Goal: Task Accomplishment & Management: Use online tool/utility

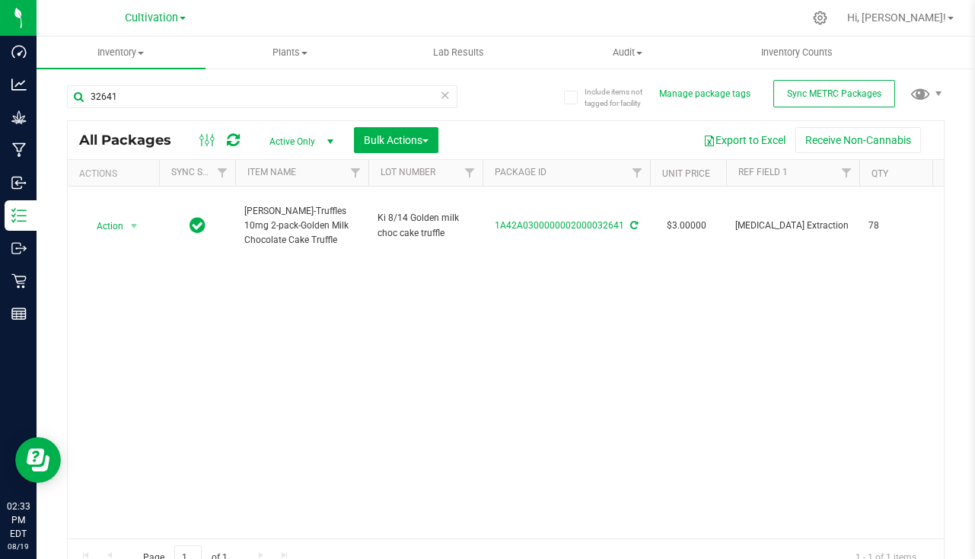
click at [440, 95] on icon at bounding box center [445, 94] width 11 height 18
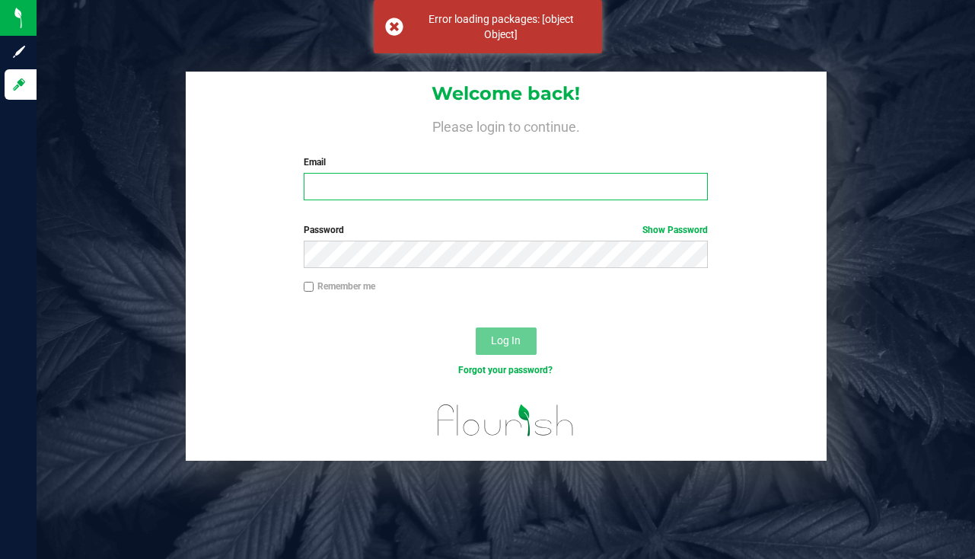
type input "[EMAIL_ADDRESS][DOMAIN_NAME]"
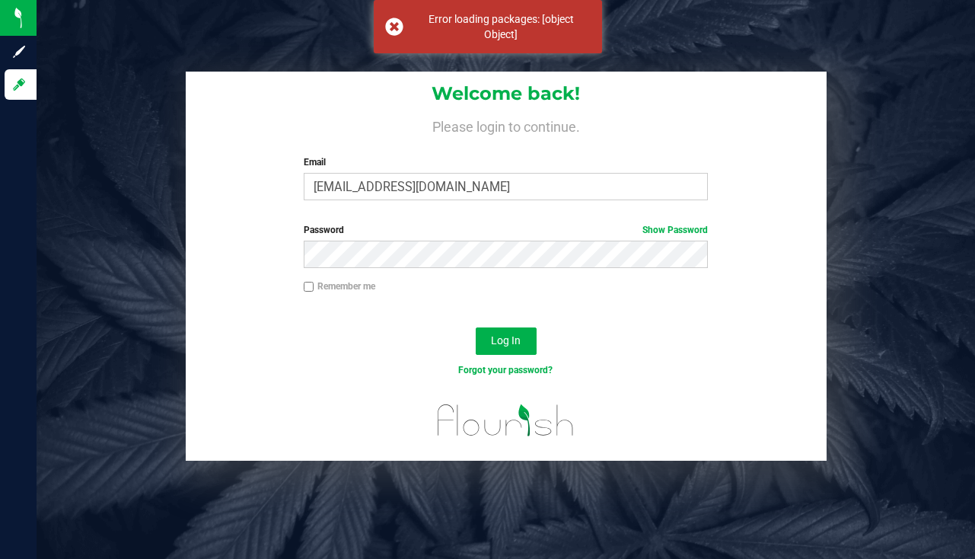
click at [514, 323] on div "Log In" at bounding box center [506, 345] width 641 height 51
click at [502, 339] on span "Log In" at bounding box center [506, 340] width 30 height 12
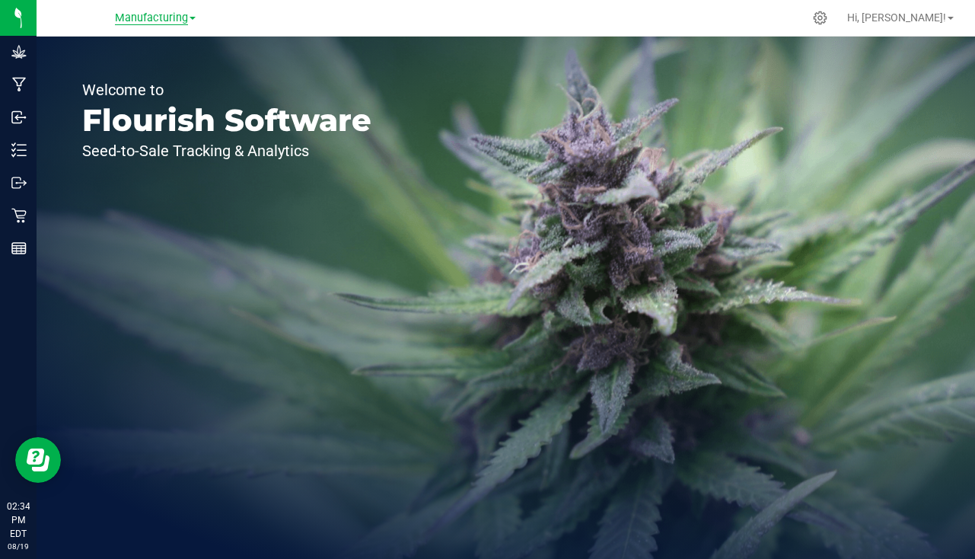
click at [144, 20] on span "Manufacturing" at bounding box center [151, 18] width 73 height 14
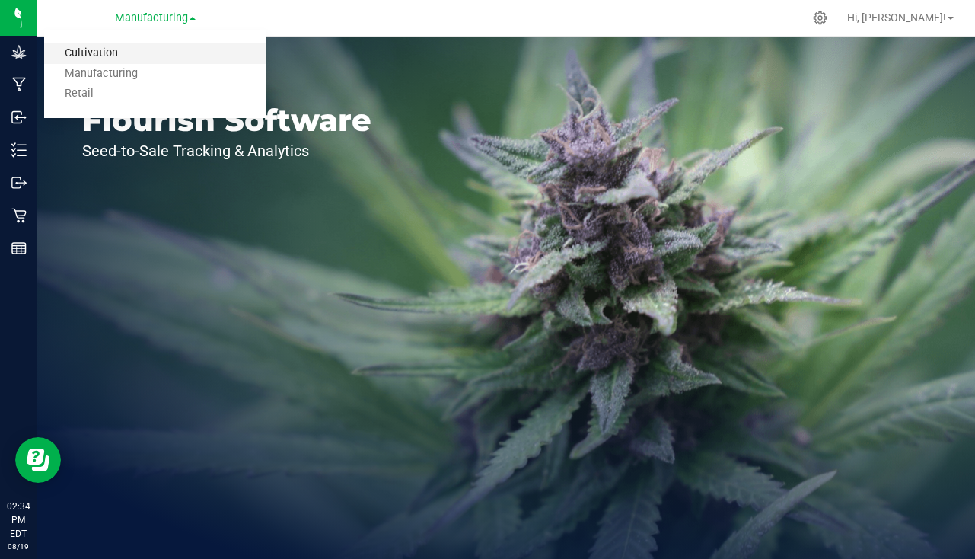
click at [91, 56] on link "Cultivation" at bounding box center [155, 53] width 222 height 21
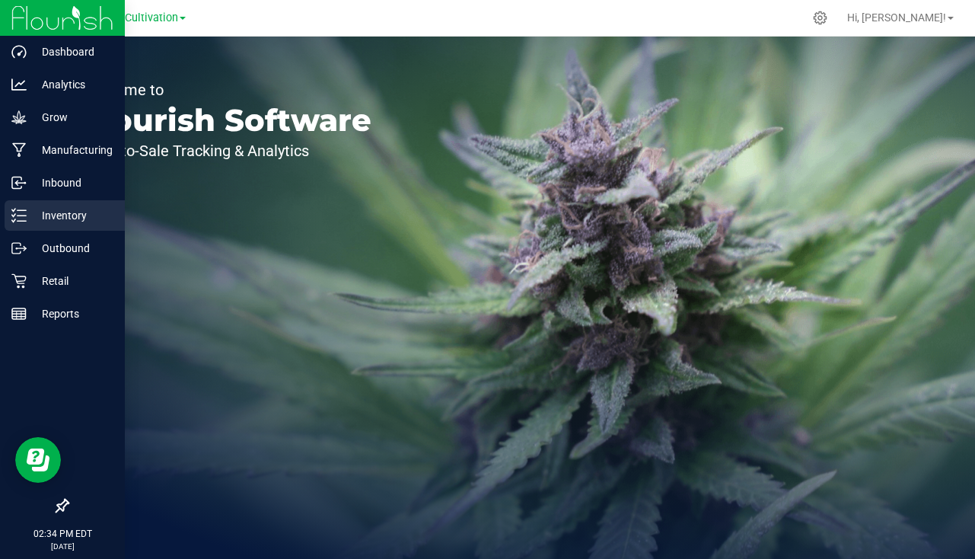
click at [66, 203] on div "Inventory" at bounding box center [65, 215] width 120 height 30
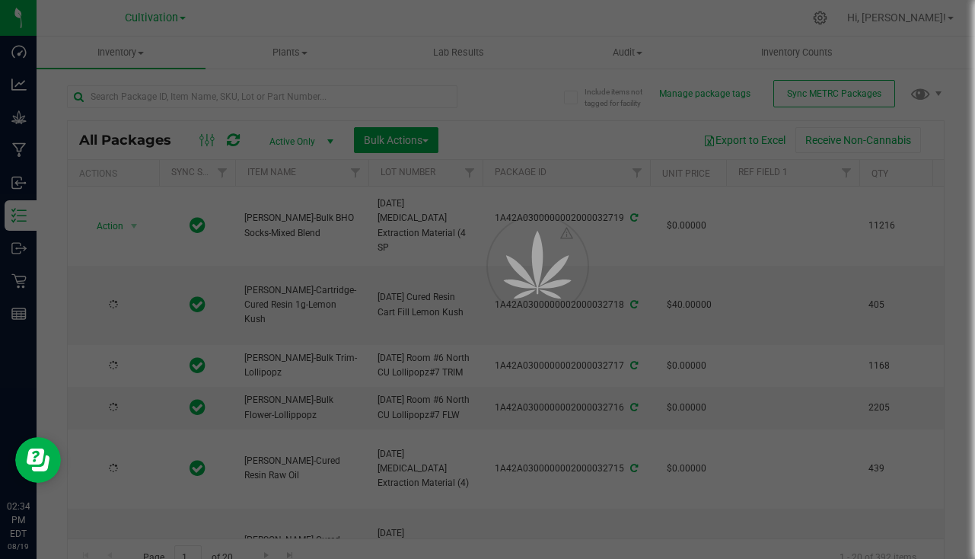
click at [149, 96] on div at bounding box center [487, 279] width 975 height 559
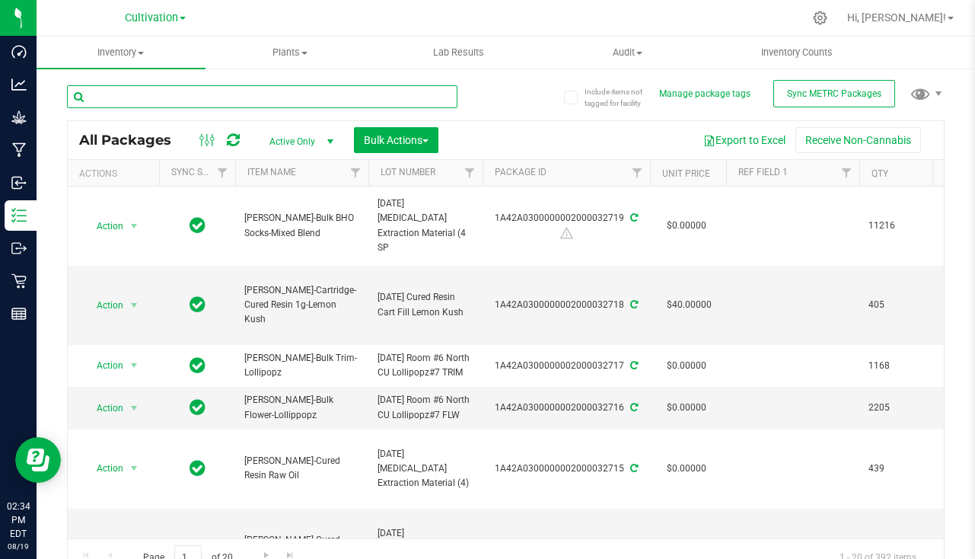
click at [145, 91] on input "text" at bounding box center [262, 96] width 390 height 23
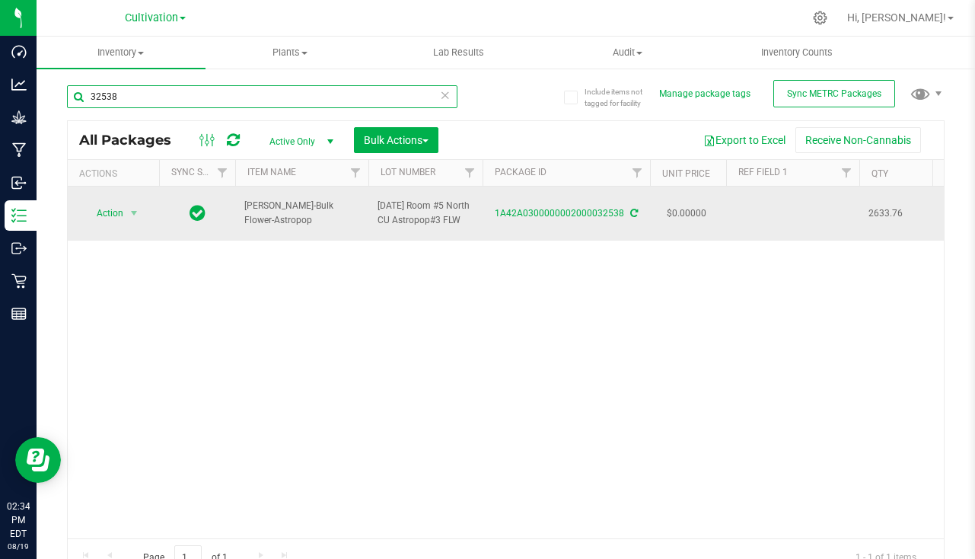
type input "32538"
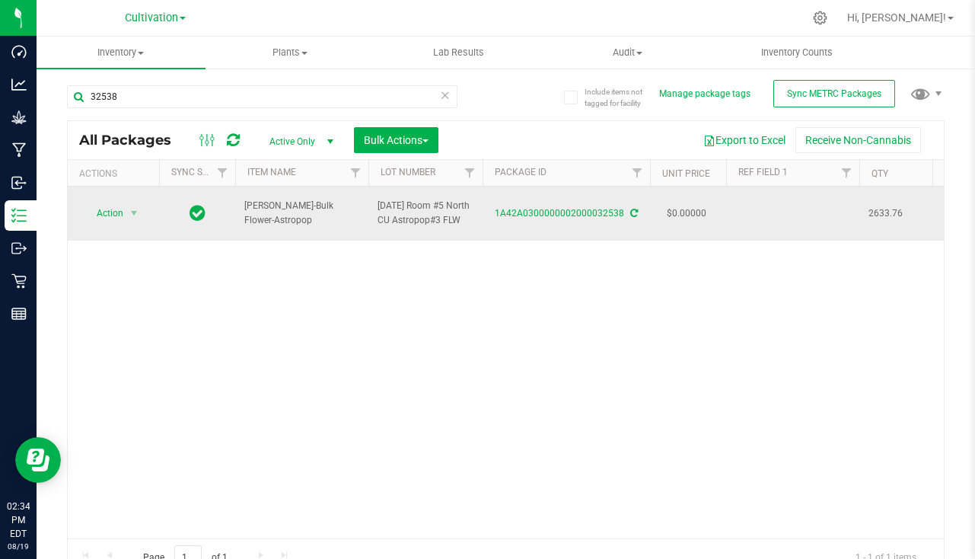
click at [765, 199] on td at bounding box center [792, 213] width 133 height 54
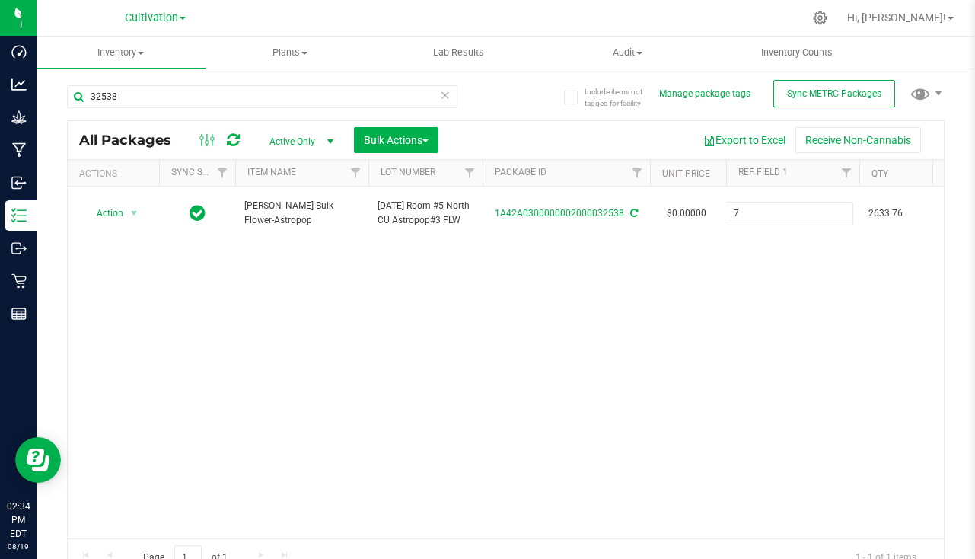
type input "[DATE]"
click at [402, 128] on button "Bulk Actions" at bounding box center [396, 140] width 84 height 26
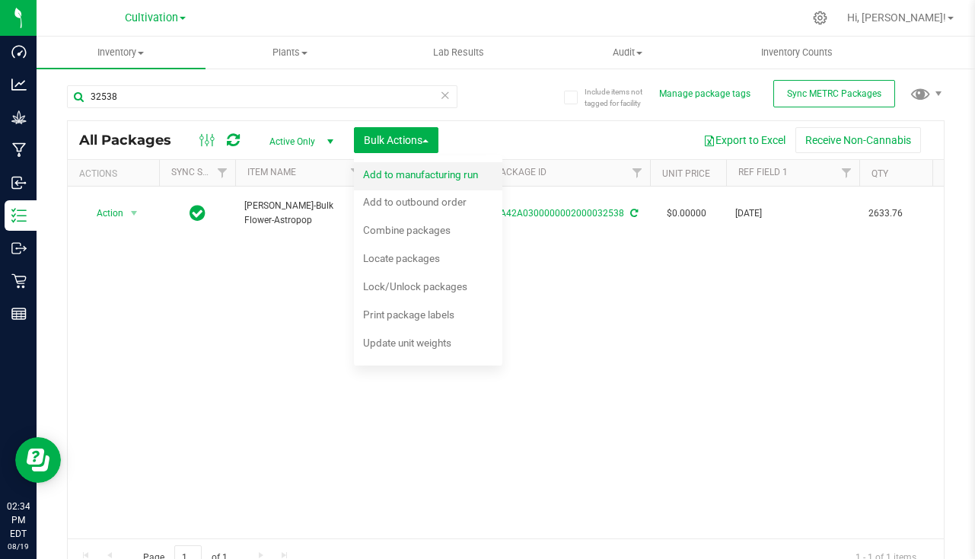
click at [395, 171] on span "Add to manufacturing run" at bounding box center [420, 174] width 115 height 12
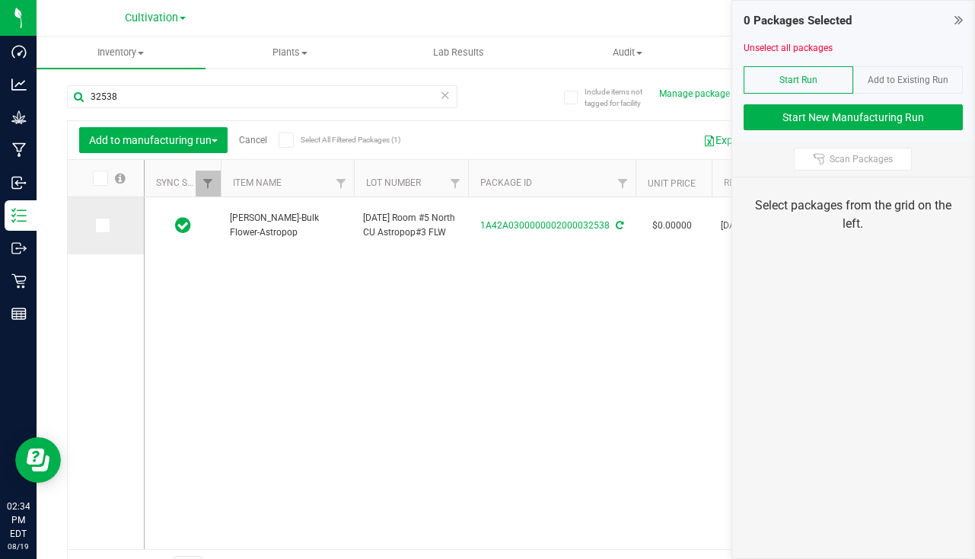
click at [100, 225] on icon at bounding box center [102, 225] width 10 height 0
click at [0, 0] on input "checkbox" at bounding box center [0, 0] width 0 height 0
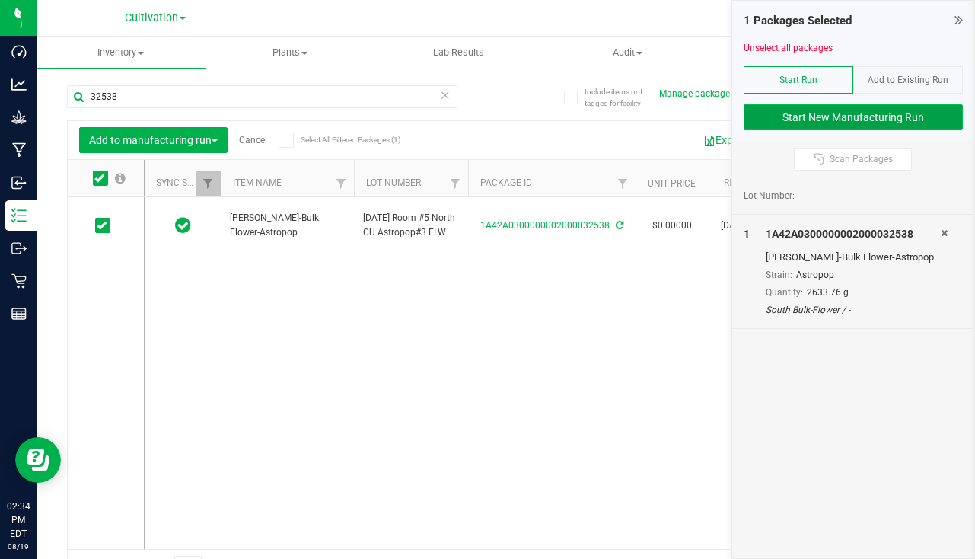
click at [855, 113] on button "Start New Manufacturing Run" at bounding box center [852, 117] width 219 height 26
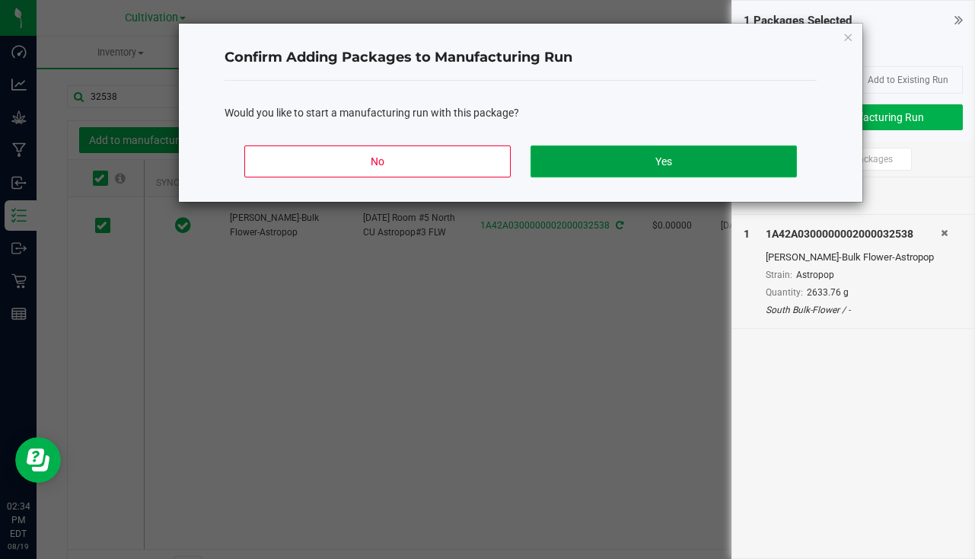
click at [681, 151] on button "Yes" at bounding box center [663, 161] width 266 height 32
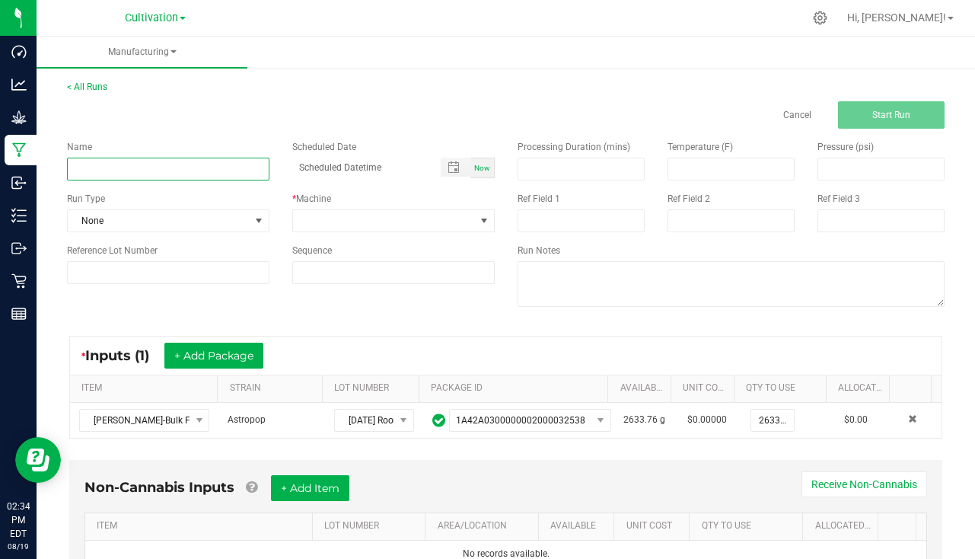
click at [131, 158] on input at bounding box center [168, 169] width 202 height 23
type input "[PERSON_NAME] - Astro Pop [DATE]"
click at [476, 160] on div "Now" at bounding box center [482, 168] width 24 height 21
type input "[DATE] 2:34 PM"
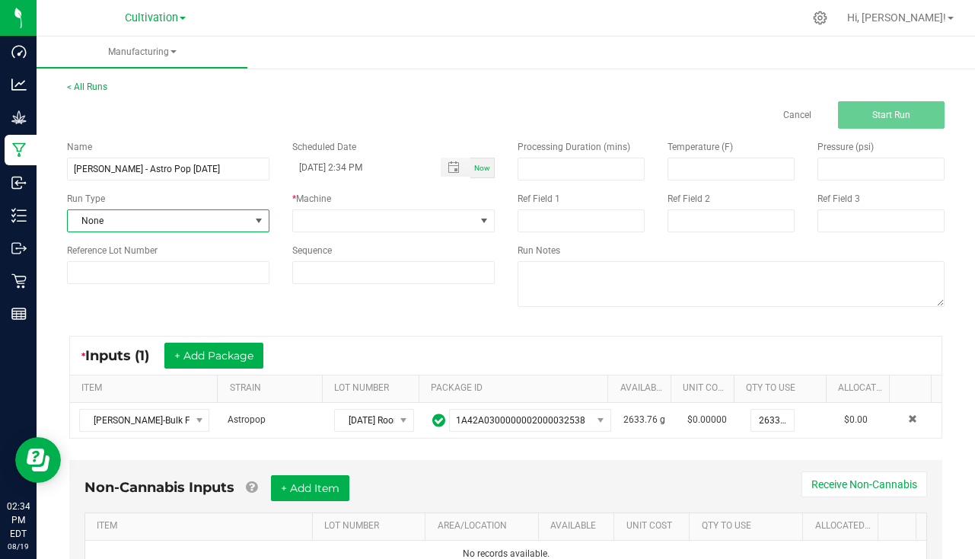
click at [145, 212] on span "None" at bounding box center [159, 220] width 182 height 21
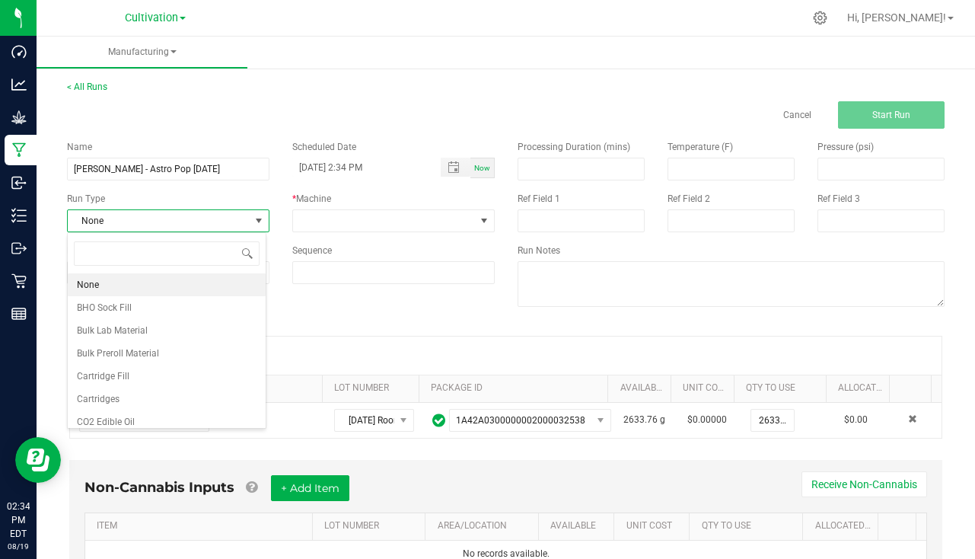
scroll to position [23, 199]
type input "pa"
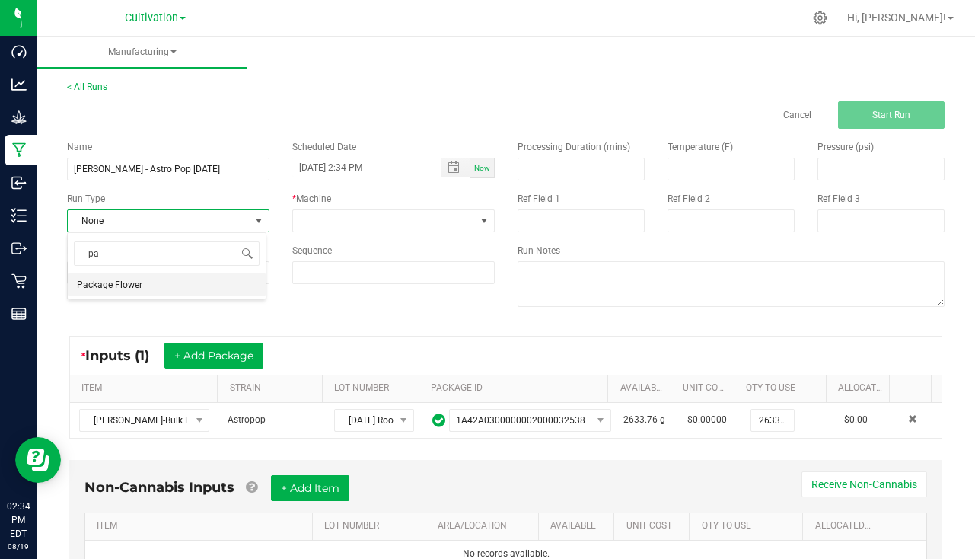
click at [173, 294] on li "Package Flower" at bounding box center [167, 284] width 198 height 23
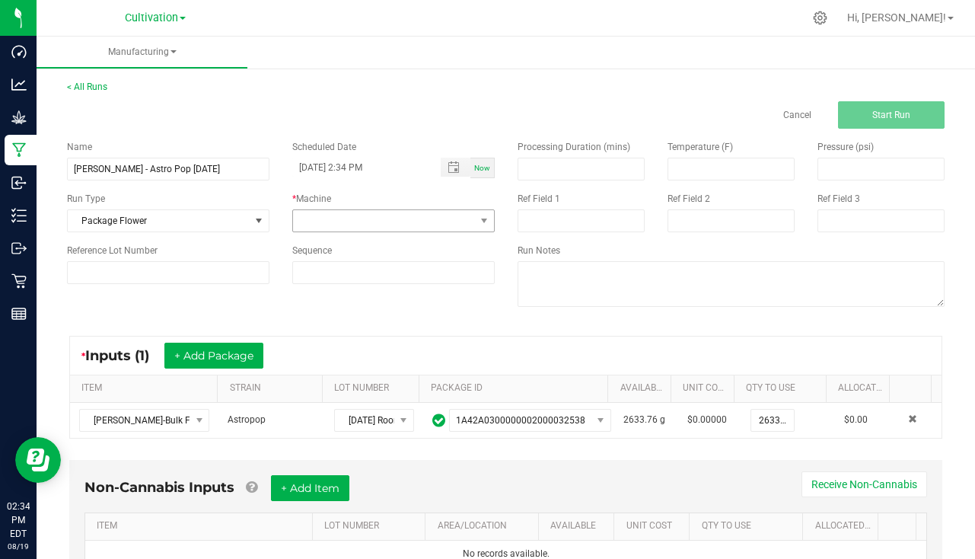
drag, startPoint x: 285, startPoint y: 221, endPoint x: 304, endPoint y: 212, distance: 21.4
click at [301, 213] on div "* Machine" at bounding box center [393, 212] width 225 height 40
click at [310, 211] on span at bounding box center [384, 220] width 182 height 21
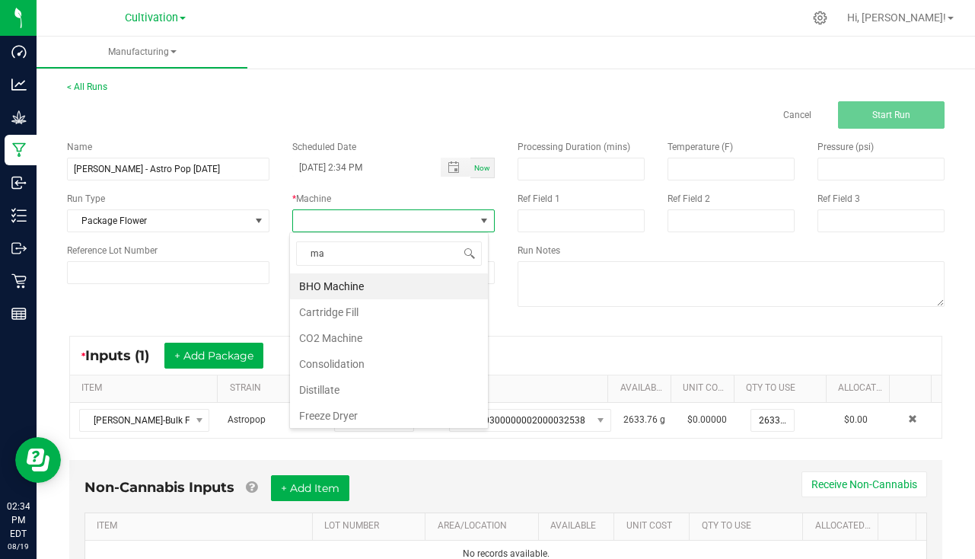
type input "man"
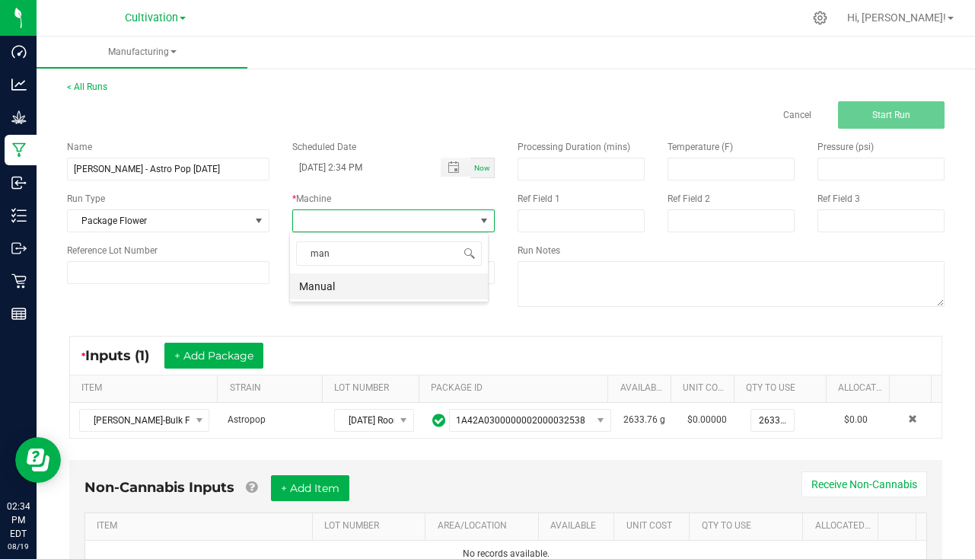
click at [343, 286] on li "Manual" at bounding box center [389, 286] width 198 height 26
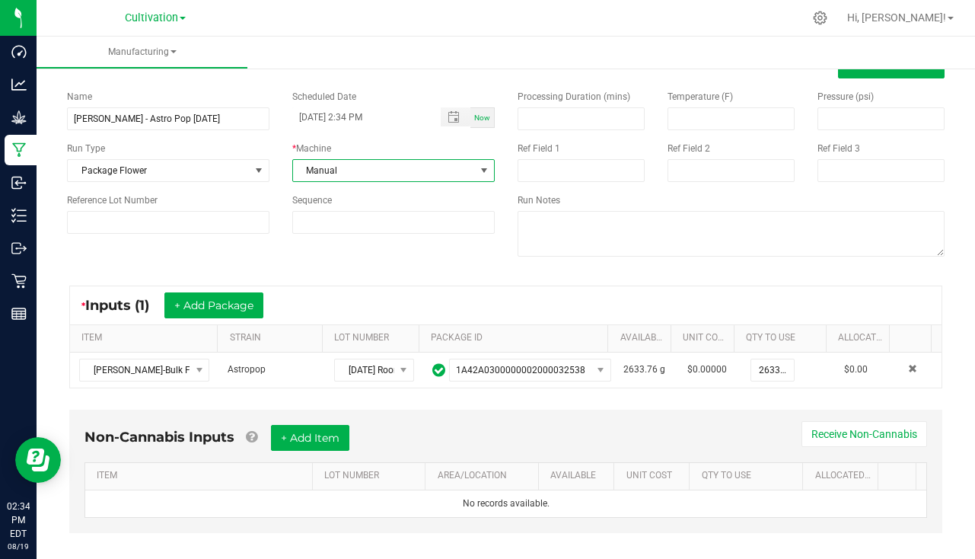
scroll to position [68, 0]
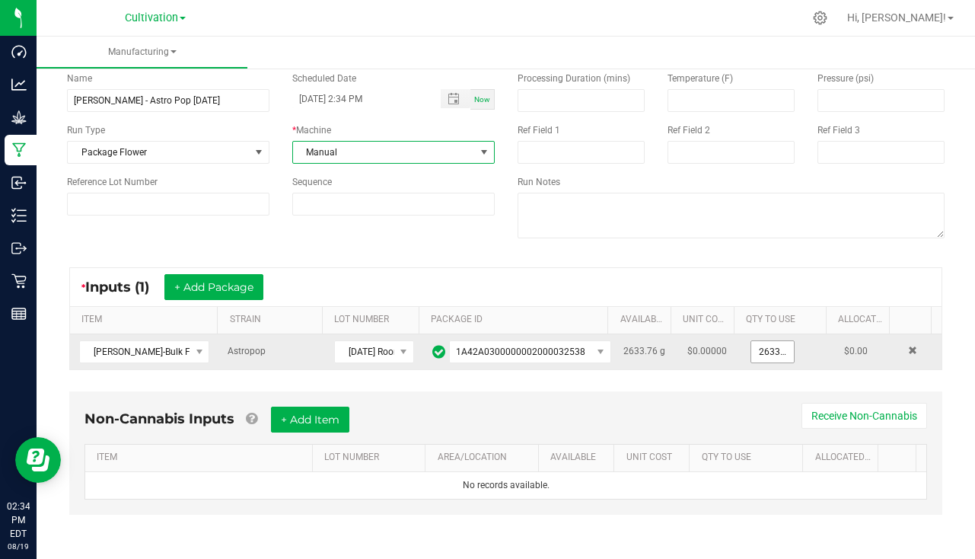
click at [756, 352] on input "2633.76" at bounding box center [772, 351] width 43 height 21
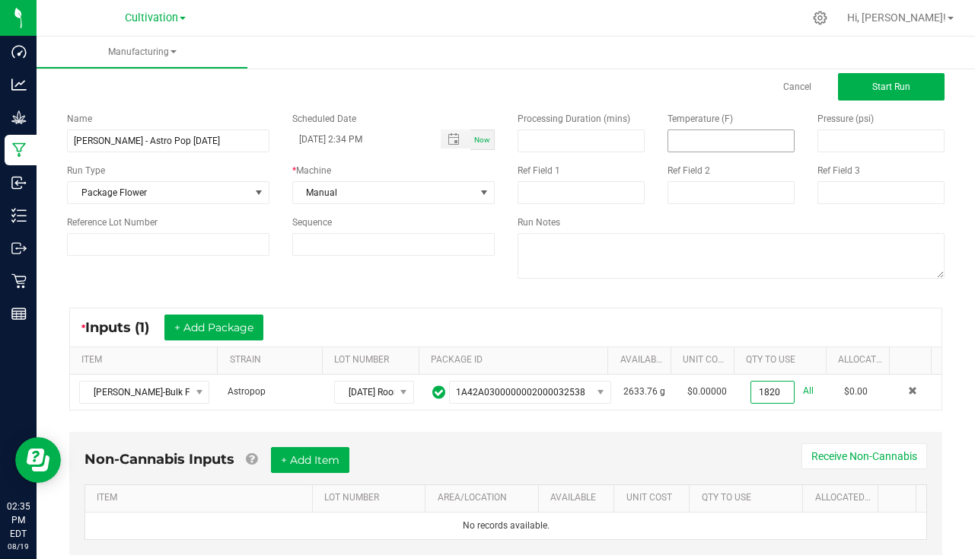
scroll to position [0, 0]
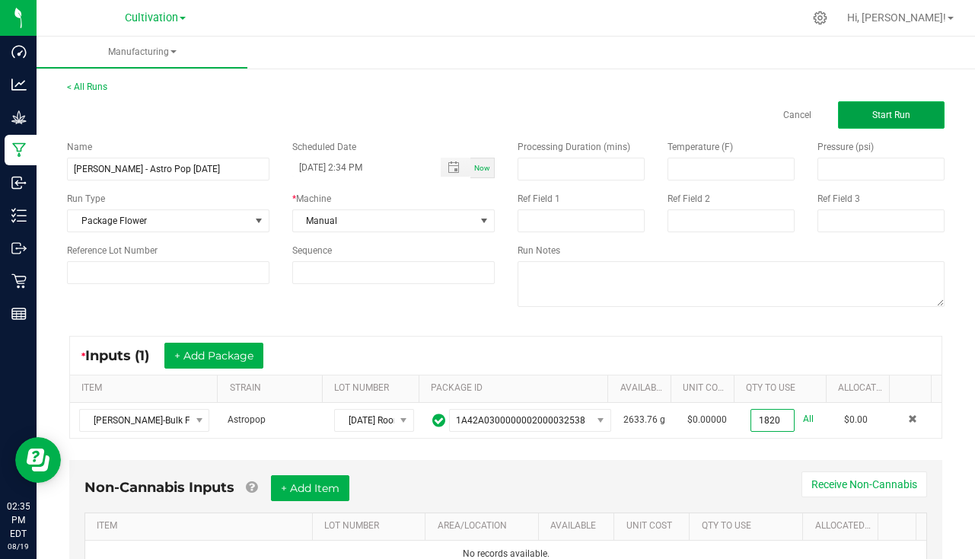
type input "1820.0000 g"
click at [880, 123] on button "Start Run" at bounding box center [891, 114] width 107 height 27
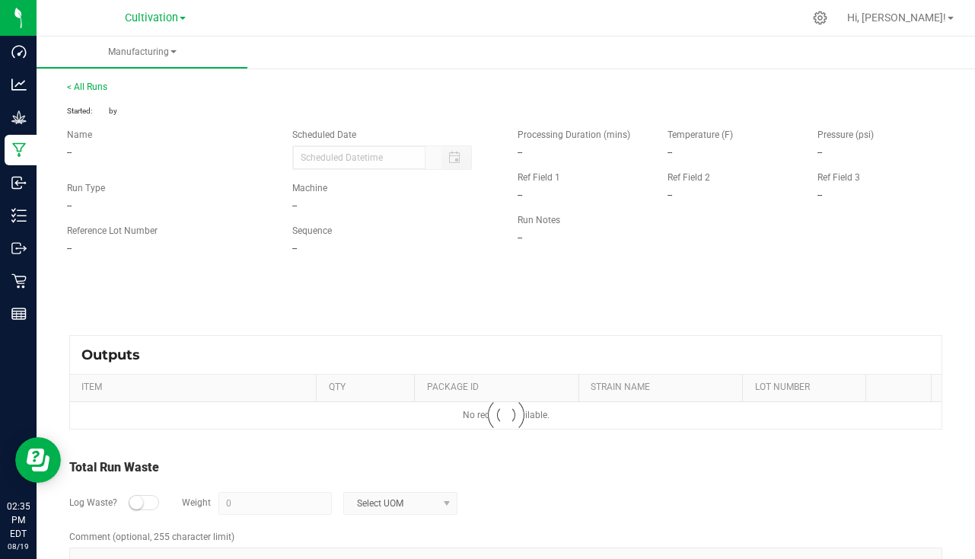
type input "[DATE] 2:34 PM"
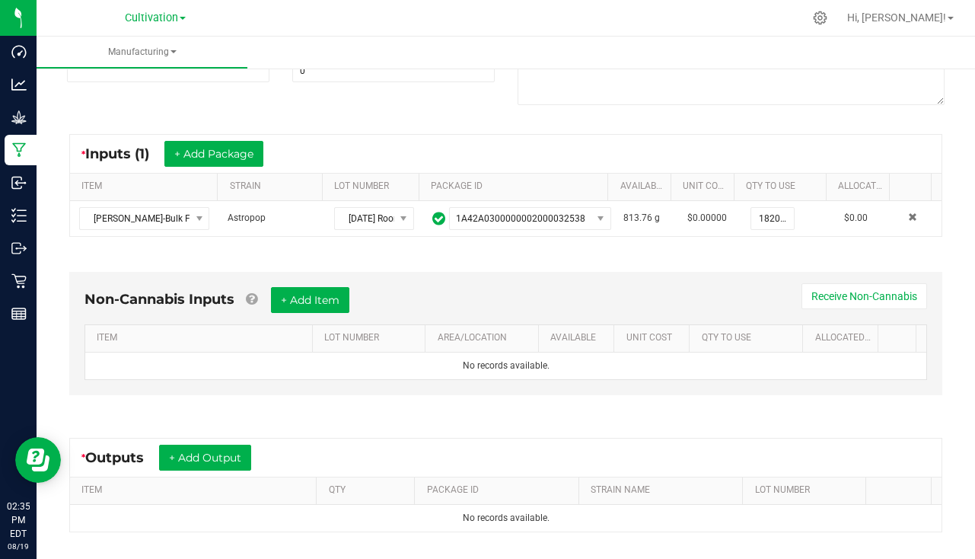
scroll to position [368, 0]
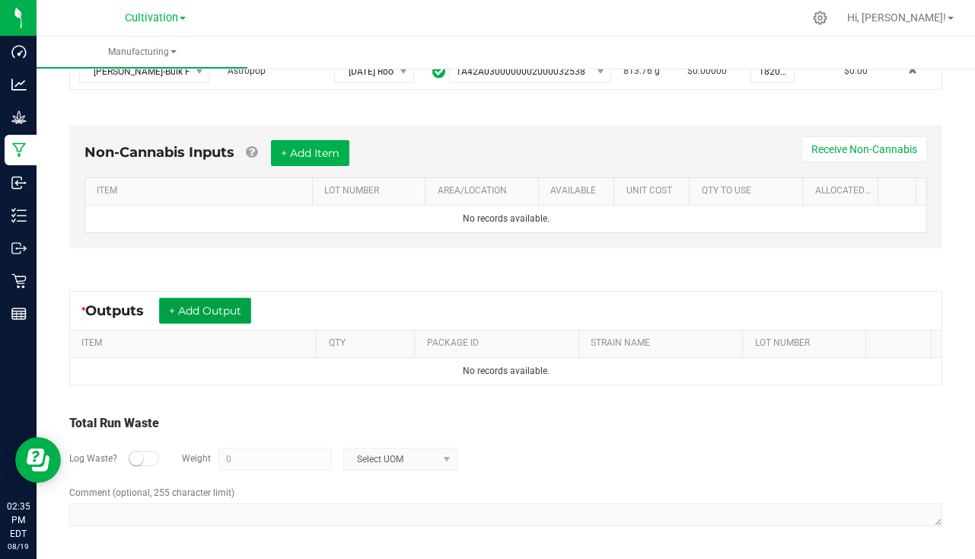
click at [200, 314] on button "+ Add Output" at bounding box center [205, 311] width 92 height 26
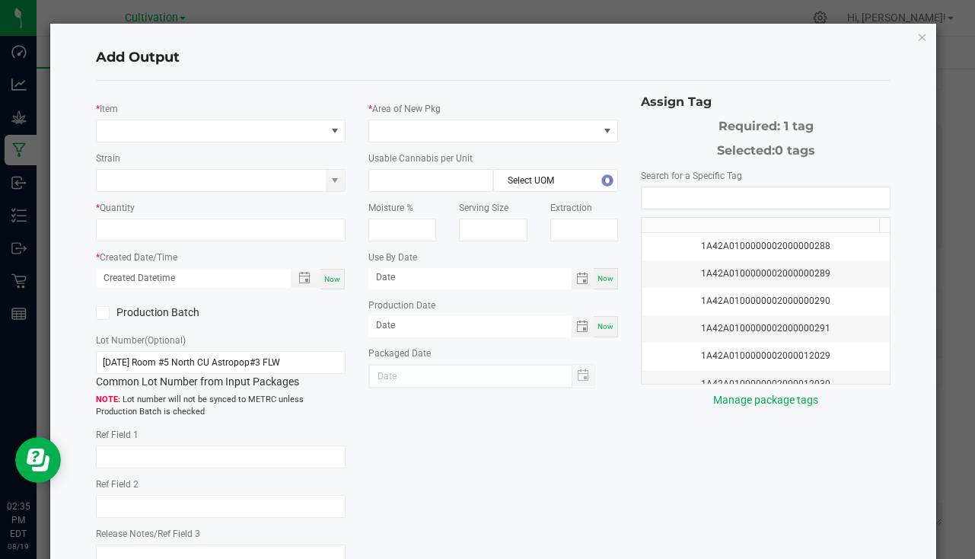
type input "[DATE]"
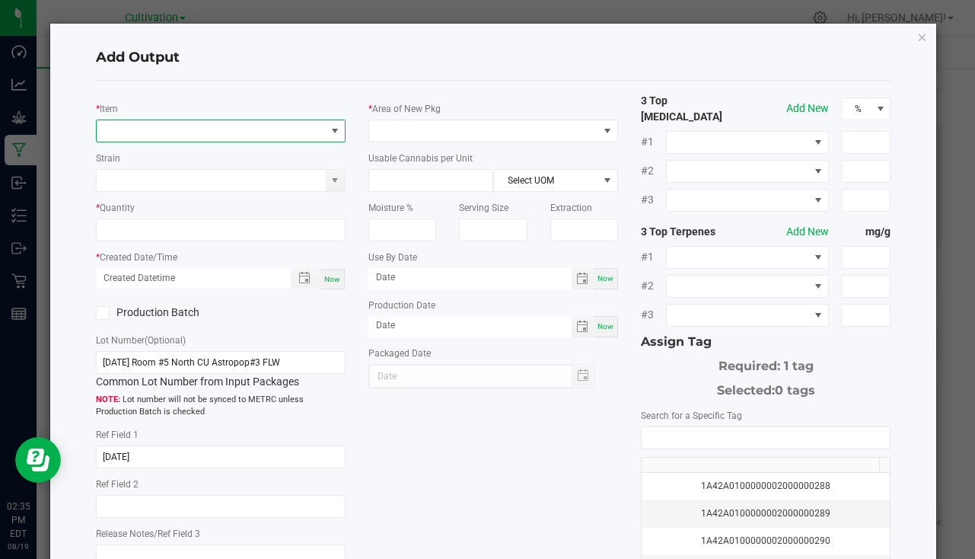
click at [164, 132] on span "NO DATA FOUND" at bounding box center [211, 130] width 229 height 21
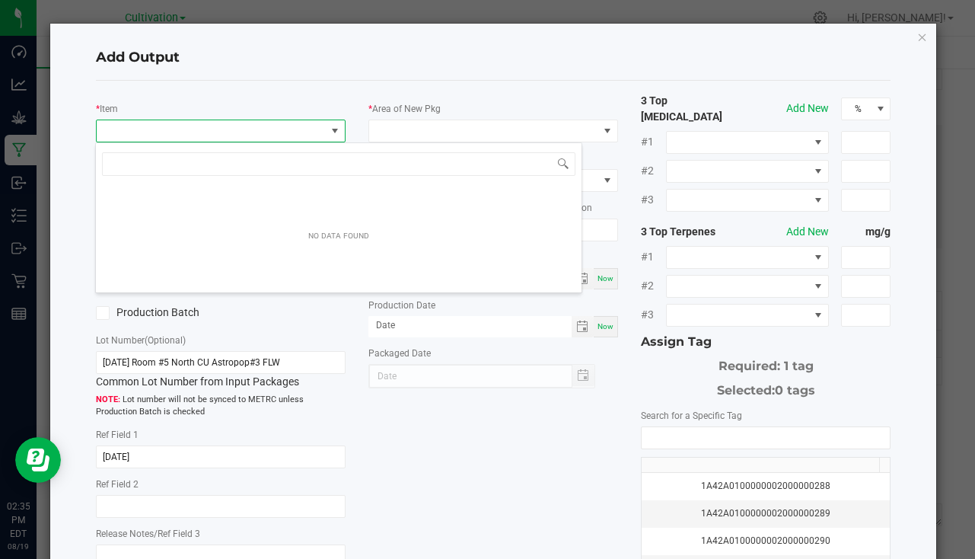
scroll to position [23, 247]
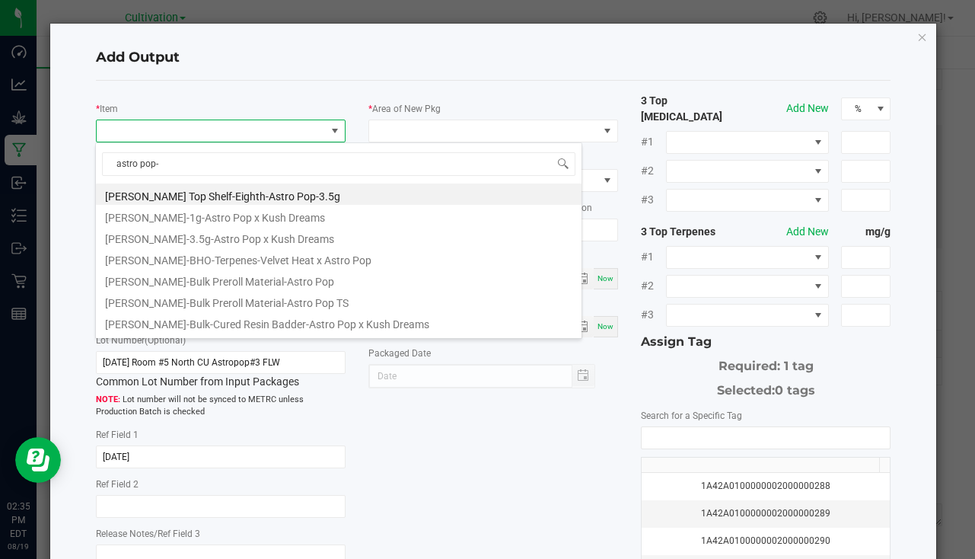
type input "astro pop-1"
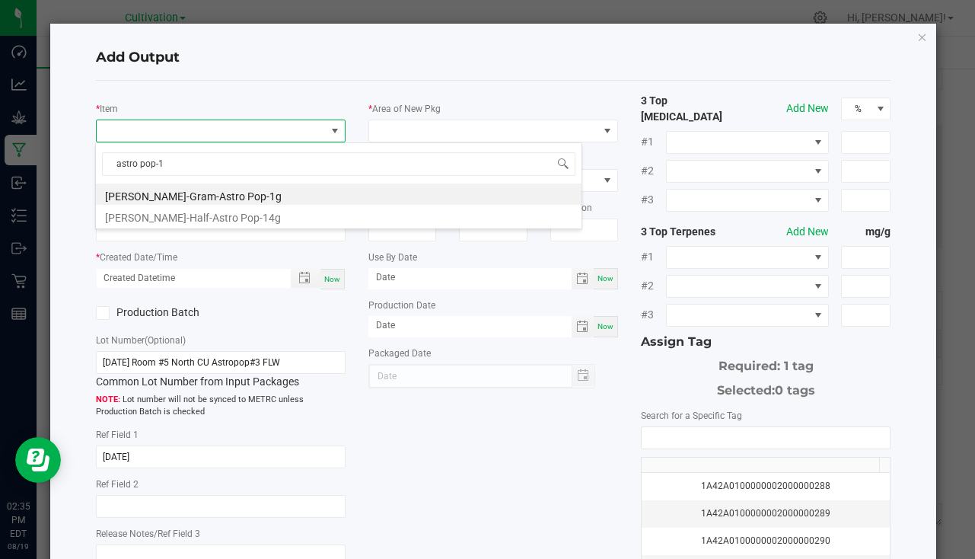
click at [222, 199] on li "[PERSON_NAME]-Gram-Astro Pop-1g" at bounding box center [338, 193] width 485 height 21
type input "0 ea"
type input "1"
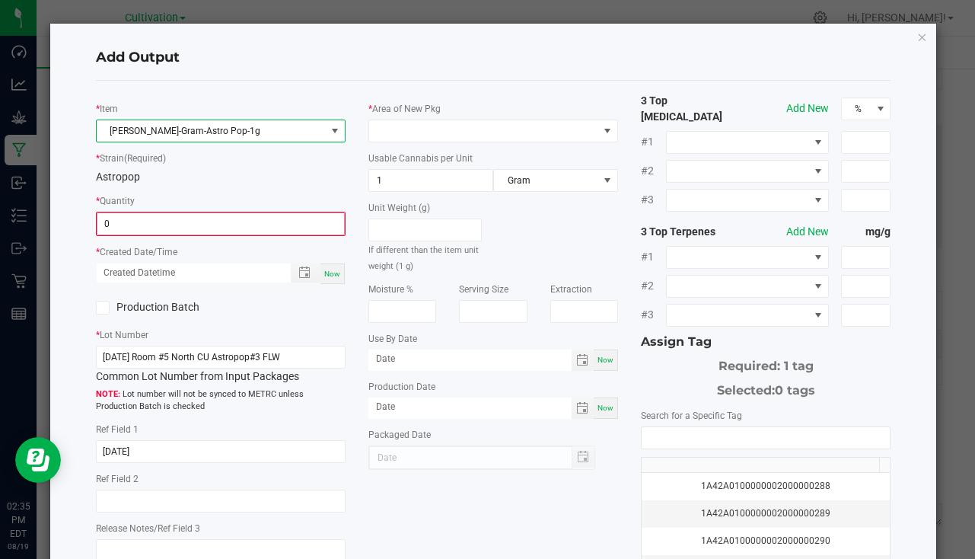
click at [164, 216] on input "0" at bounding box center [220, 223] width 247 height 21
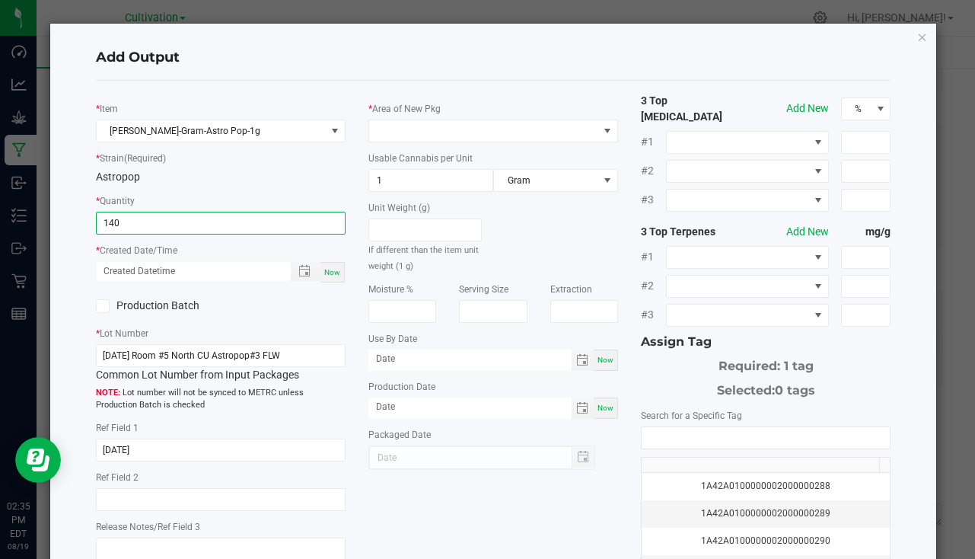
type input "140 ea"
click at [326, 276] on span "Now" at bounding box center [332, 272] width 16 height 8
type input "[DATE] 2:35 PM"
type input "[DATE]"
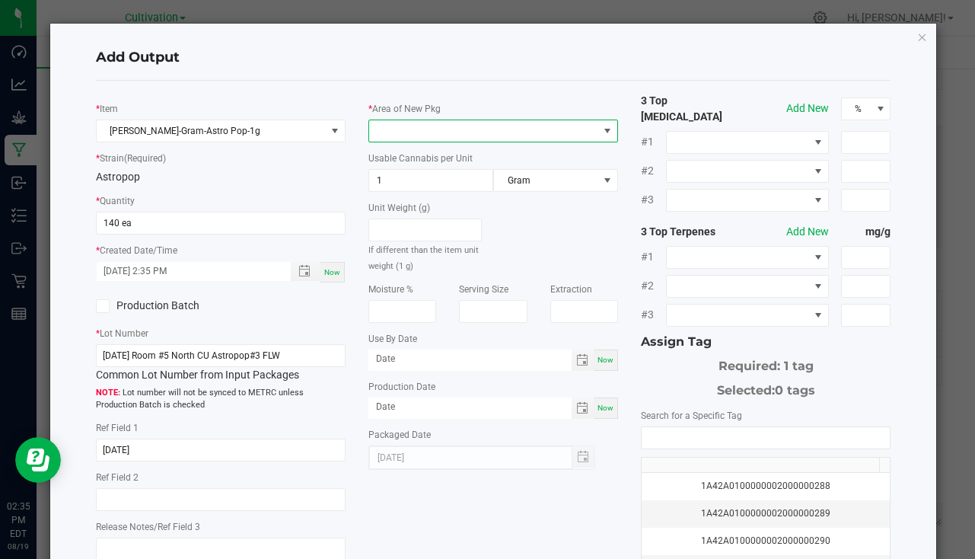
click at [472, 141] on span at bounding box center [483, 130] width 229 height 21
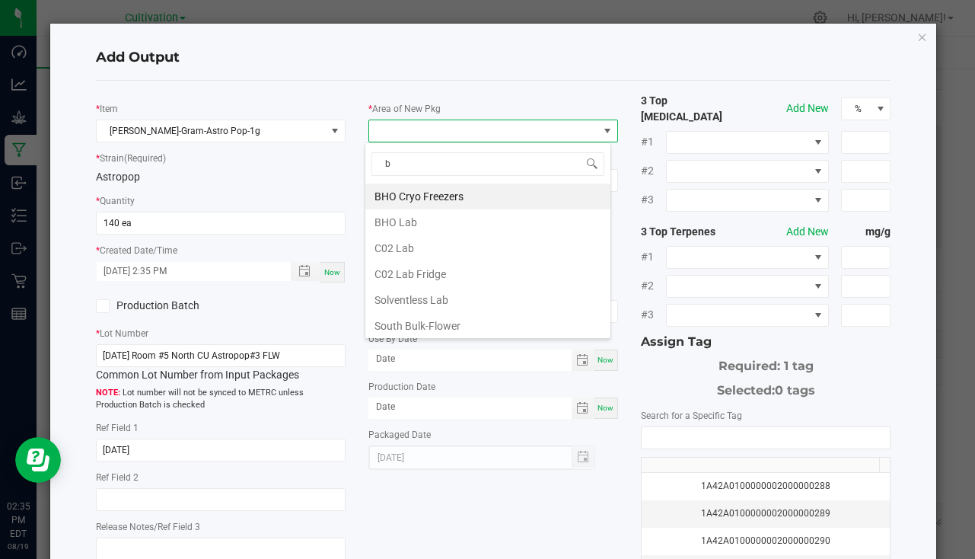
type input "bu"
click at [462, 193] on li "South Bulk-Flower" at bounding box center [487, 196] width 245 height 26
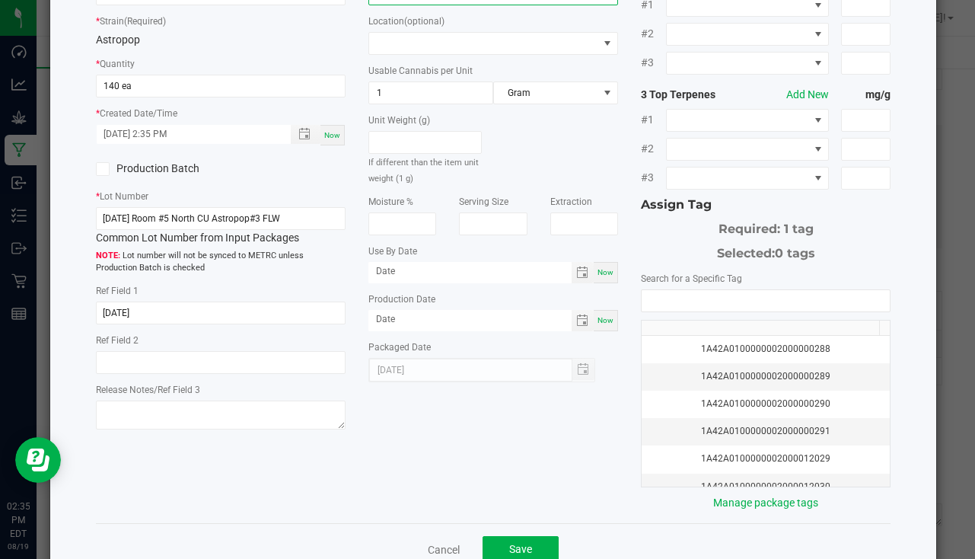
scroll to position [168, 0]
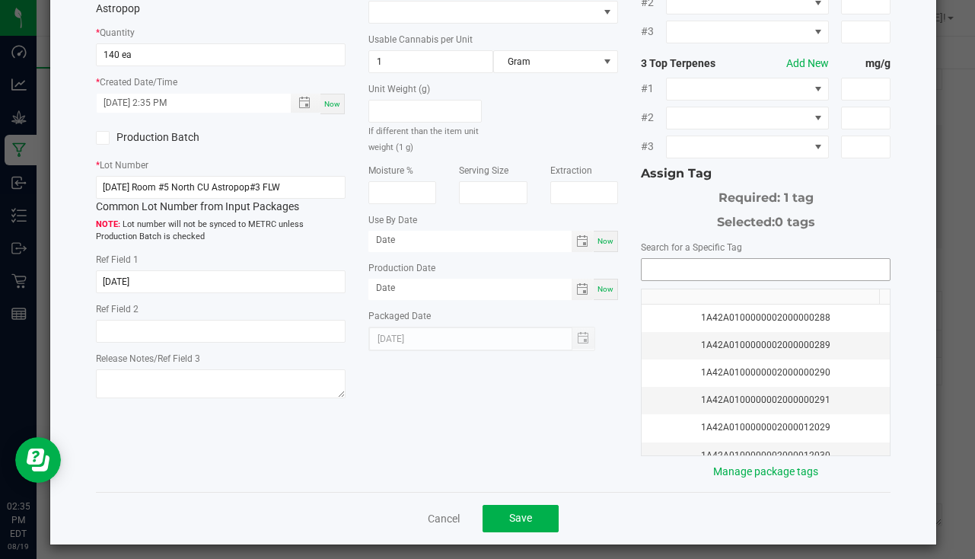
click at [678, 262] on input "NO DATA FOUND" at bounding box center [765, 269] width 248 height 21
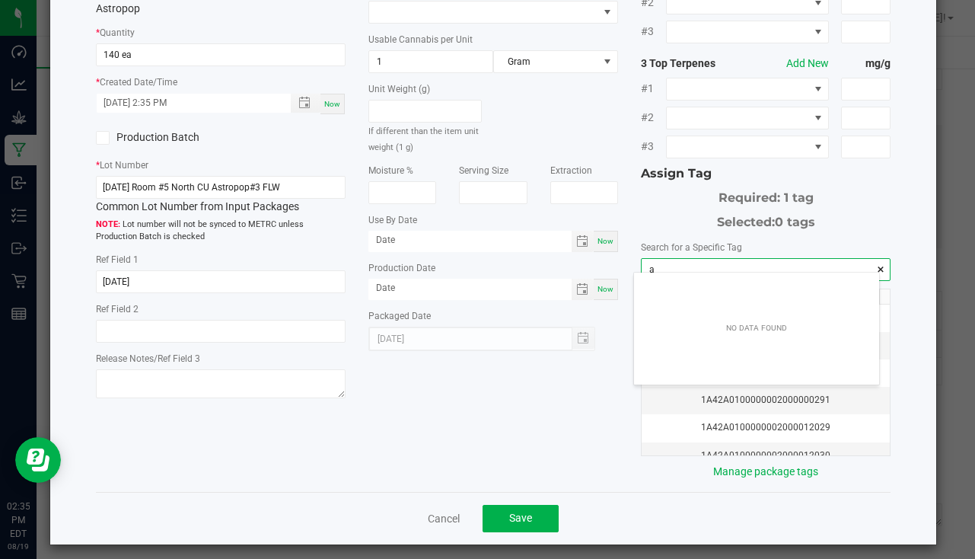
scroll to position [21, 245]
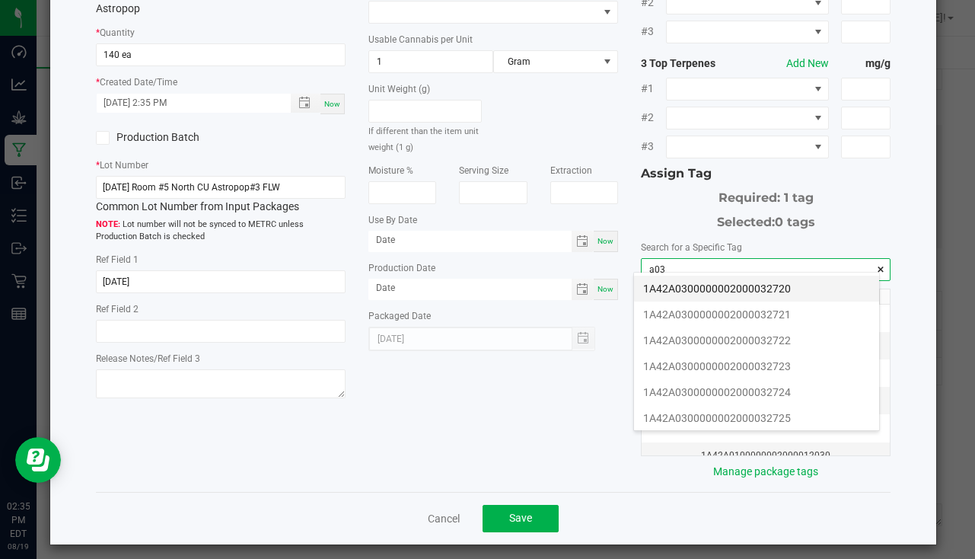
click at [717, 290] on li "1A42A0300000002000032720" at bounding box center [756, 288] width 245 height 26
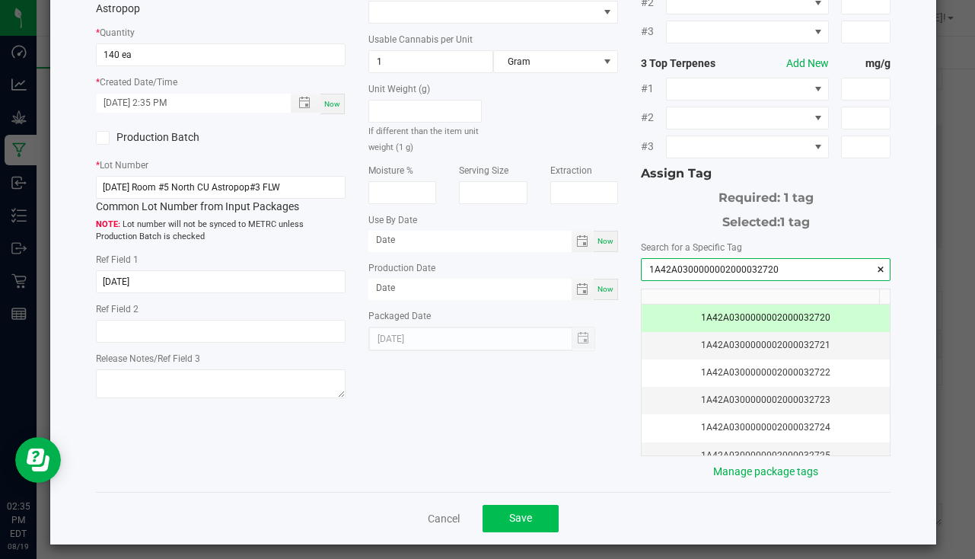
type input "1A42A0300000002000032720"
click at [495, 512] on button "Save" at bounding box center [520, 517] width 76 height 27
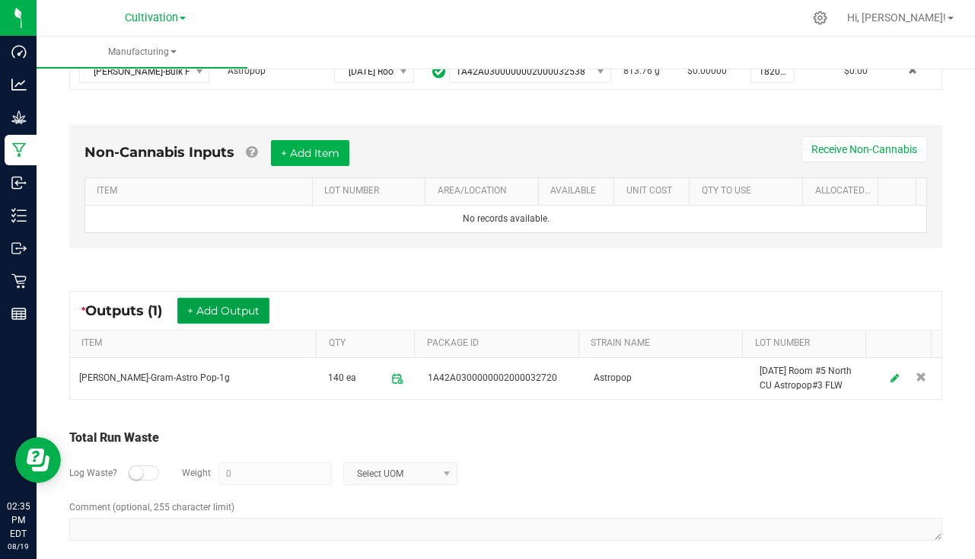
click at [219, 313] on button "+ Add Output" at bounding box center [223, 311] width 92 height 26
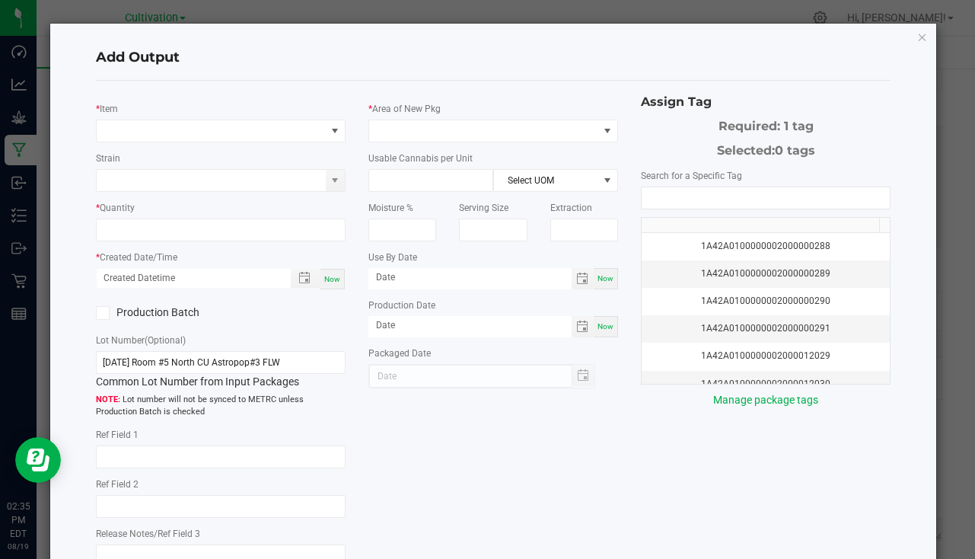
type input "[DATE]"
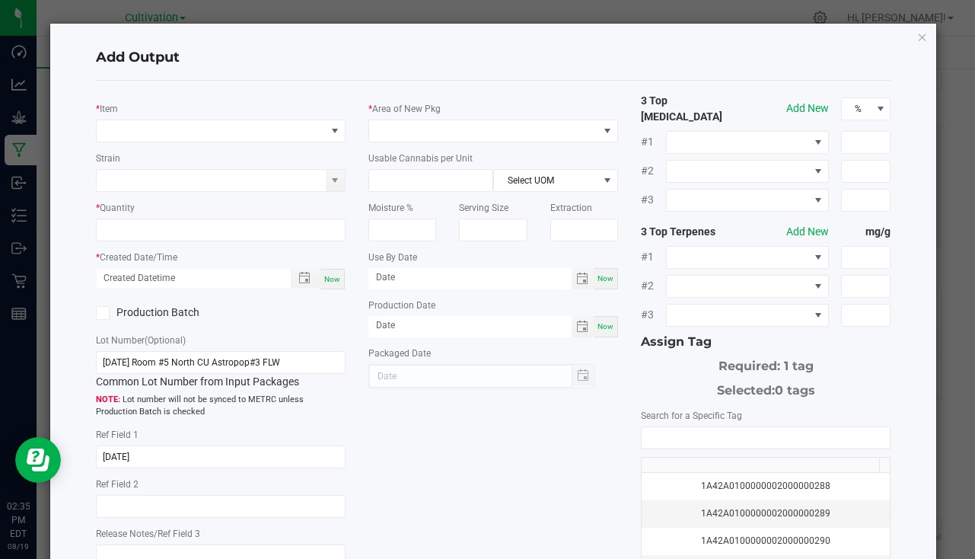
click at [140, 147] on div "* Item Strain * Quantity * Created Date/Time Now Production Batch Lot Number (O…" at bounding box center [220, 335] width 272 height 485
click at [140, 138] on span "NO DATA FOUND" at bounding box center [211, 130] width 229 height 21
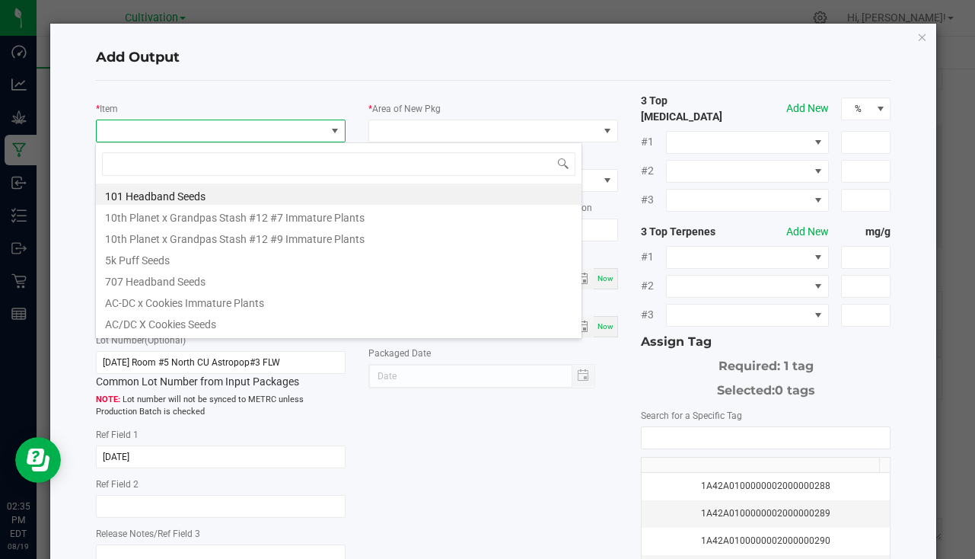
scroll to position [23, 247]
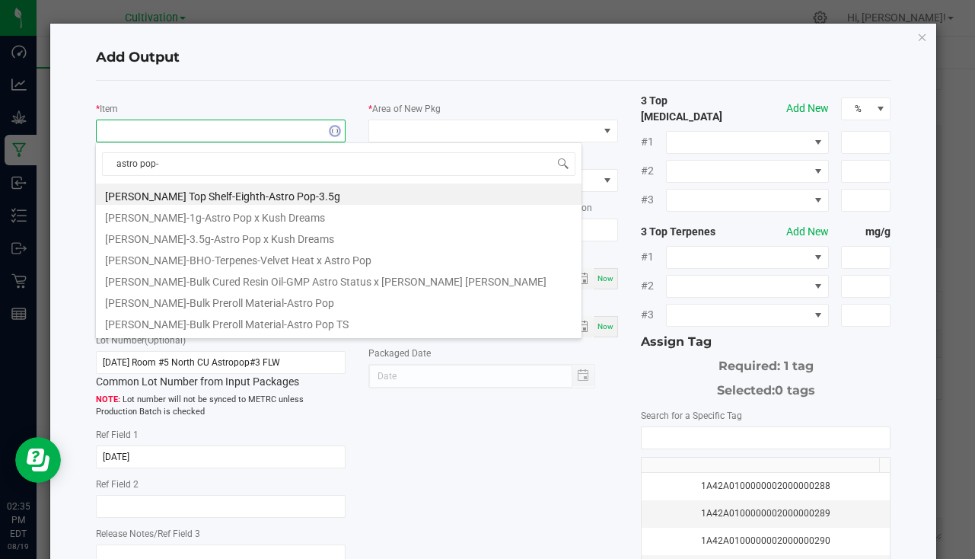
type input "astro pop-3"
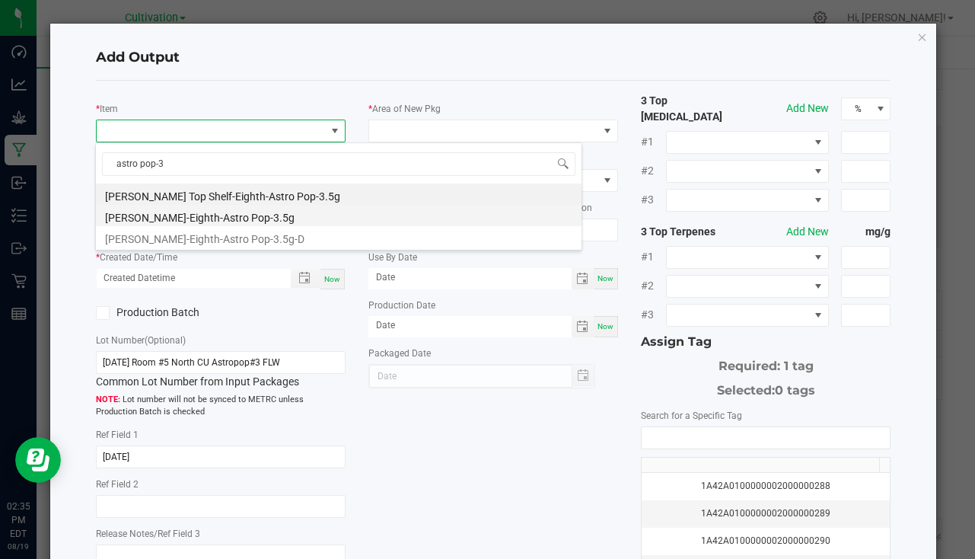
click at [236, 217] on li "[PERSON_NAME]-Eighth-Astro Pop-3.5g" at bounding box center [338, 215] width 485 height 21
type input "0 ea"
type input "3.5"
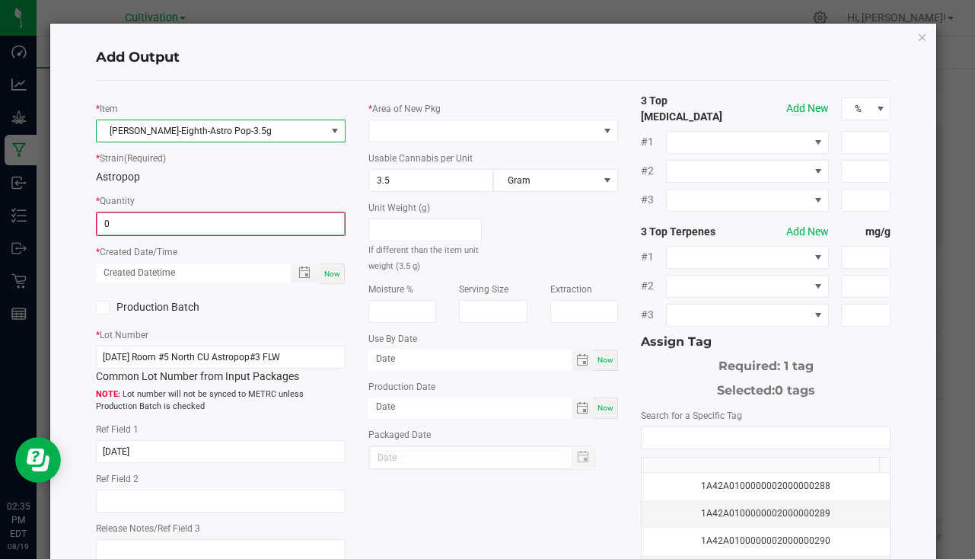
click at [167, 221] on input "0" at bounding box center [220, 223] width 247 height 21
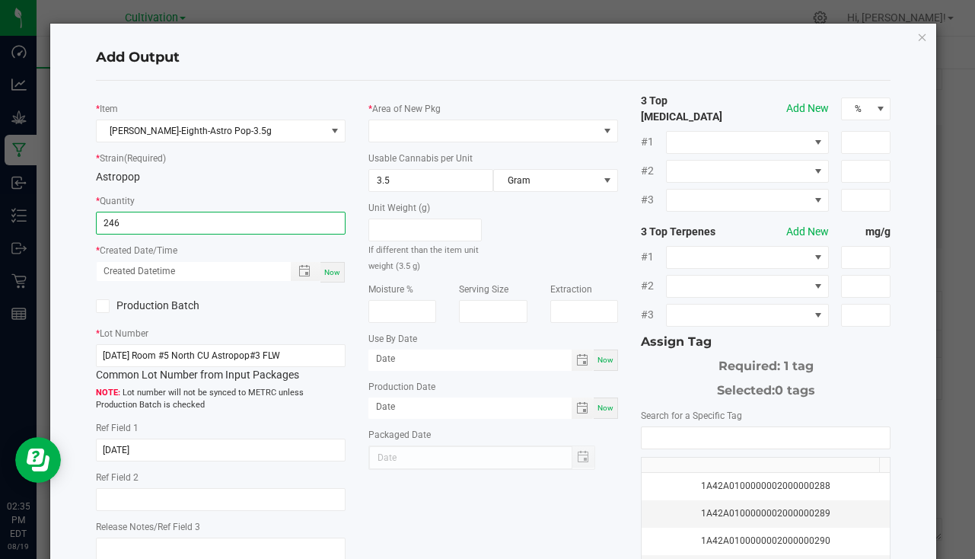
type input "246 ea"
click at [326, 272] on span "Now" at bounding box center [332, 272] width 16 height 8
type input "[DATE] 2:35 PM"
type input "[DATE]"
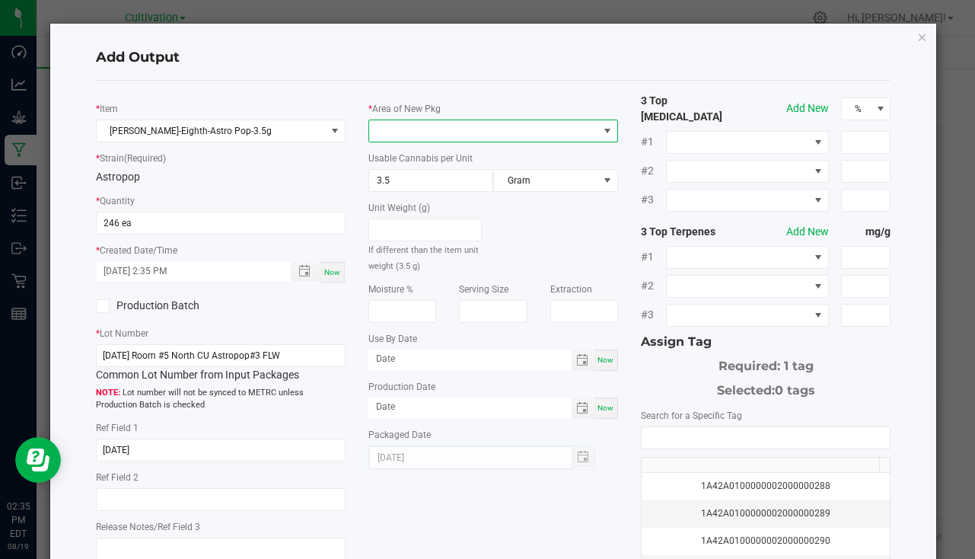
click at [410, 123] on span at bounding box center [483, 130] width 229 height 21
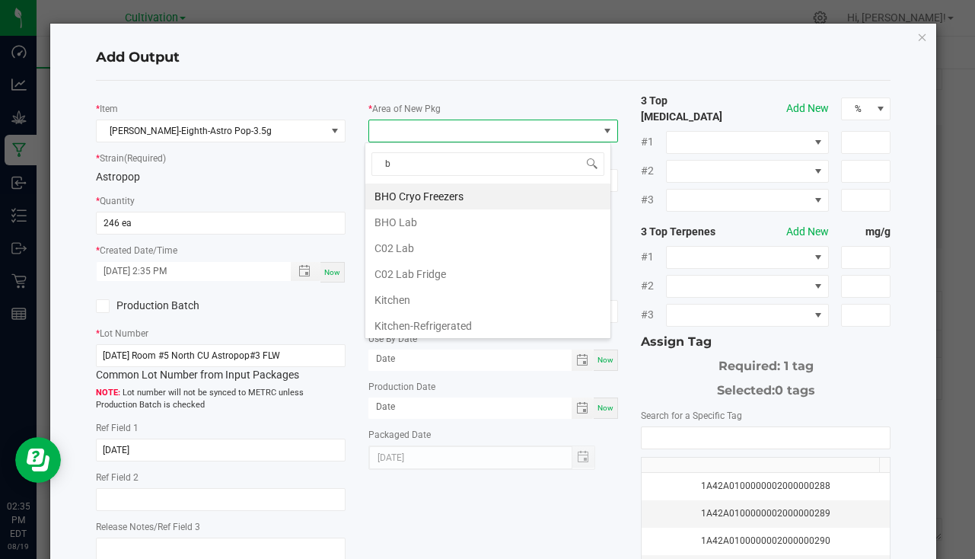
type input "bu"
click at [453, 198] on li "South Bulk-Flower" at bounding box center [487, 196] width 245 height 26
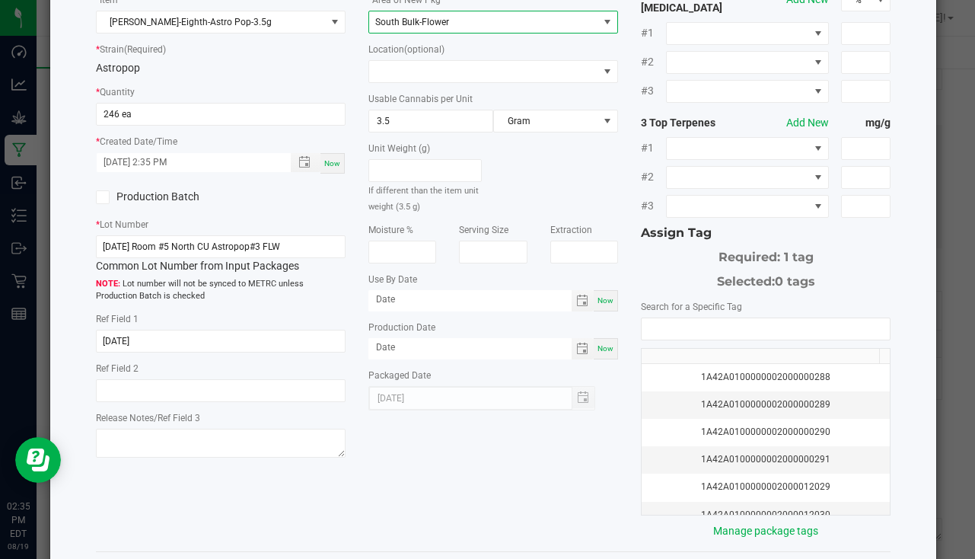
scroll to position [168, 0]
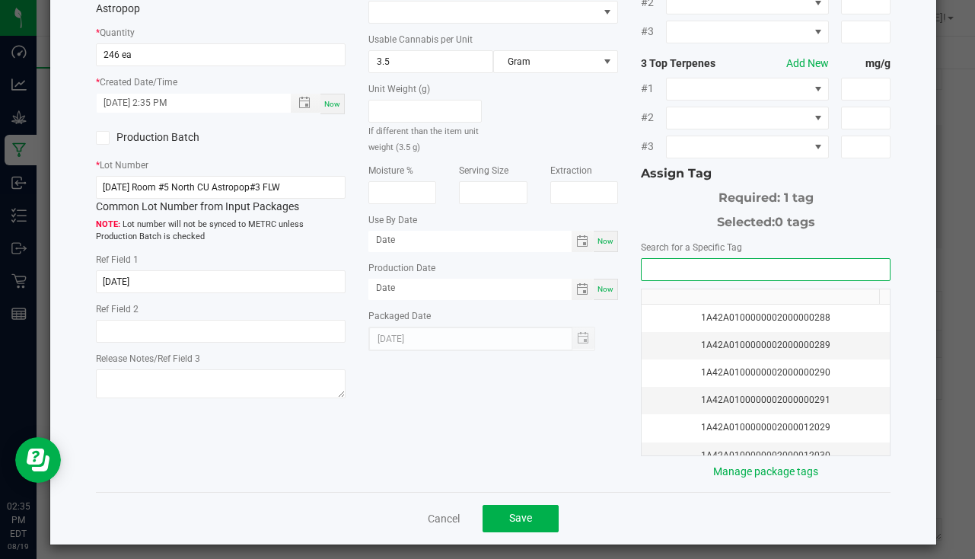
click at [679, 259] on input "NO DATA FOUND" at bounding box center [765, 269] width 248 height 21
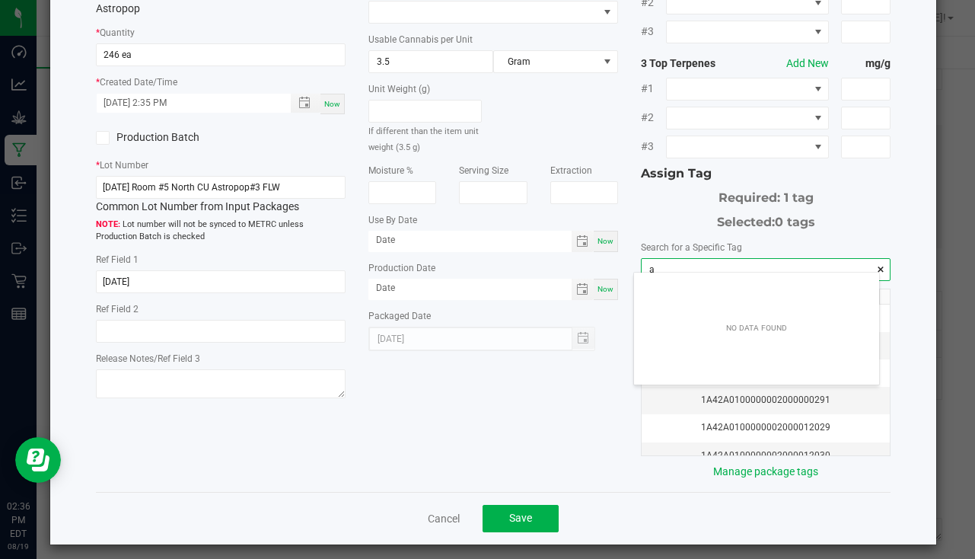
scroll to position [21, 245]
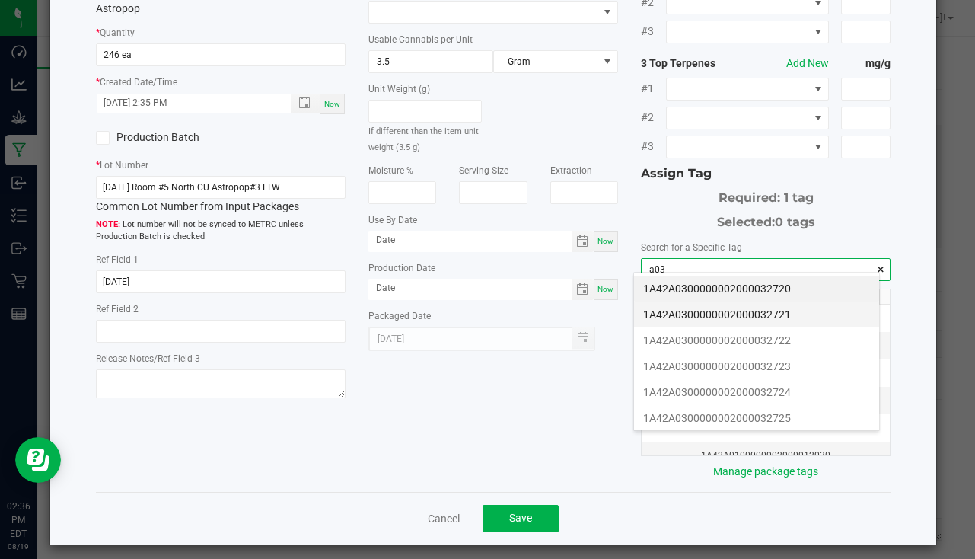
click at [756, 306] on li "1A42A0300000002000032721" at bounding box center [756, 314] width 245 height 26
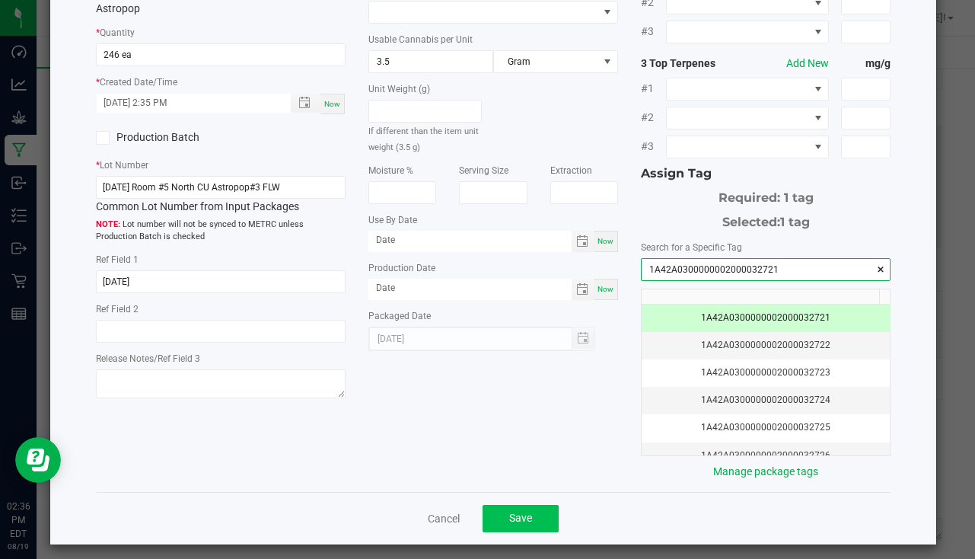
type input "1A42A0300000002000032721"
click at [520, 504] on button "Save" at bounding box center [520, 517] width 76 height 27
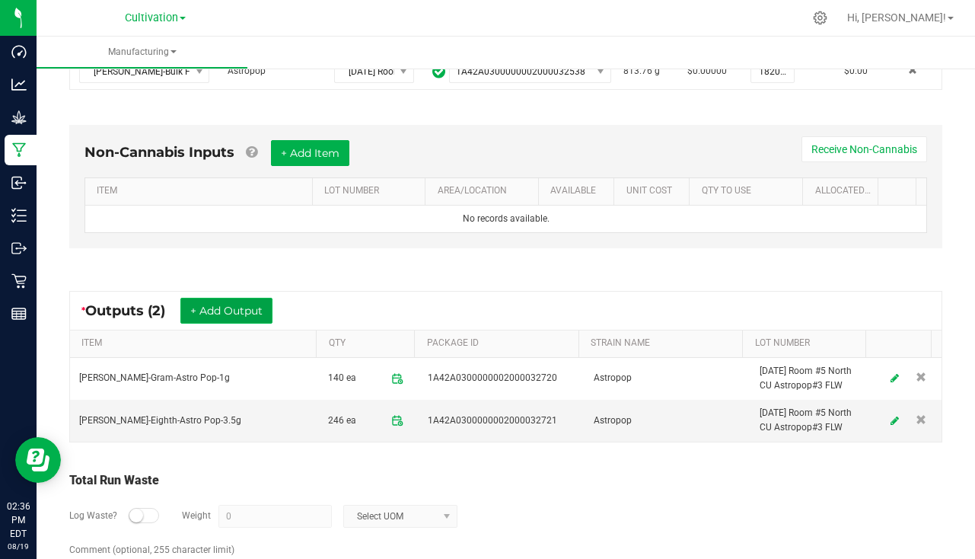
click at [221, 301] on button "+ Add Output" at bounding box center [226, 311] width 92 height 26
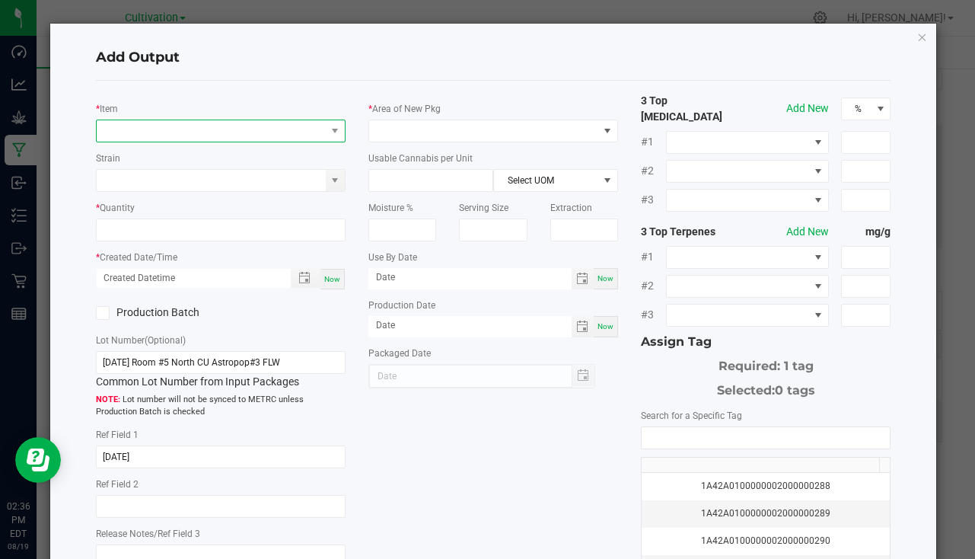
click at [173, 131] on span "NO DATA FOUND" at bounding box center [211, 130] width 229 height 21
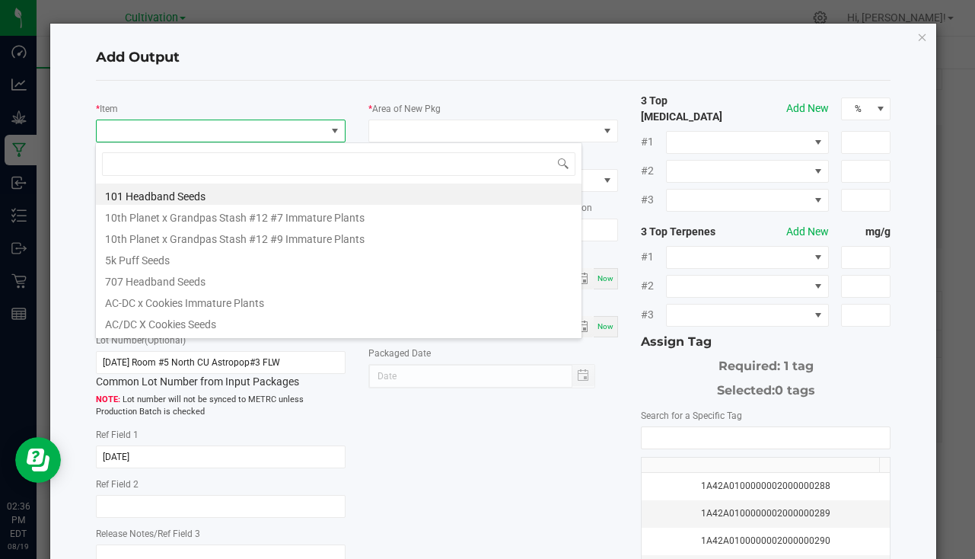
scroll to position [23, 247]
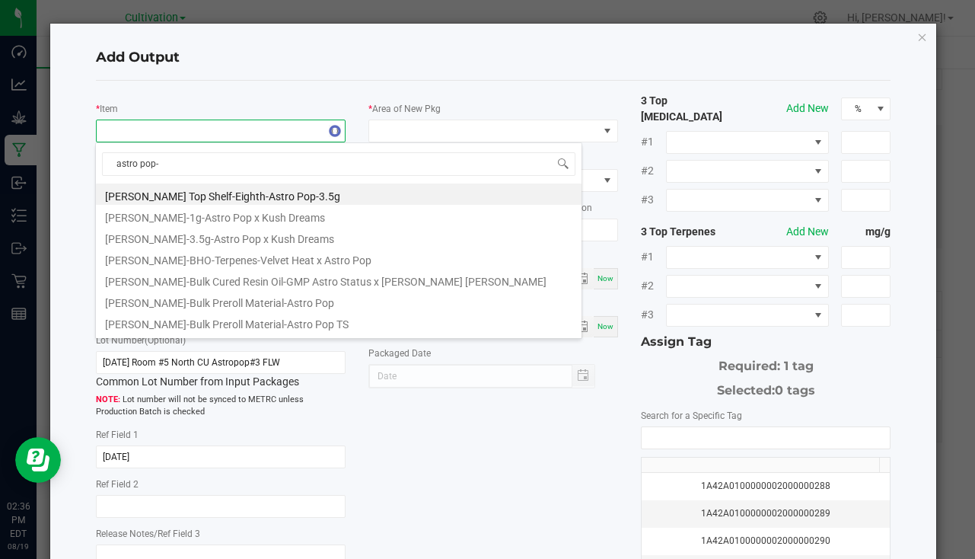
type input "astro pop-3"
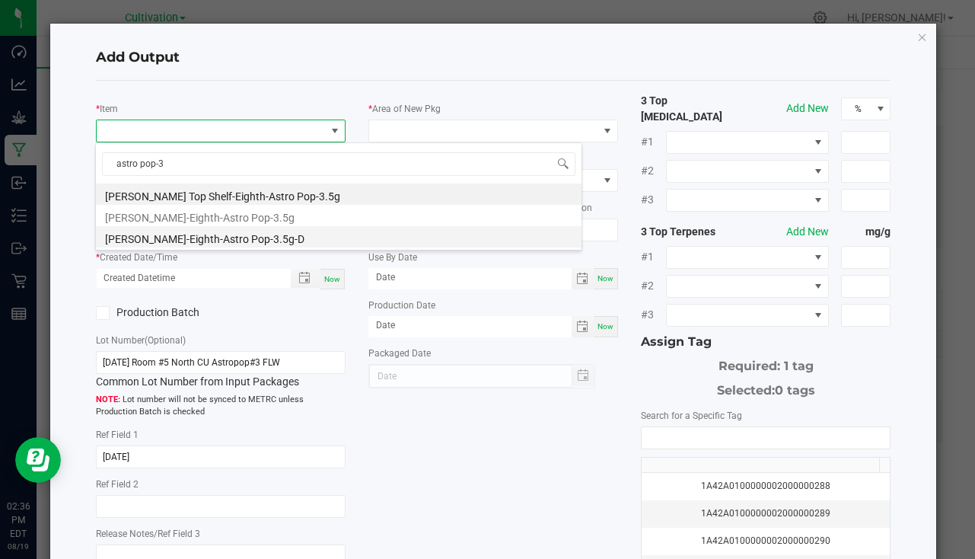
click at [241, 235] on li "[PERSON_NAME]-Eighth-Astro Pop-3.5g-D" at bounding box center [338, 236] width 485 height 21
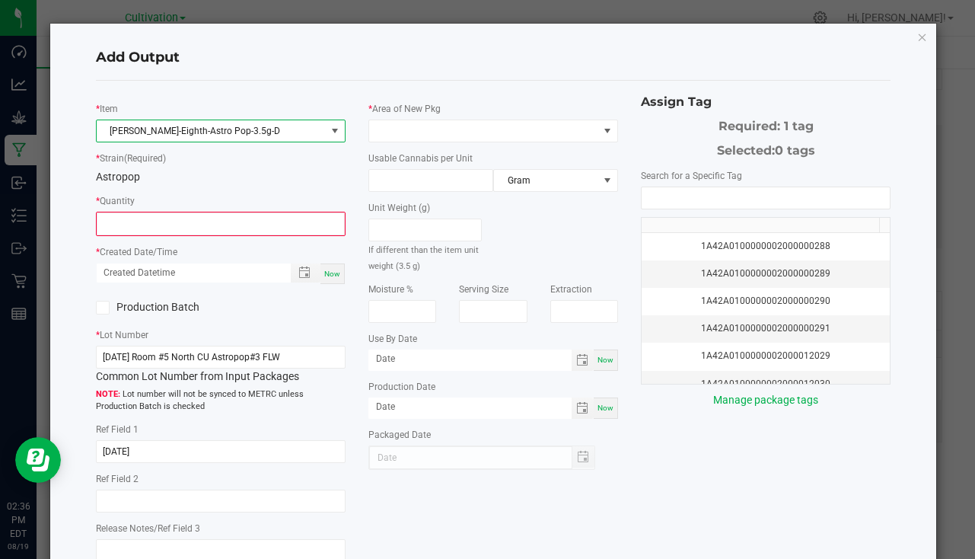
type input "0 ea"
type input "3.5"
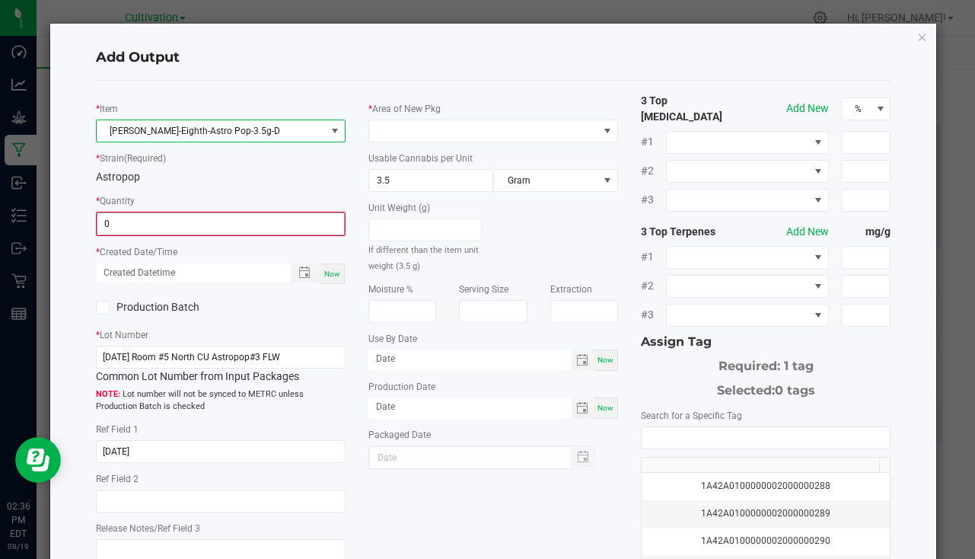
click at [173, 218] on input "0" at bounding box center [220, 223] width 247 height 21
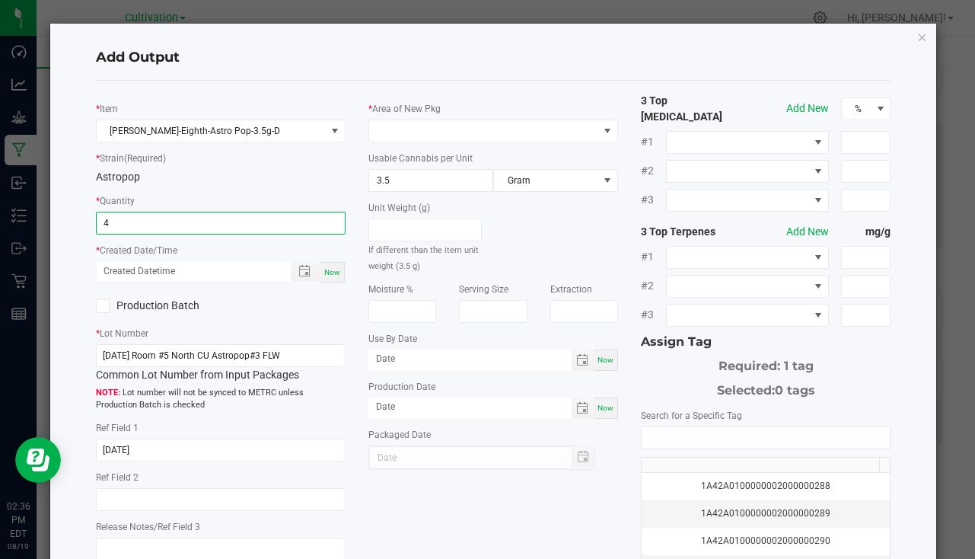
type input "4 ea"
click at [335, 272] on span "Now" at bounding box center [332, 272] width 16 height 8
type input "[DATE] 2:36 PM"
type input "[DATE]"
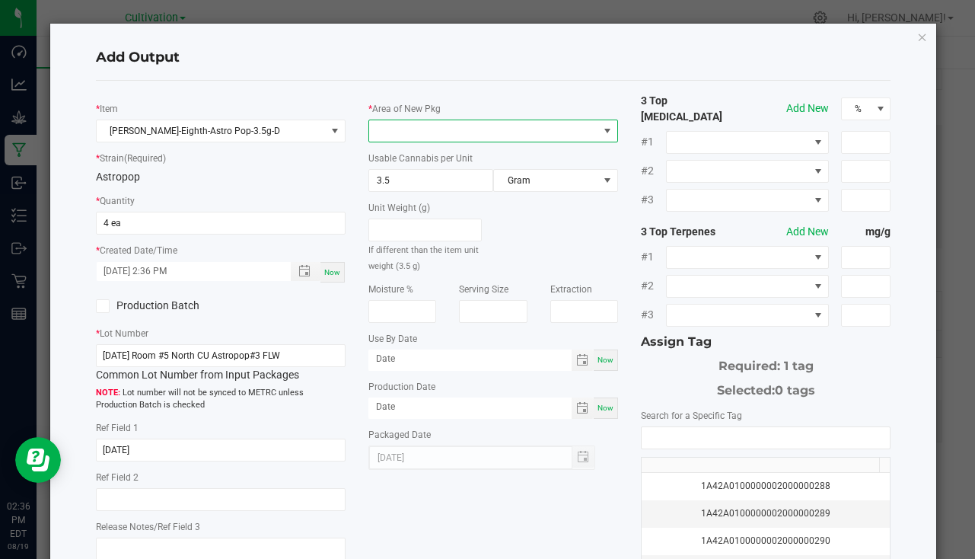
click at [422, 126] on span at bounding box center [483, 130] width 229 height 21
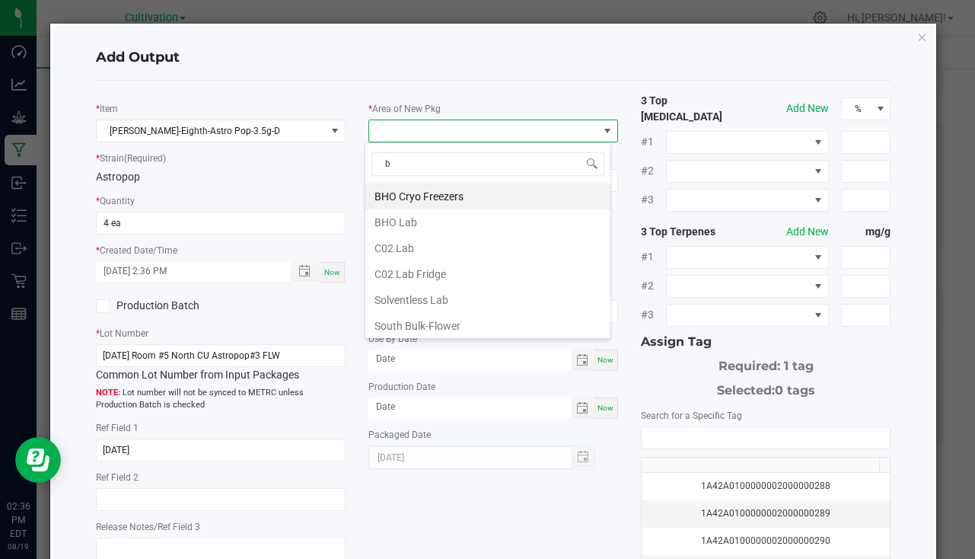
type input "bu"
click at [455, 190] on li "South Bulk-Flower" at bounding box center [487, 196] width 245 height 26
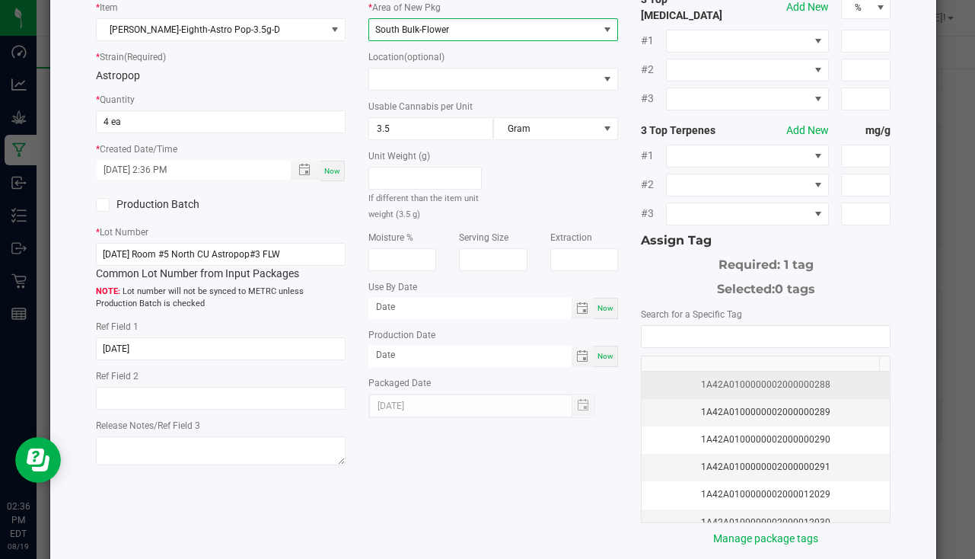
scroll to position [168, 0]
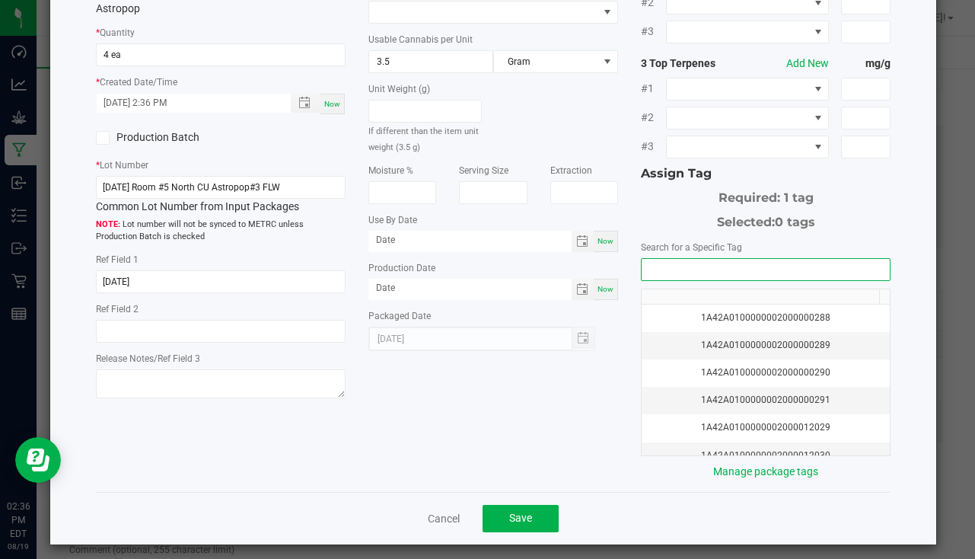
click at [690, 261] on input "NO DATA FOUND" at bounding box center [765, 269] width 248 height 21
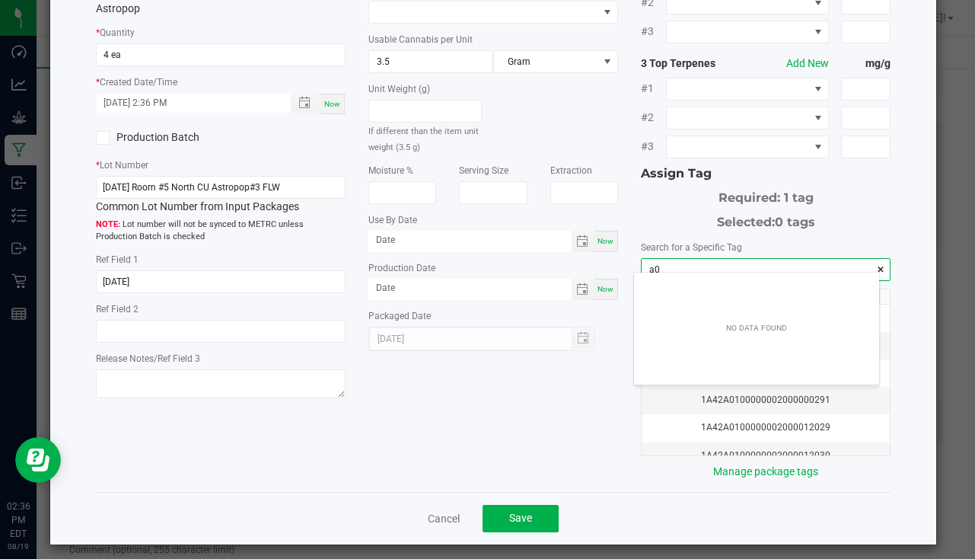
scroll to position [21, 245]
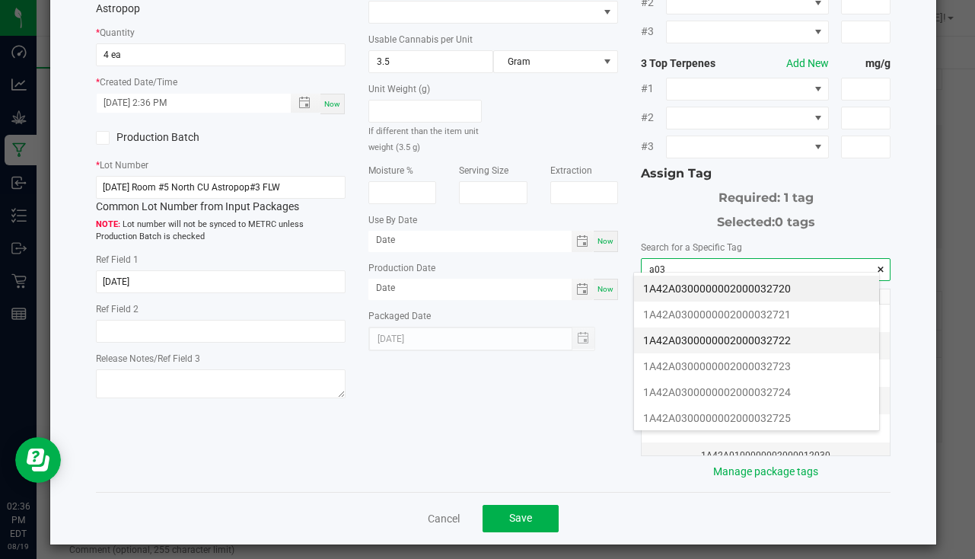
click at [738, 338] on li "1A42A0300000002000032722" at bounding box center [756, 340] width 245 height 26
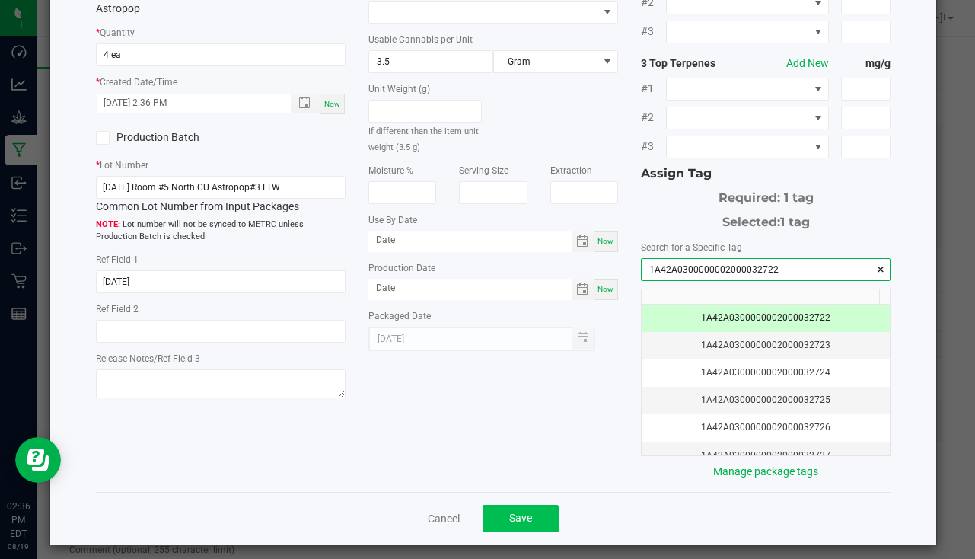
type input "1A42A0300000002000032722"
click at [509, 511] on span "Save" at bounding box center [520, 517] width 23 height 12
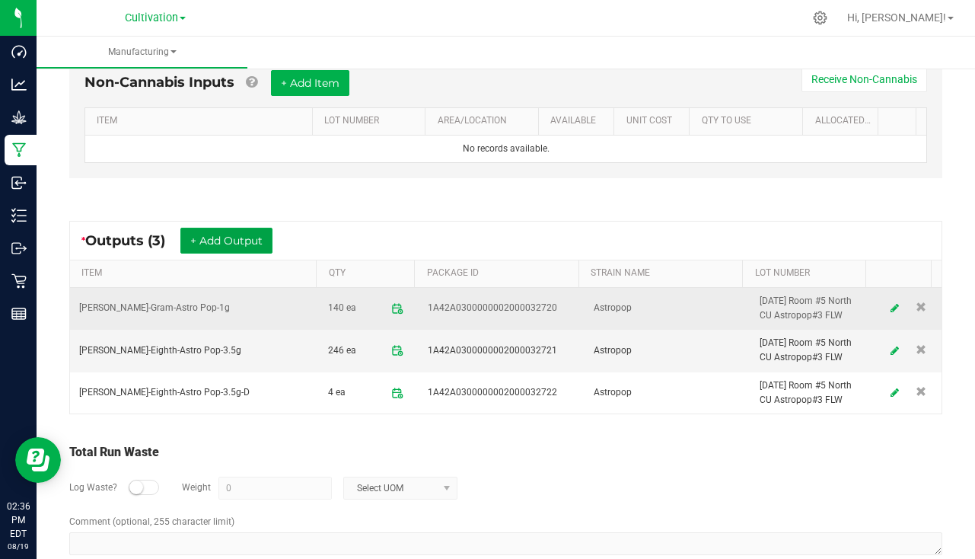
scroll to position [467, 0]
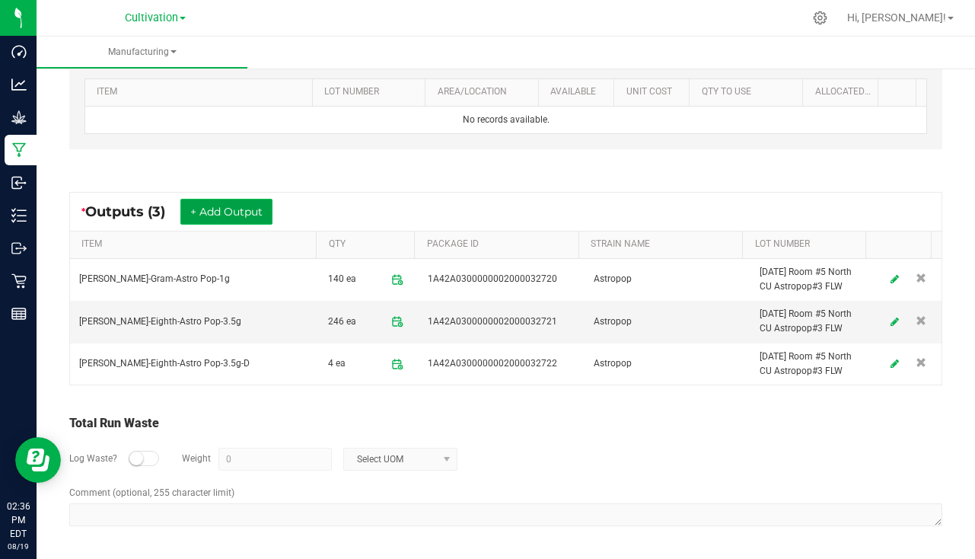
click at [225, 206] on button "+ Add Output" at bounding box center [226, 212] width 92 height 26
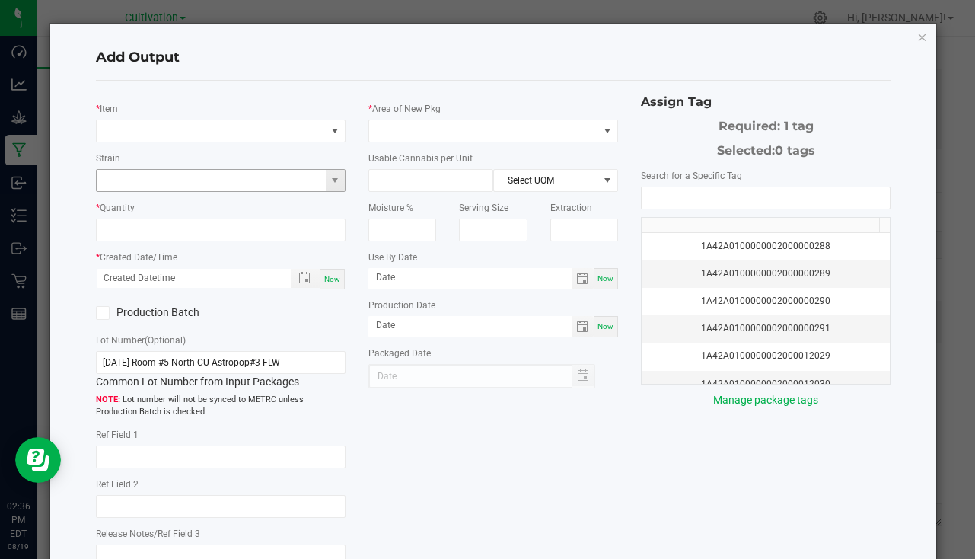
type input "[DATE]"
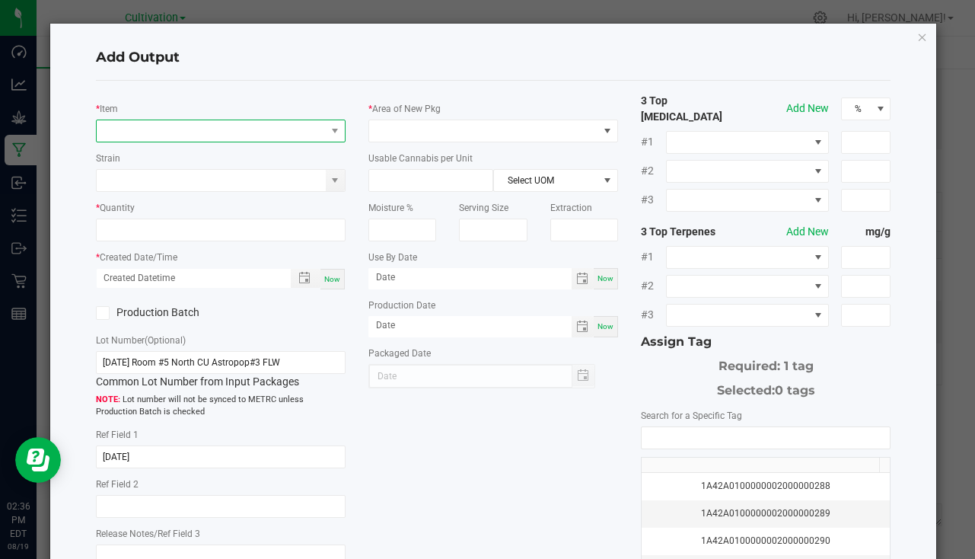
click at [185, 130] on span "NO DATA FOUND" at bounding box center [211, 130] width 229 height 21
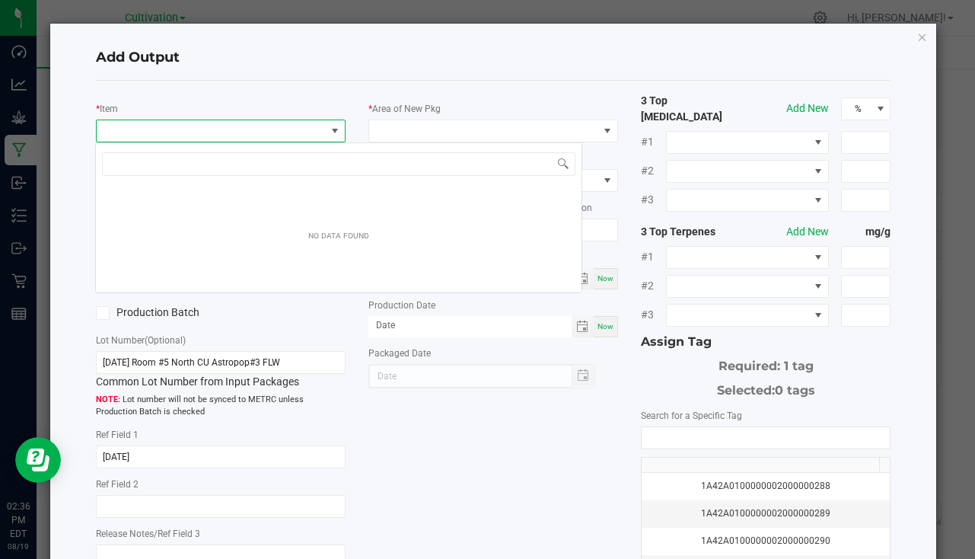
scroll to position [23, 247]
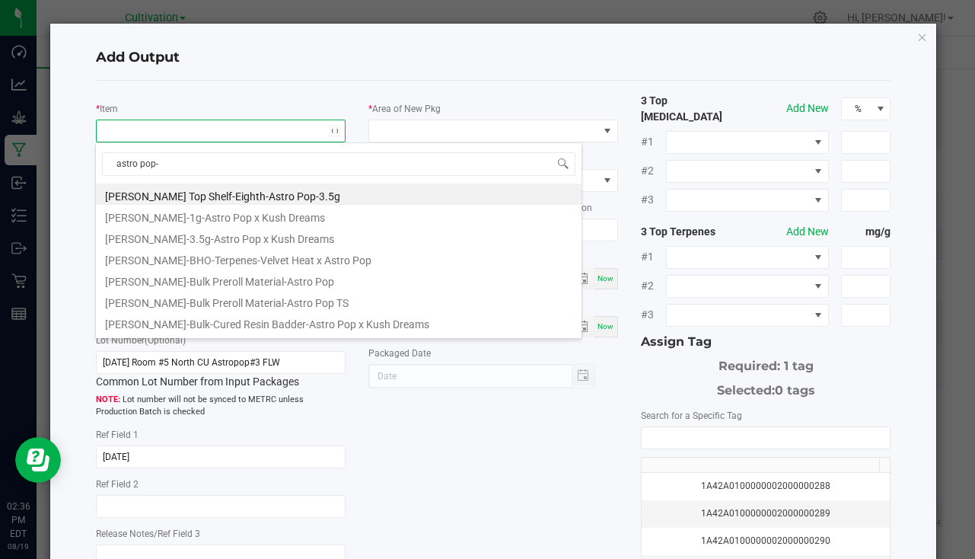
type input "astro pop-7"
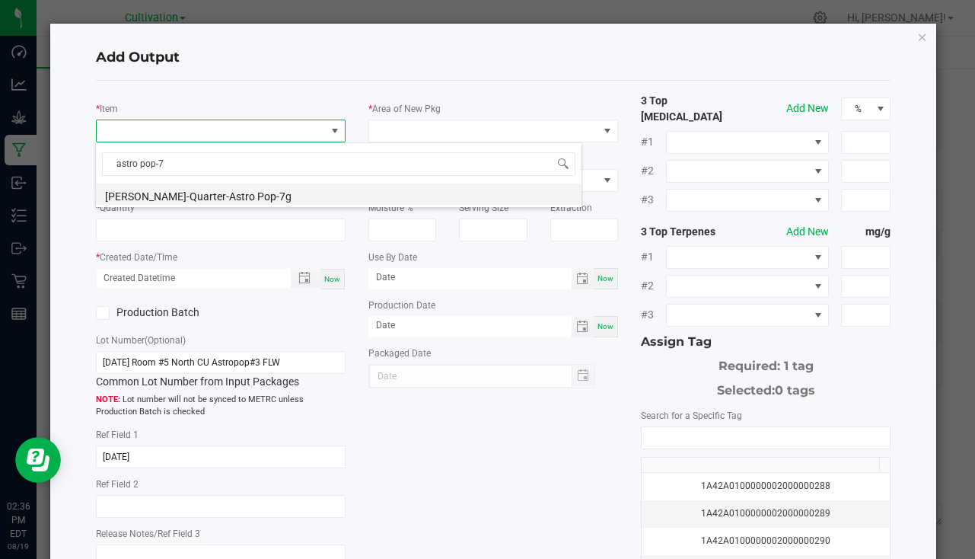
click at [202, 193] on li "[PERSON_NAME]-Quarter-Astro Pop-7g" at bounding box center [338, 193] width 485 height 21
type input "0 ea"
type input "7"
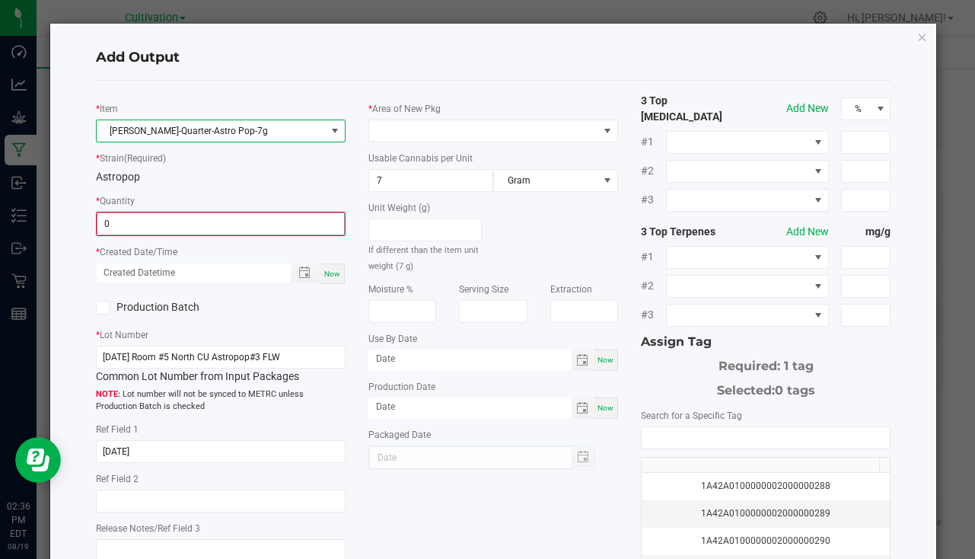
click at [148, 222] on input "0" at bounding box center [220, 223] width 247 height 21
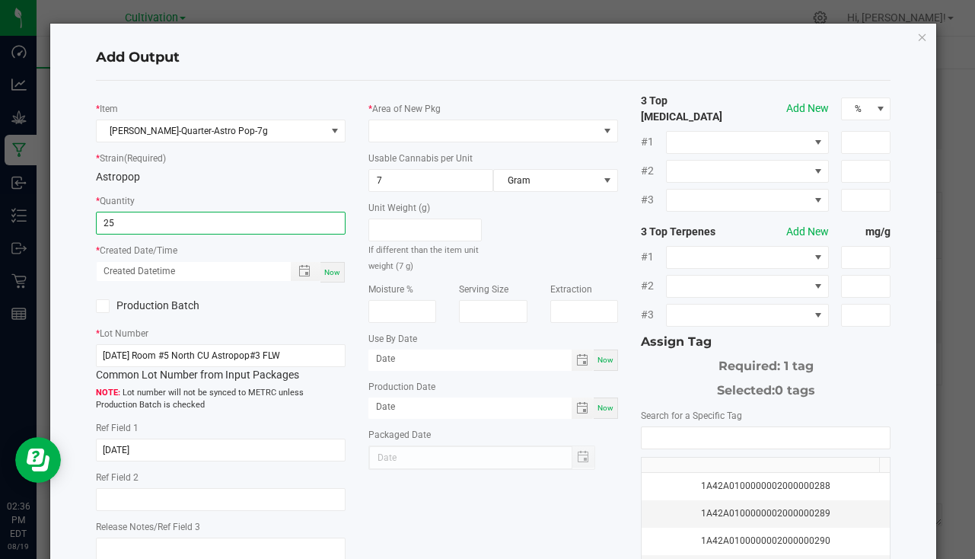
type input "25 ea"
click at [324, 273] on span "Now" at bounding box center [332, 272] width 16 height 8
type input "[DATE] 2:36 PM"
type input "[DATE]"
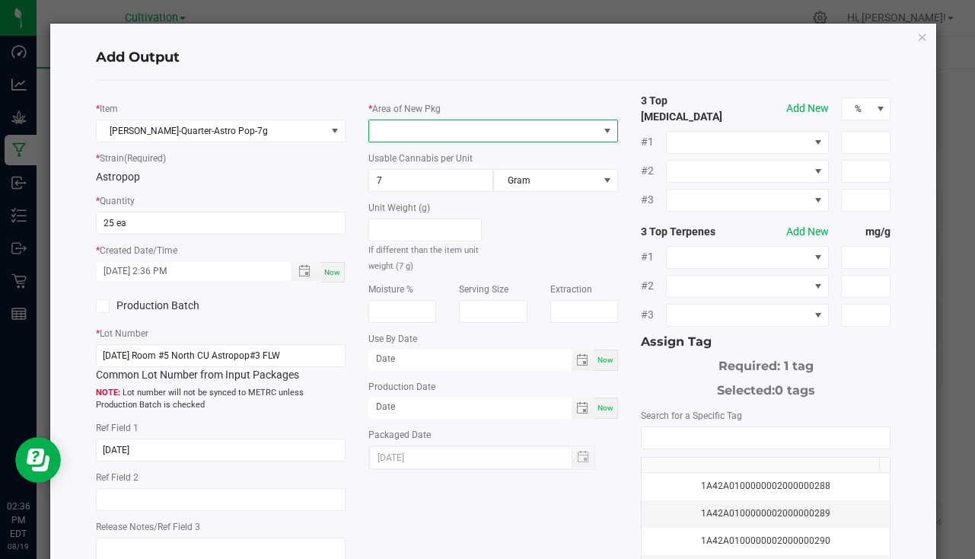
click at [431, 135] on span at bounding box center [483, 130] width 229 height 21
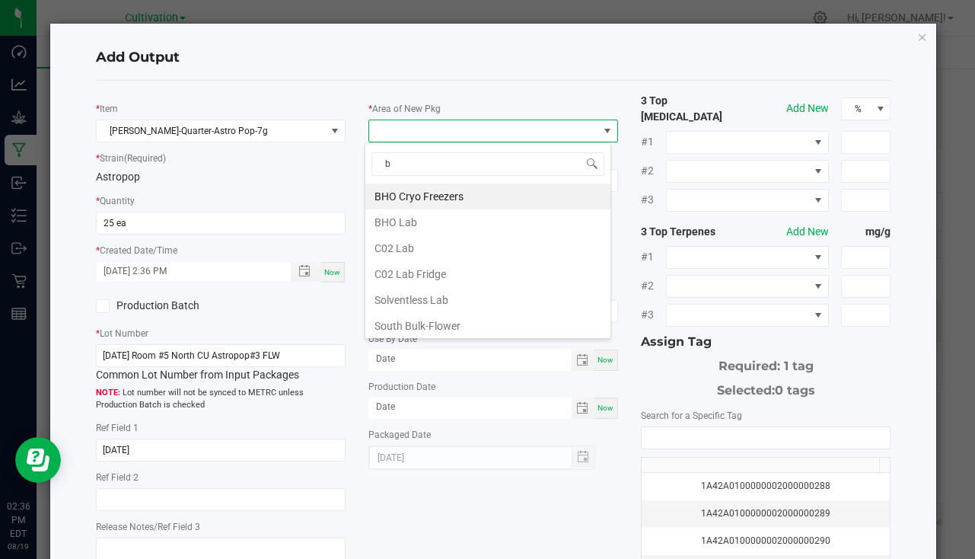
type input "bu"
drag, startPoint x: 472, startPoint y: 193, endPoint x: 524, endPoint y: 179, distance: 54.3
click at [472, 193] on li "South Bulk-Flower" at bounding box center [487, 196] width 245 height 26
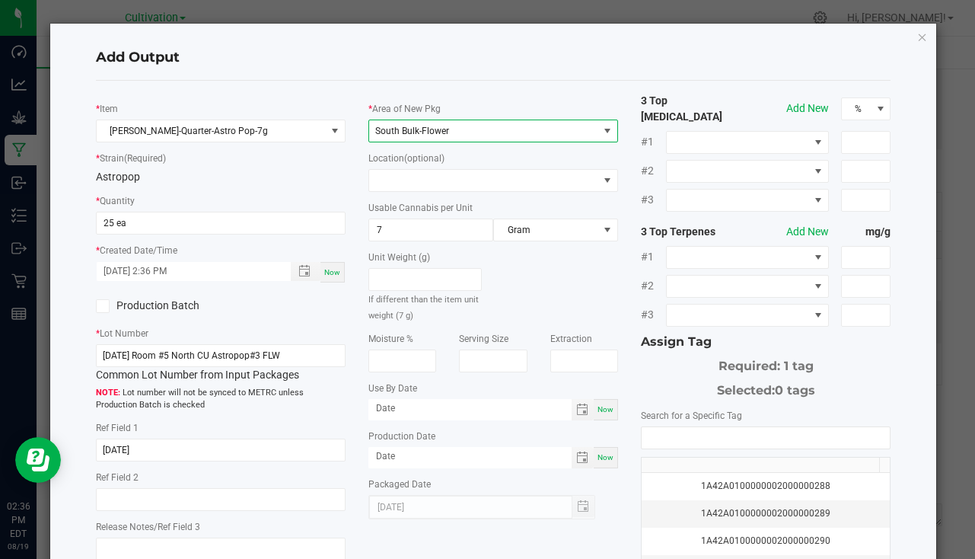
scroll to position [168, 0]
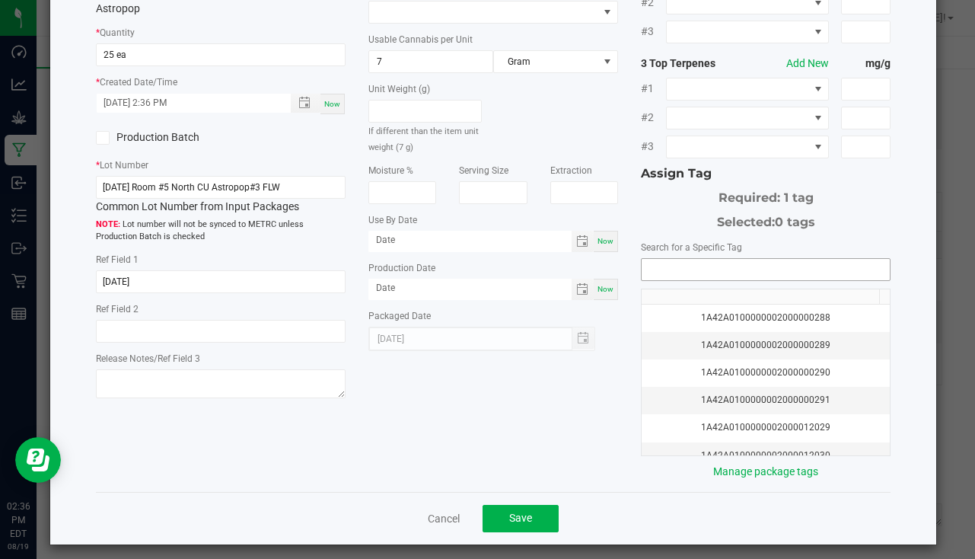
click at [670, 259] on input "NO DATA FOUND" at bounding box center [765, 269] width 248 height 21
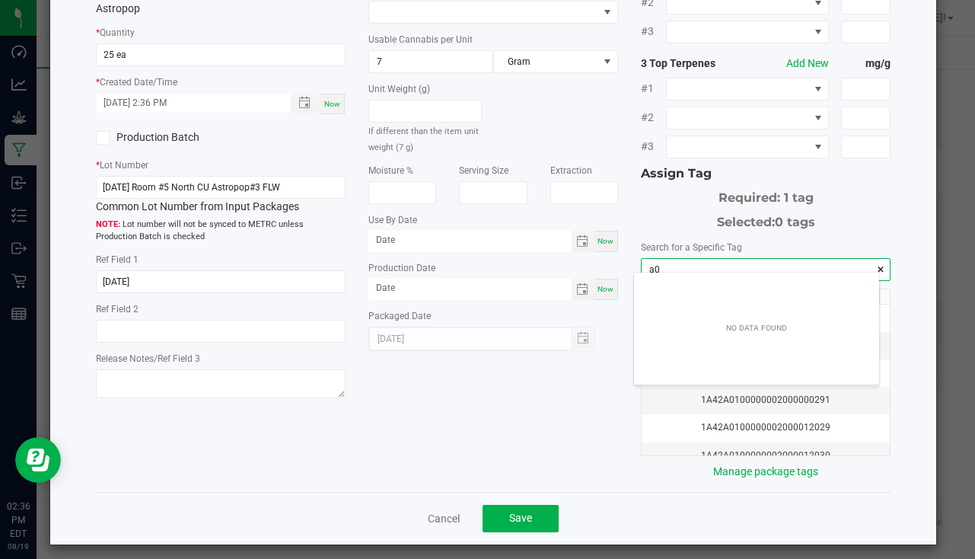
scroll to position [21, 245]
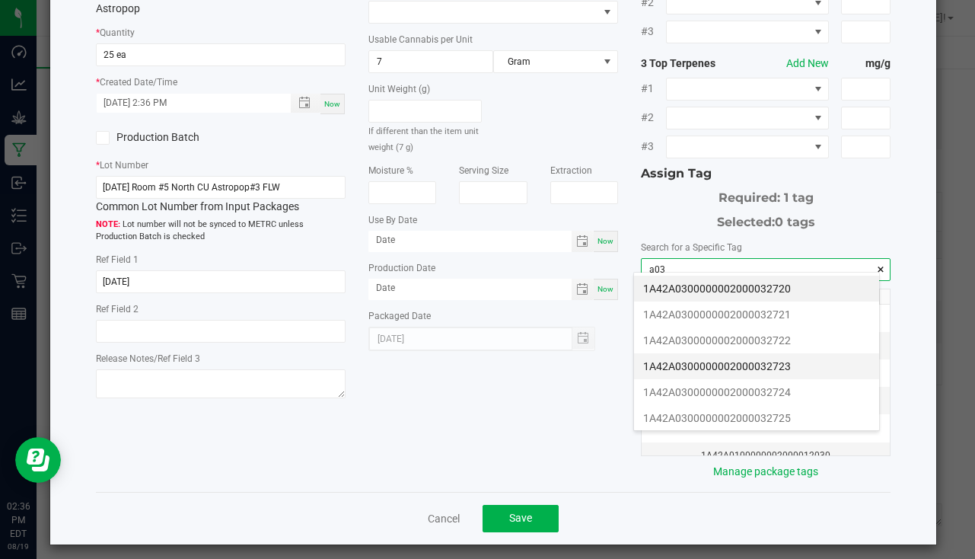
click at [742, 365] on li "1A42A0300000002000032723" at bounding box center [756, 366] width 245 height 26
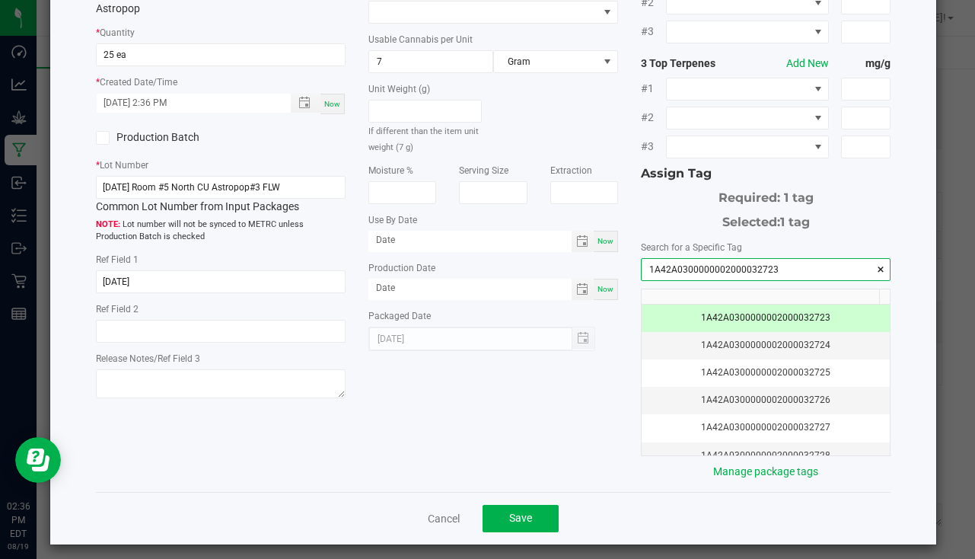
type input "1A42A0300000002000032723"
click at [539, 508] on button "Save" at bounding box center [520, 517] width 76 height 27
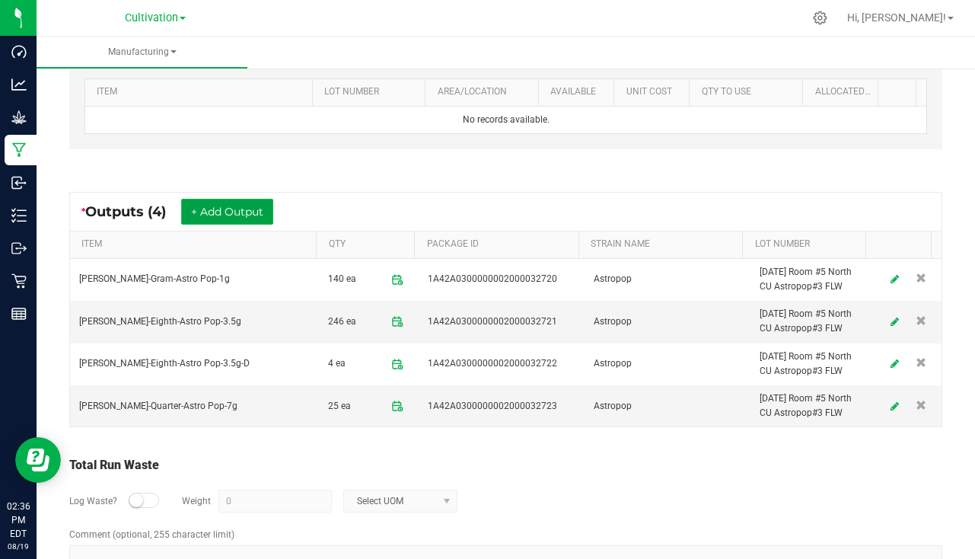
click at [228, 218] on button "+ Add Output" at bounding box center [227, 212] width 92 height 26
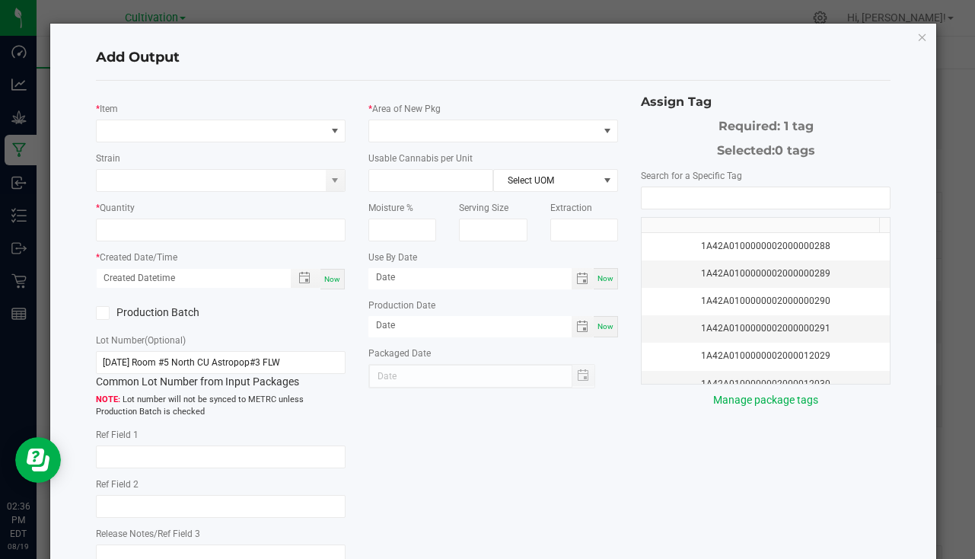
type input "[DATE]"
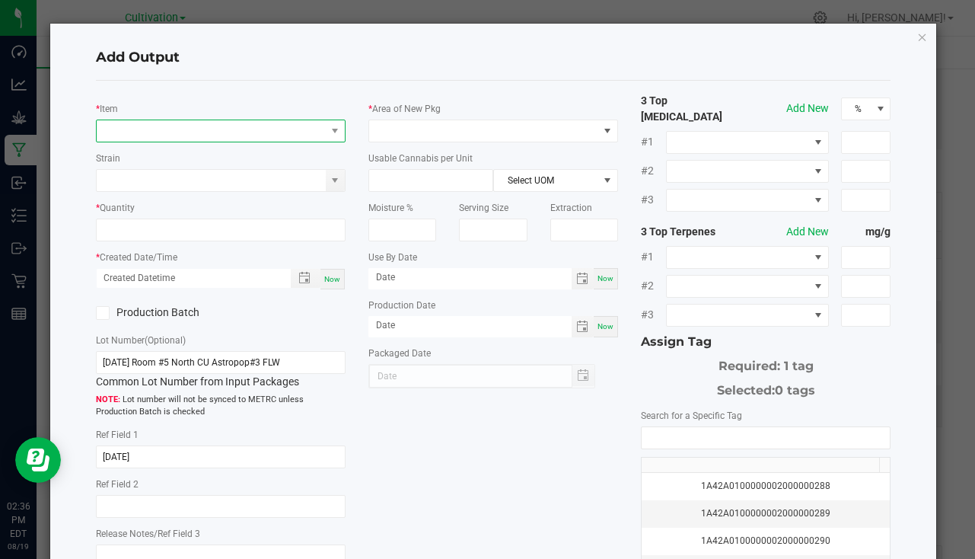
click at [162, 137] on span "NO DATA FOUND" at bounding box center [211, 130] width 229 height 21
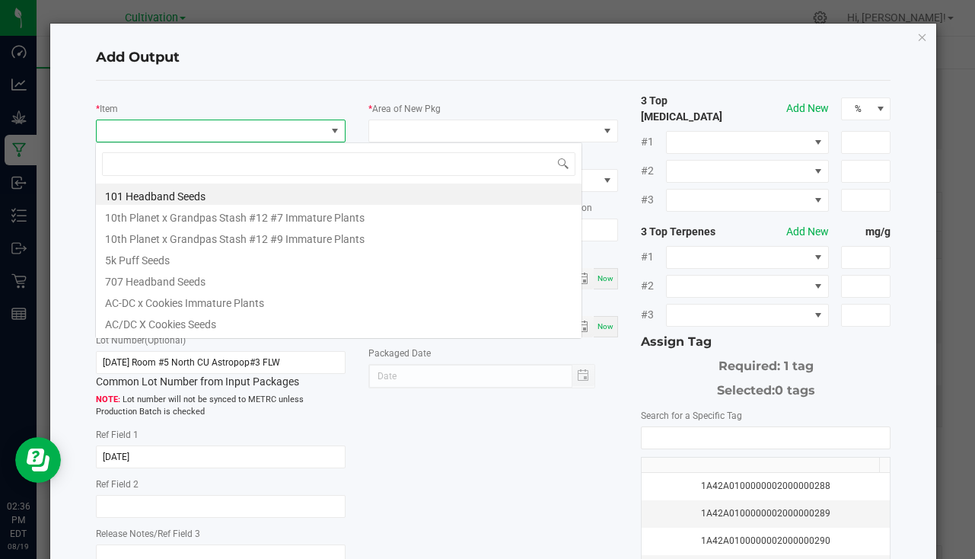
scroll to position [23, 247]
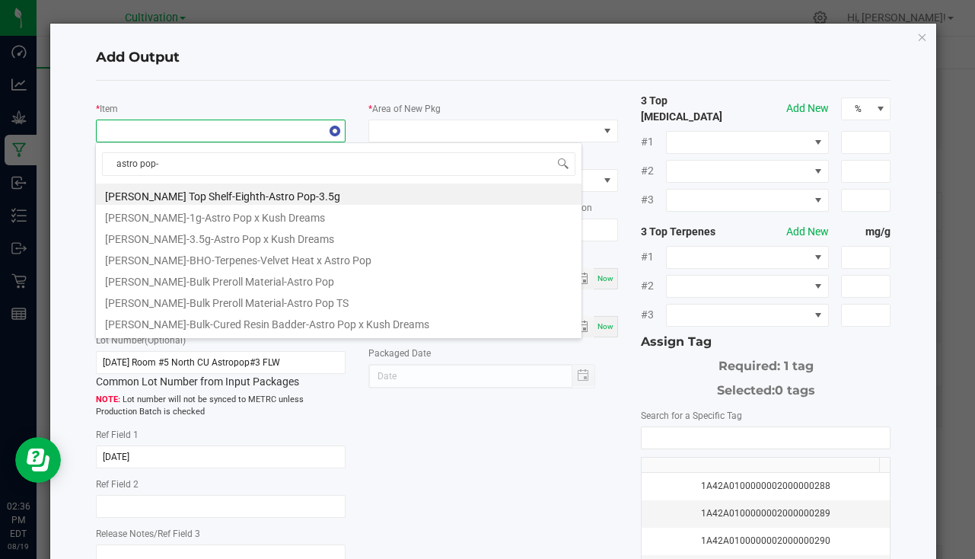
type input "astro pop-1"
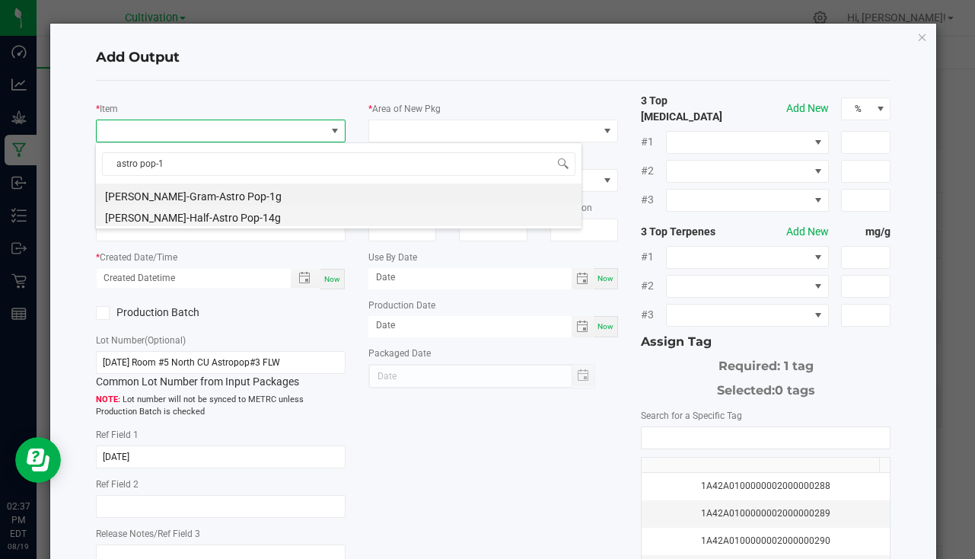
click at [224, 214] on li "[PERSON_NAME]-Half-Astro Pop-14g" at bounding box center [338, 215] width 485 height 21
type input "0 ea"
type input "14"
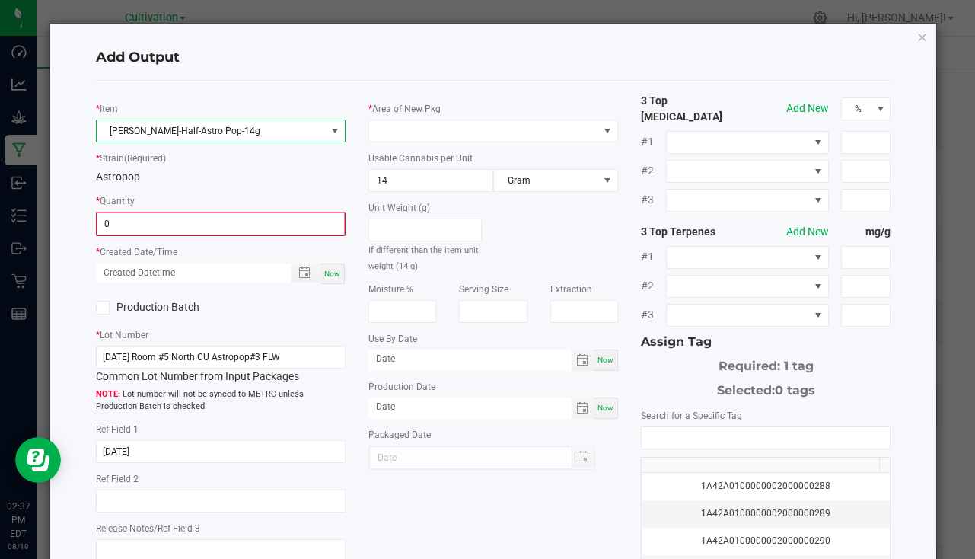
click at [145, 221] on input "0" at bounding box center [220, 223] width 247 height 21
type input "0"
click at [152, 218] on input "0" at bounding box center [220, 223] width 247 height 21
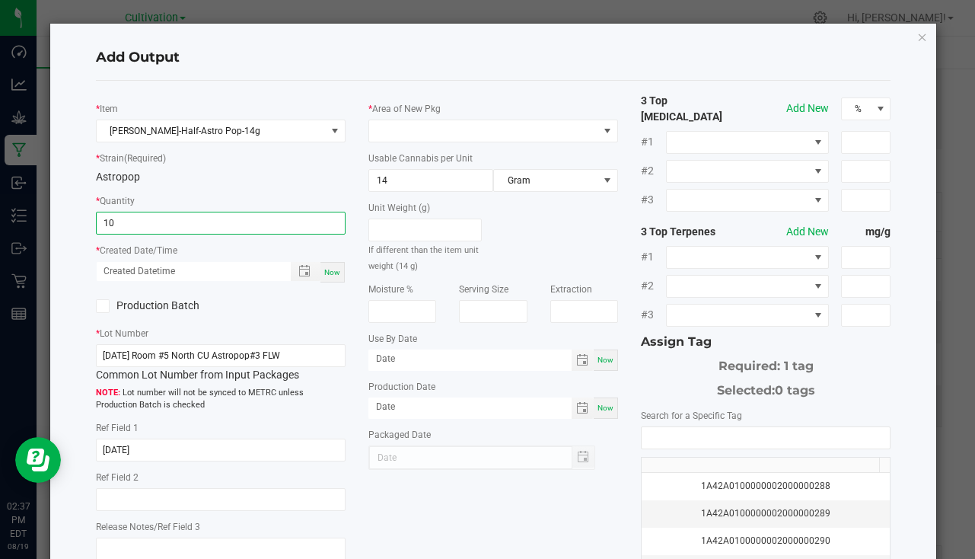
type input "10 ea"
click at [326, 274] on span "Now" at bounding box center [332, 272] width 16 height 8
type input "[DATE] 2:37 PM"
type input "[DATE]"
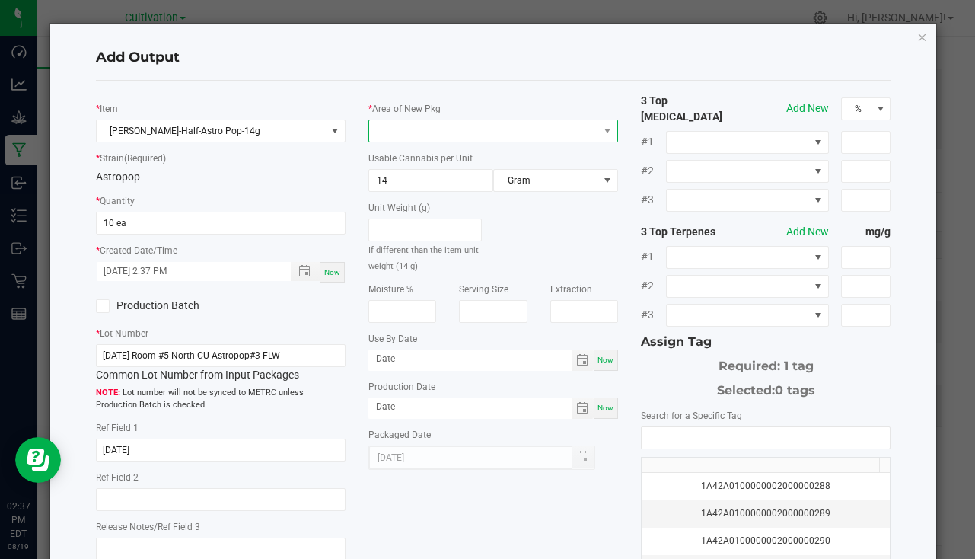
click at [409, 126] on span at bounding box center [483, 130] width 229 height 21
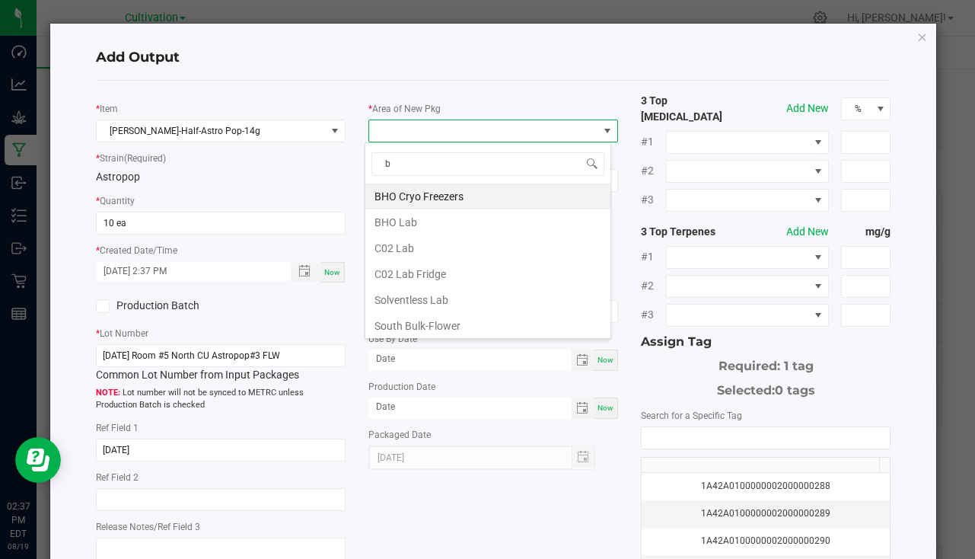
type input "bu"
click at [439, 193] on li "South Bulk-Flower" at bounding box center [487, 196] width 245 height 26
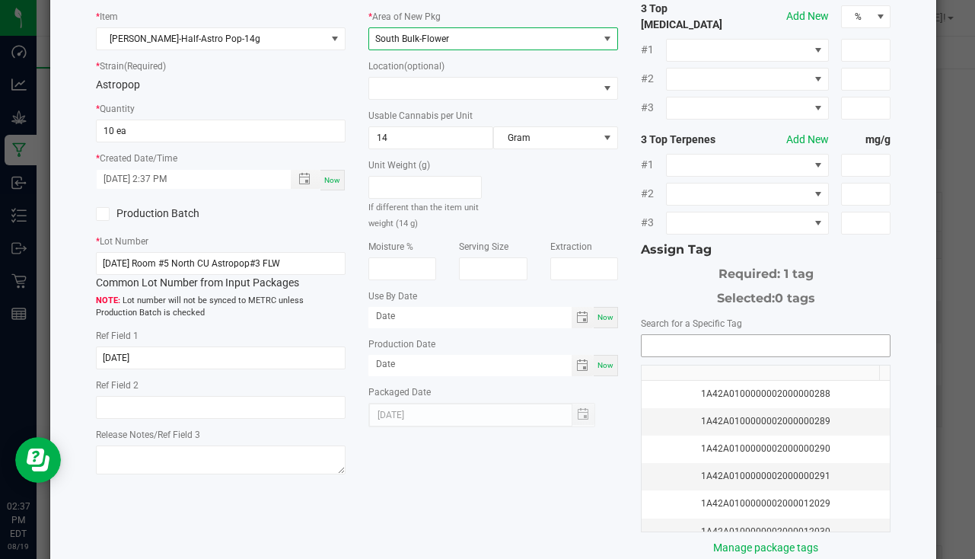
scroll to position [168, 0]
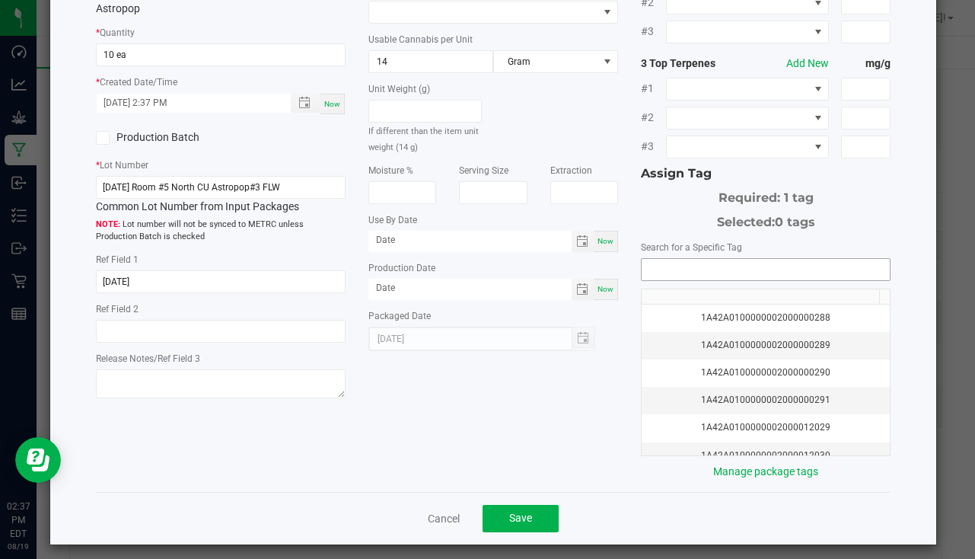
click at [724, 266] on input "NO DATA FOUND" at bounding box center [765, 269] width 248 height 21
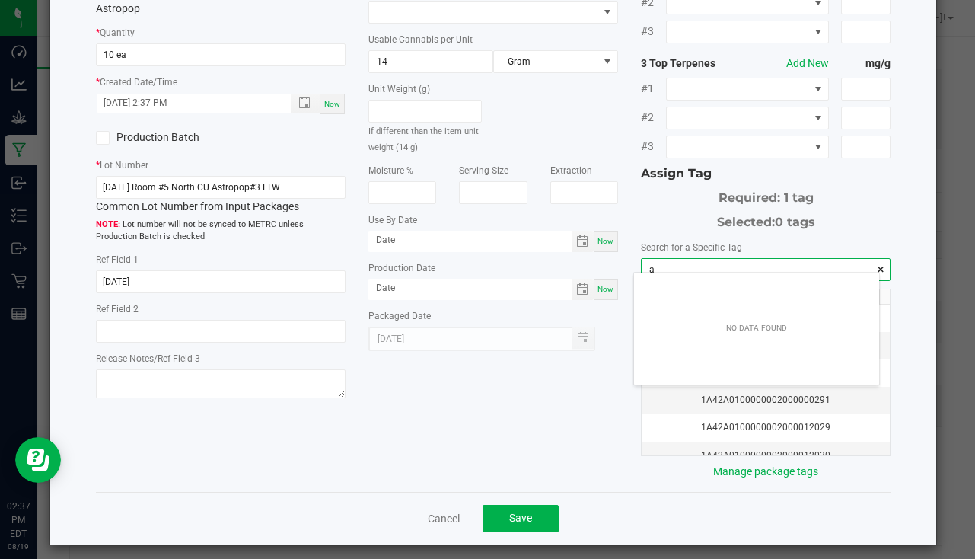
scroll to position [21, 245]
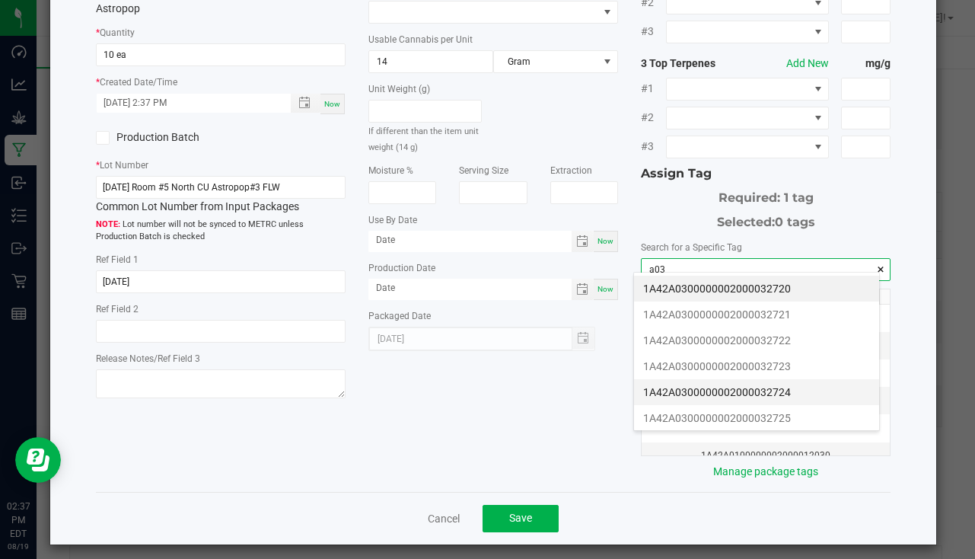
click at [788, 387] on li "1A42A0300000002000032724" at bounding box center [756, 392] width 245 height 26
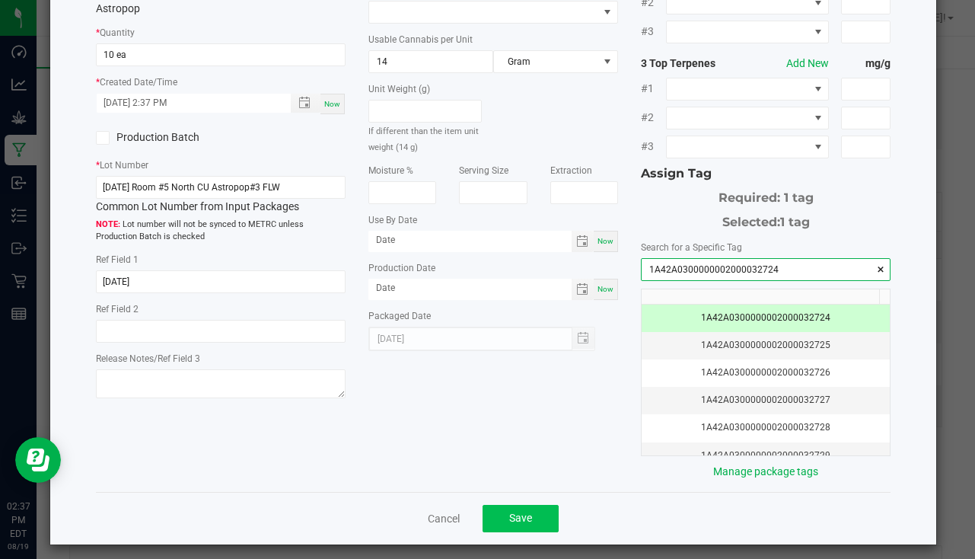
type input "1A42A0300000002000032724"
click at [510, 521] on button "Save" at bounding box center [520, 517] width 76 height 27
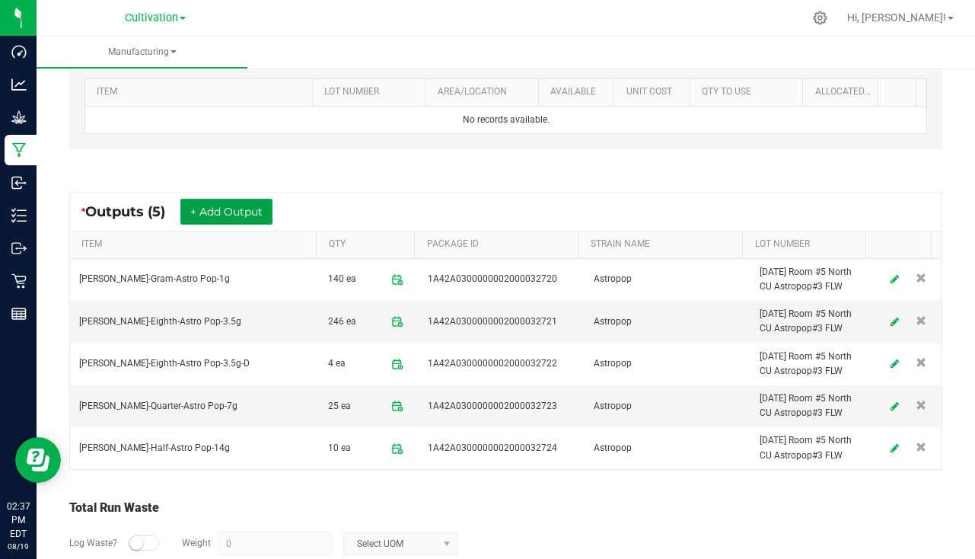
click at [254, 208] on button "+ Add Output" at bounding box center [226, 212] width 92 height 26
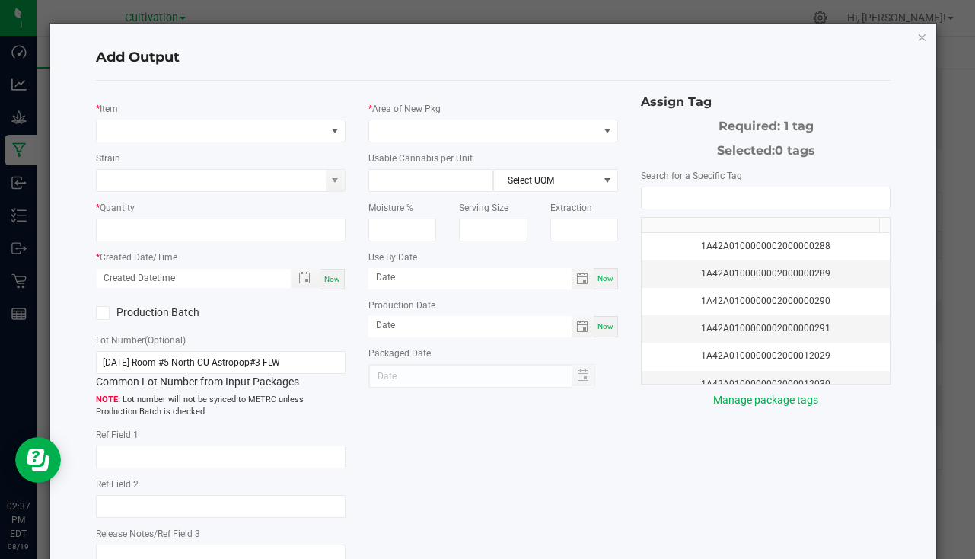
type input "[DATE]"
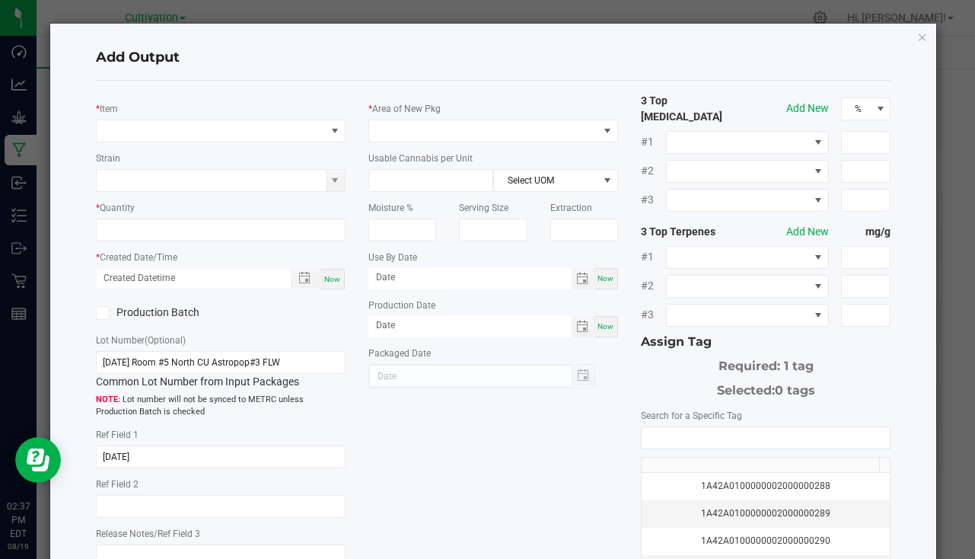
click at [186, 116] on div "* Item" at bounding box center [221, 121] width 250 height 42
click at [176, 127] on span "NO DATA FOUND" at bounding box center [211, 130] width 229 height 21
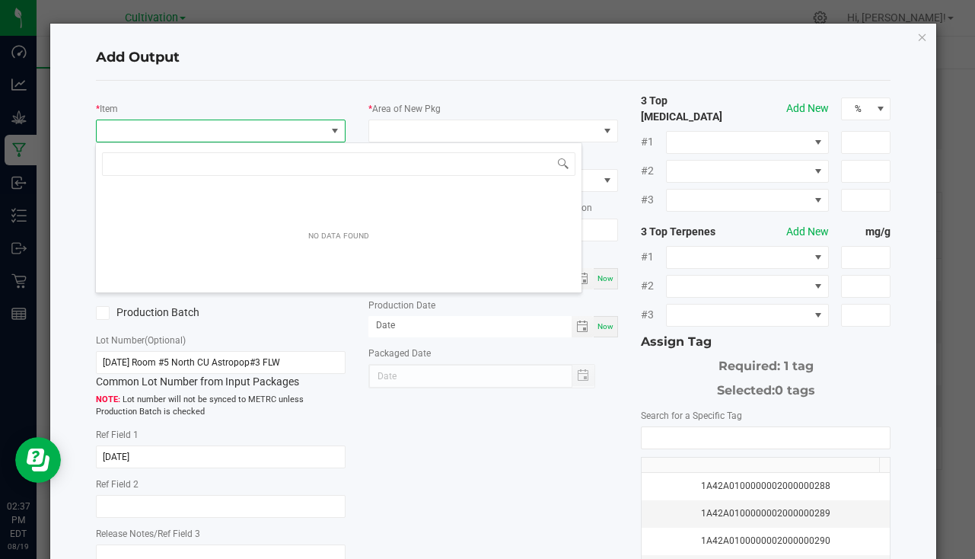
scroll to position [23, 247]
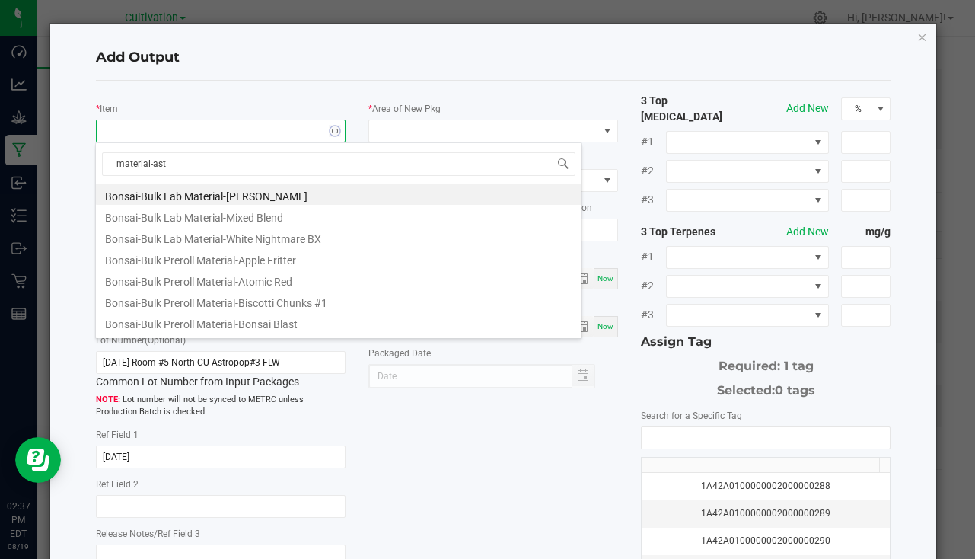
type input "material-astr"
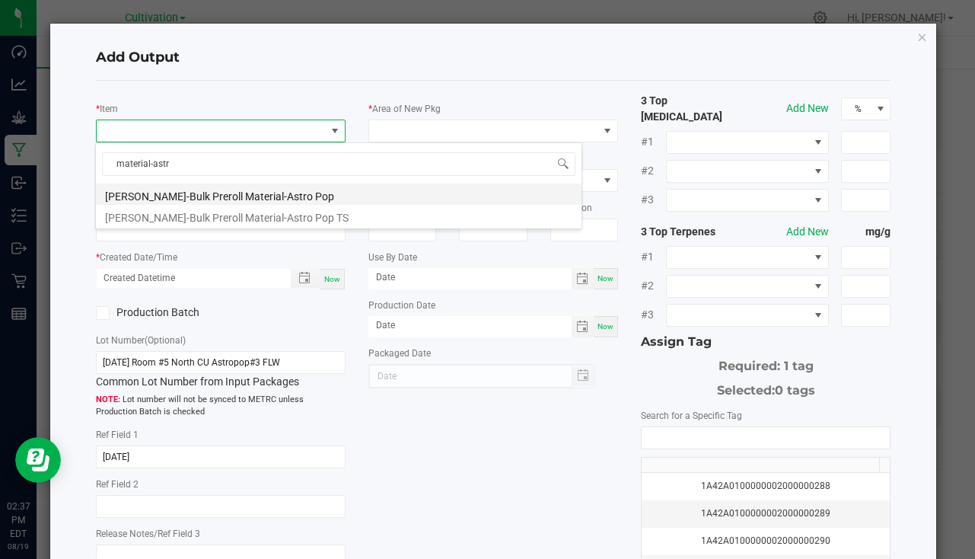
click at [247, 195] on li "[PERSON_NAME]-Bulk Preroll Material-Astro Pop" at bounding box center [338, 193] width 485 height 21
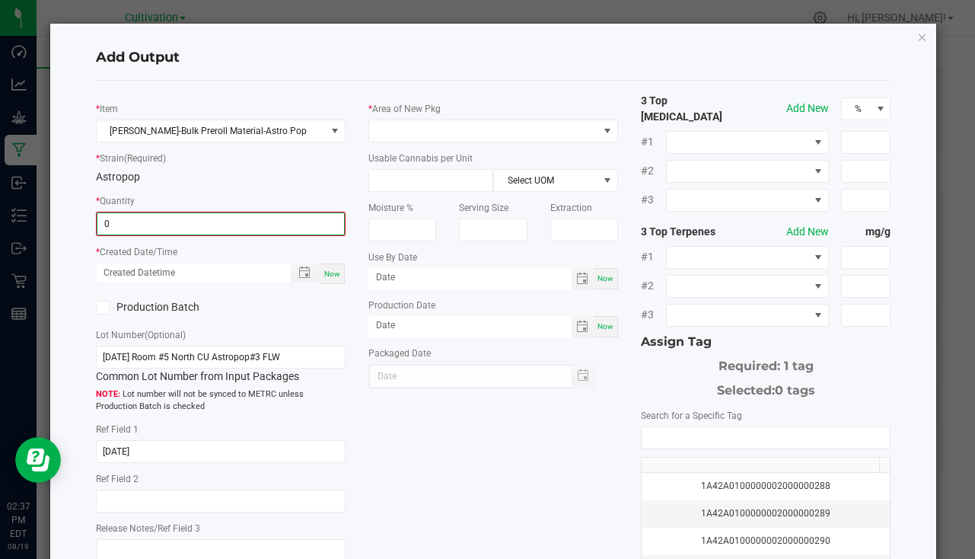
click at [164, 228] on input "0" at bounding box center [220, 223] width 247 height 21
type input "454.0000 g"
click at [328, 264] on div "Now" at bounding box center [332, 272] width 24 height 21
type input "[DATE] 2:37 PM"
type input "[DATE]"
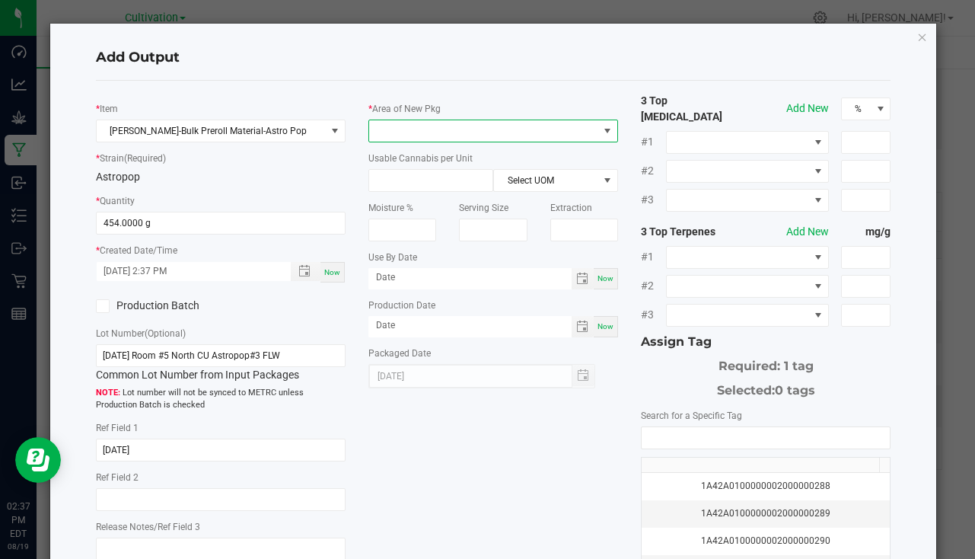
click at [410, 129] on span at bounding box center [483, 130] width 229 height 21
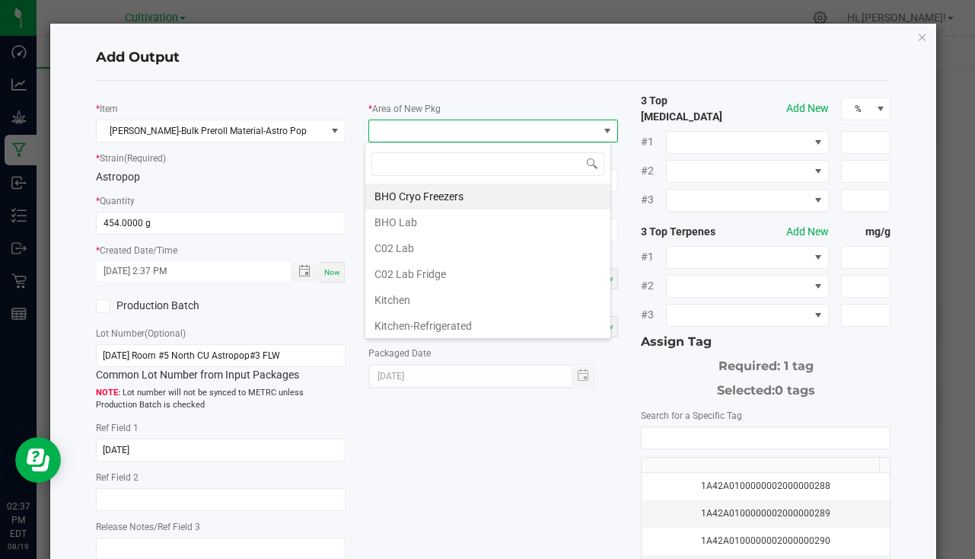
type input "b"
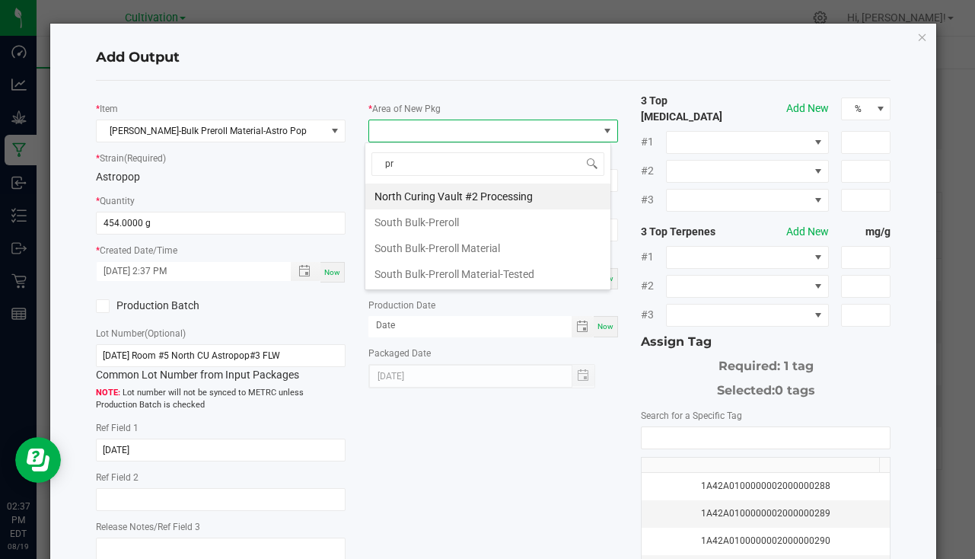
type input "pre"
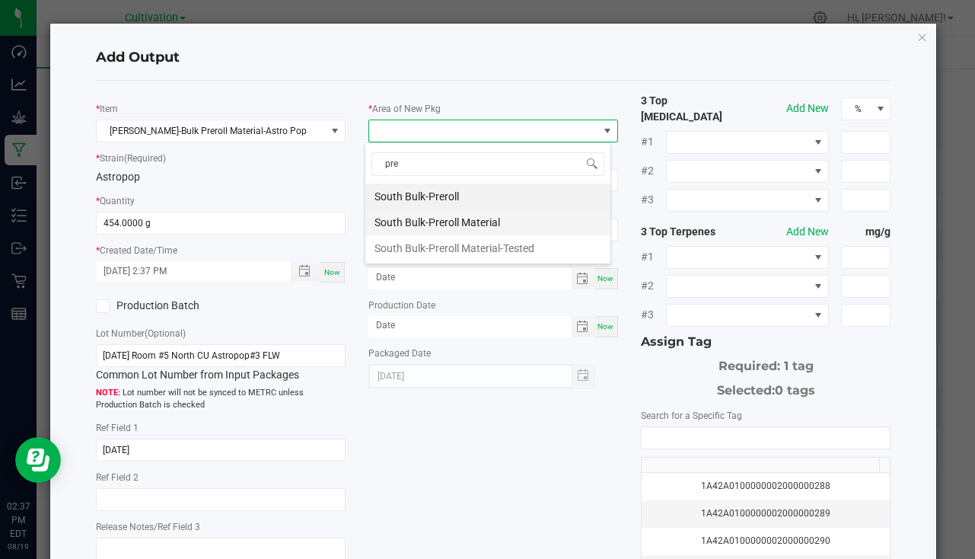
click at [464, 220] on li "South Bulk-Preroll Material" at bounding box center [487, 222] width 245 height 26
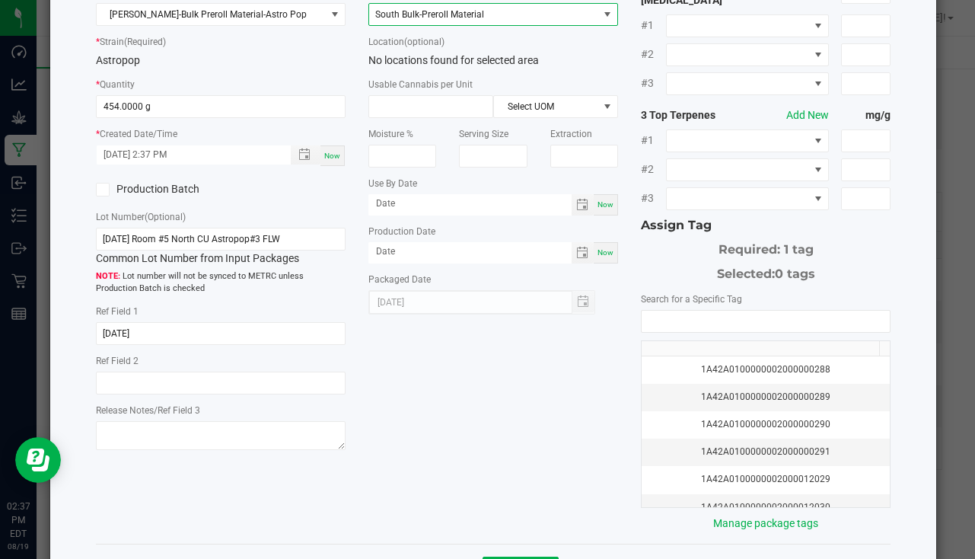
scroll to position [168, 0]
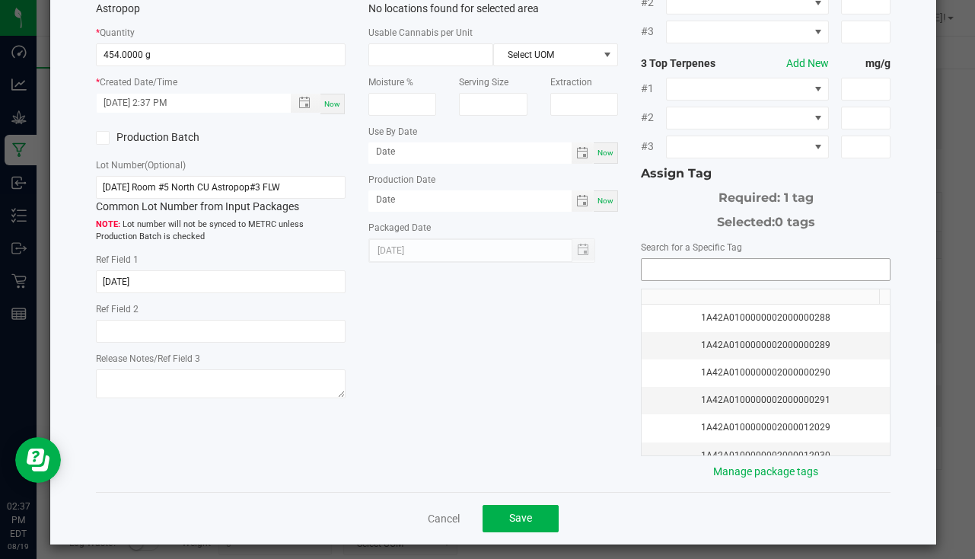
click at [728, 260] on input "NO DATA FOUND" at bounding box center [765, 269] width 248 height 21
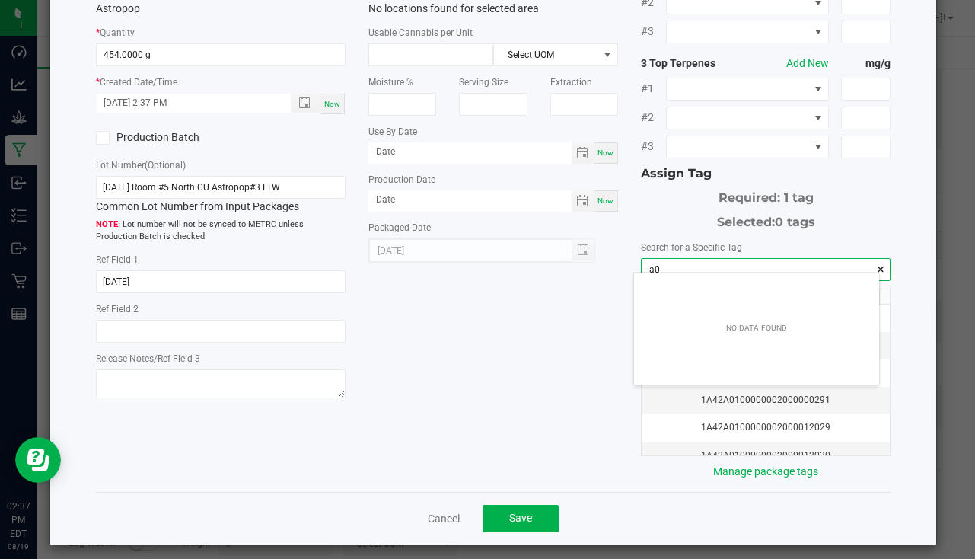
scroll to position [21, 245]
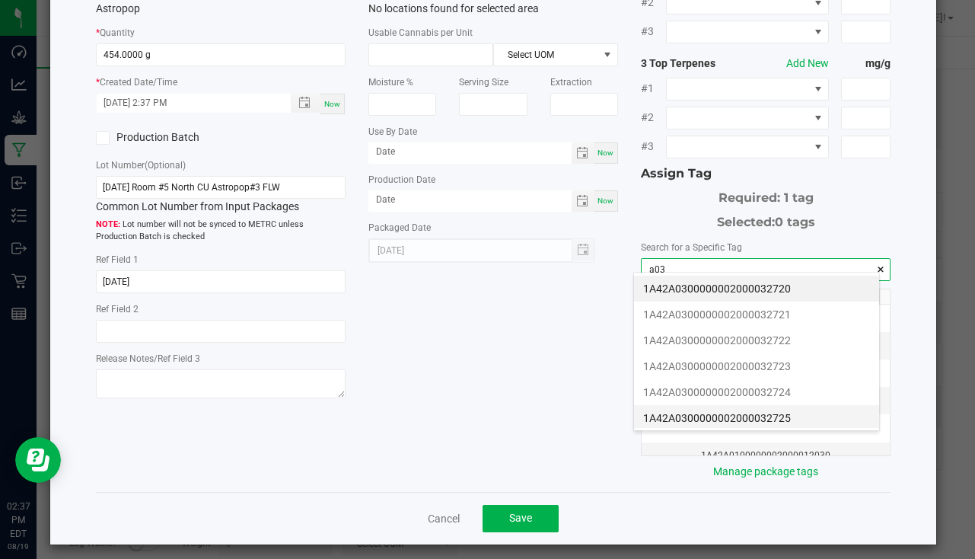
click at [744, 415] on li "1A42A0300000002000032725" at bounding box center [756, 418] width 245 height 26
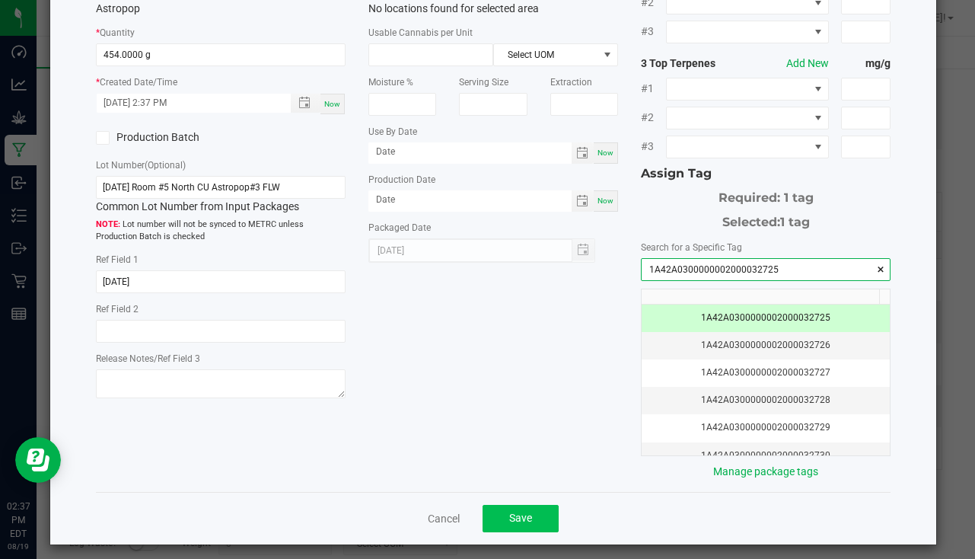
type input "1A42A0300000002000032725"
click at [519, 511] on span "Save" at bounding box center [520, 517] width 23 height 12
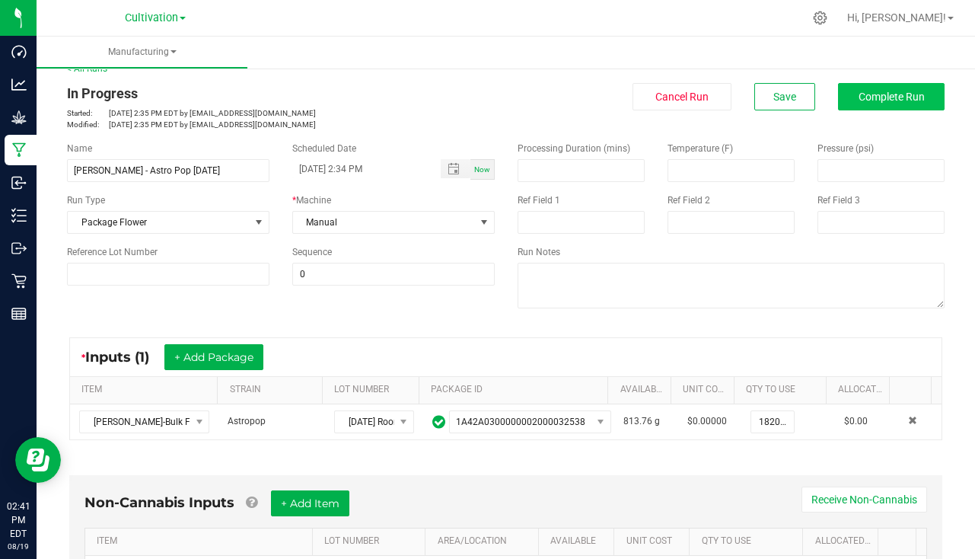
scroll to position [0, 0]
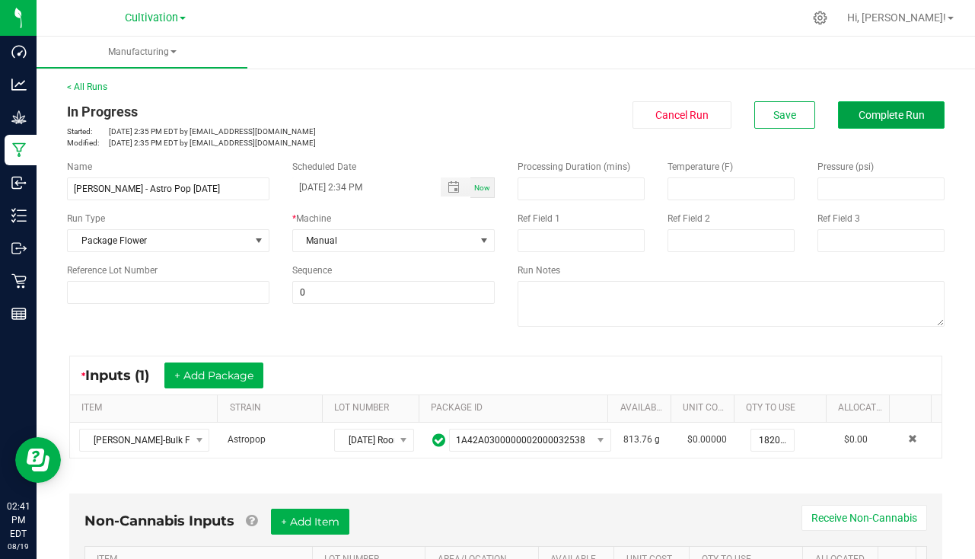
click at [866, 120] on span "Complete Run" at bounding box center [891, 115] width 66 height 12
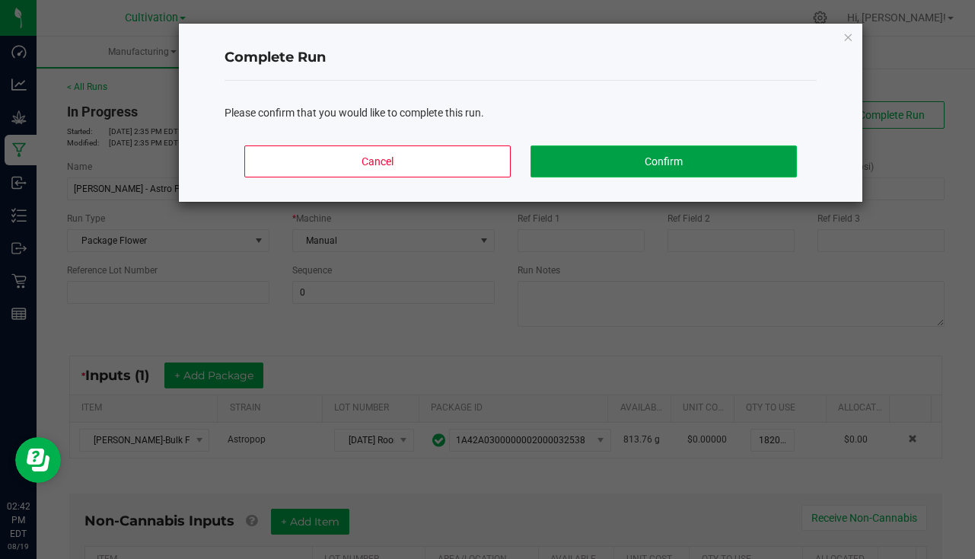
click at [699, 164] on button "Confirm" at bounding box center [663, 161] width 266 height 32
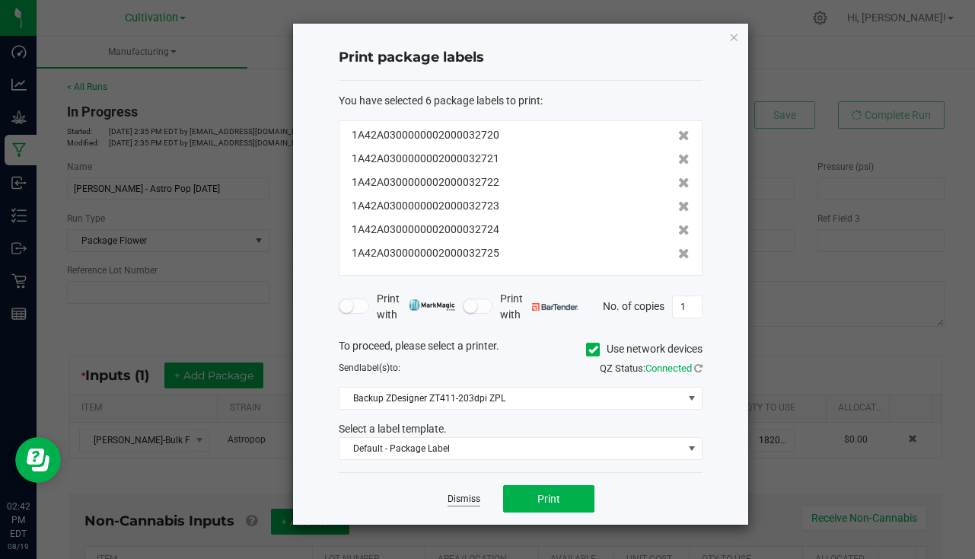
click at [479, 505] on link "Dismiss" at bounding box center [463, 498] width 33 height 13
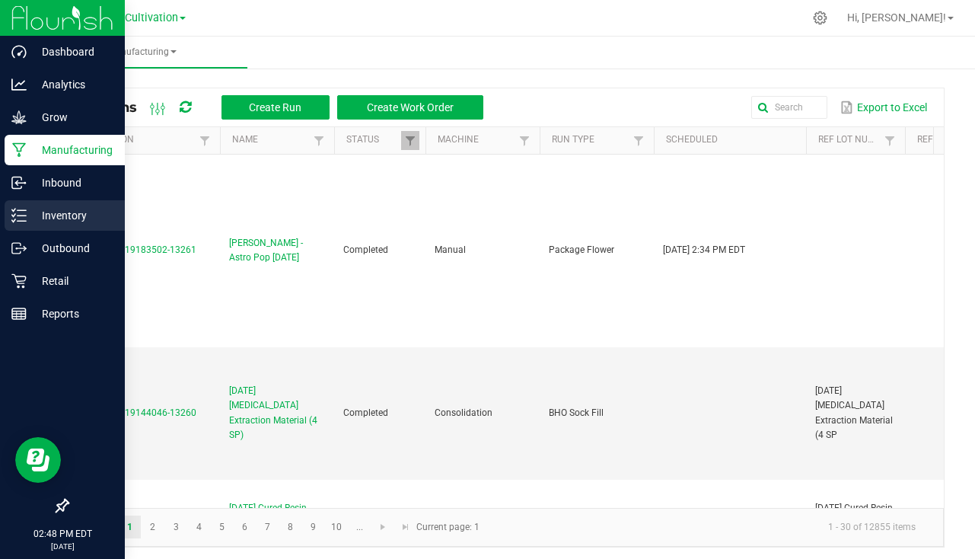
click at [80, 230] on div "Inventory" at bounding box center [65, 215] width 120 height 30
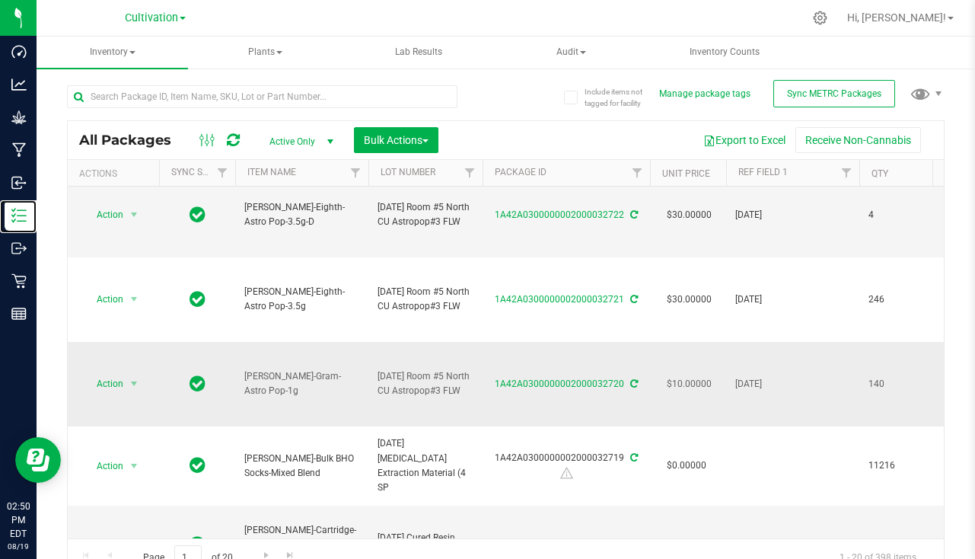
scroll to position [228, 0]
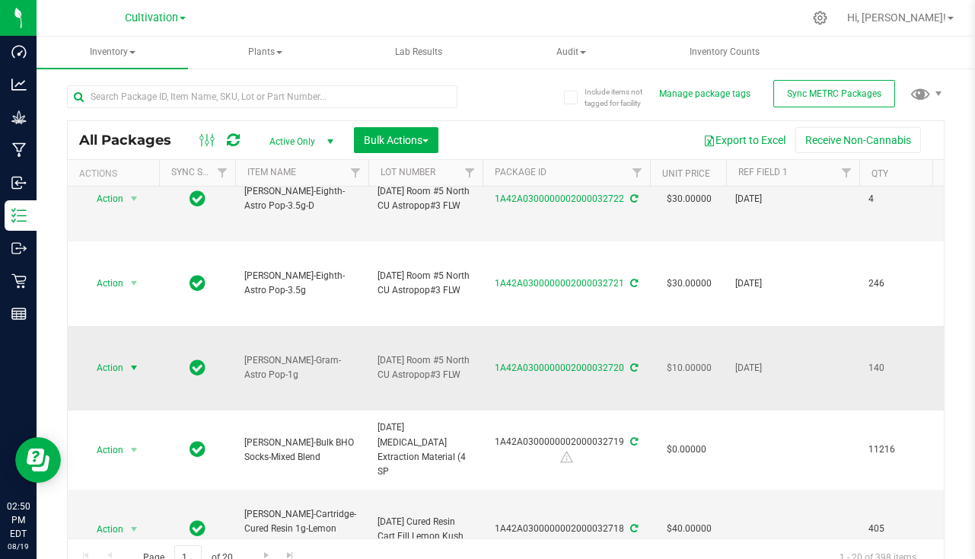
click at [124, 374] on span "Action" at bounding box center [113, 367] width 61 height 21
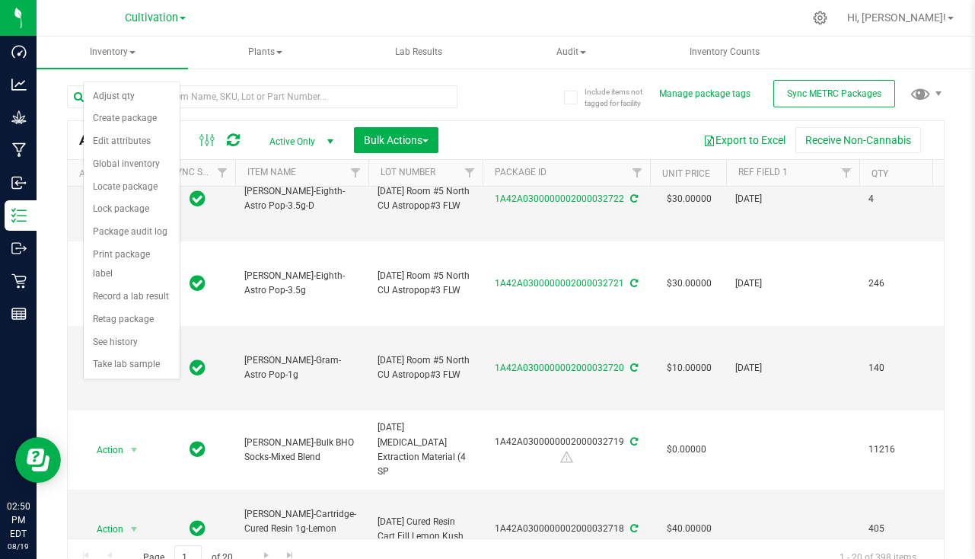
click at [326, 14] on div at bounding box center [537, 18] width 530 height 30
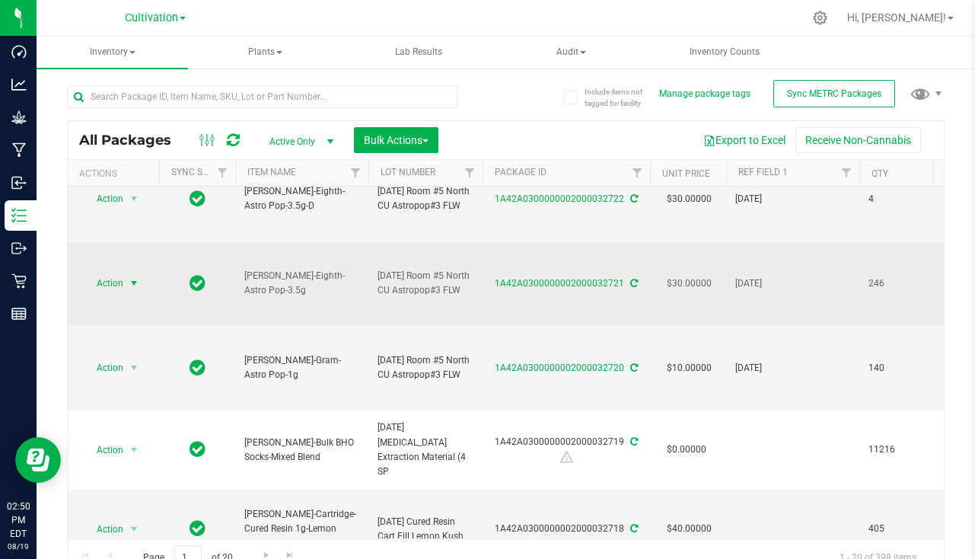
click at [135, 283] on span "select" at bounding box center [134, 283] width 12 height 12
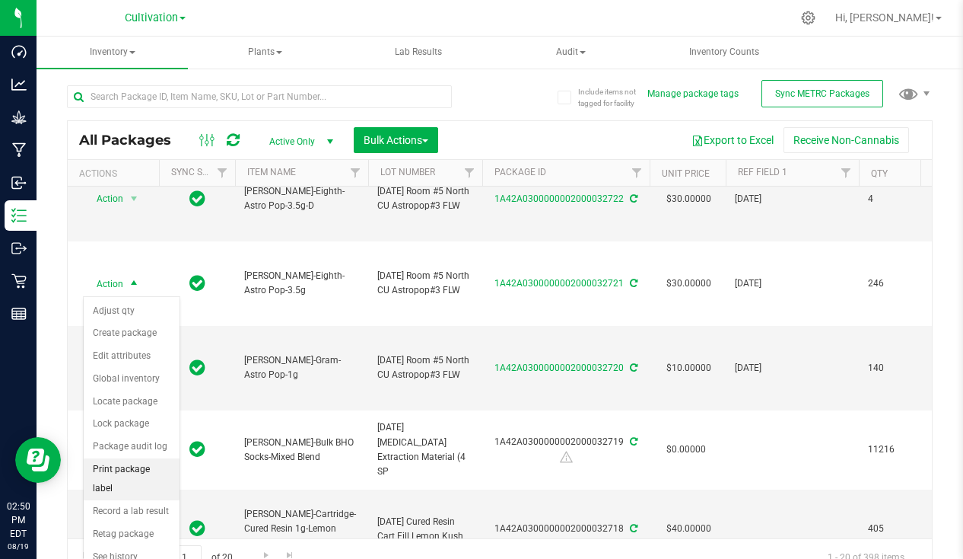
click at [139, 479] on li "Print package label" at bounding box center [132, 479] width 96 height 42
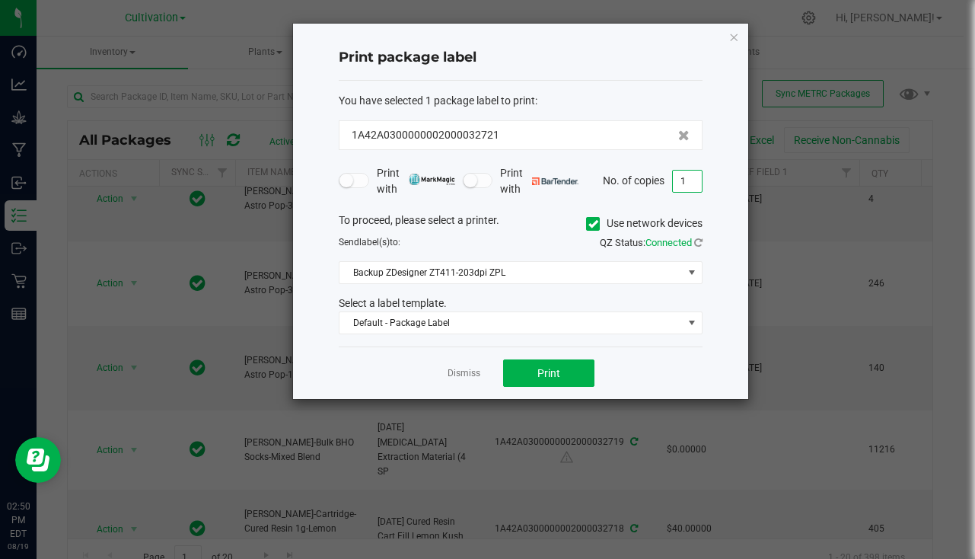
click at [690, 185] on input "1" at bounding box center [687, 180] width 29 height 21
type input "247"
click at [503, 272] on span "Backup ZDesigner ZT411-203dpi ZPL" at bounding box center [510, 272] width 343 height 21
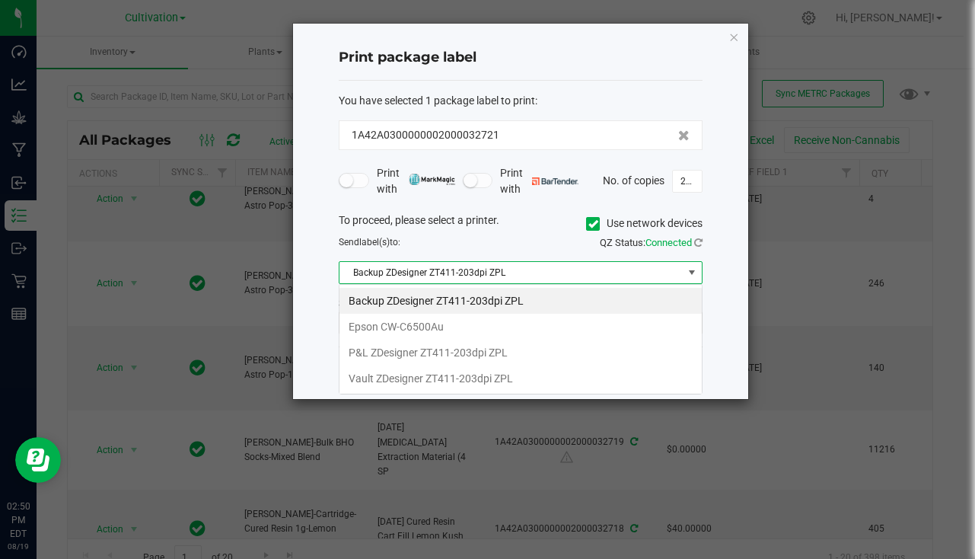
scroll to position [23, 364]
click at [472, 344] on li "P&L ZDesigner ZT411-203dpi ZPL" at bounding box center [520, 352] width 362 height 26
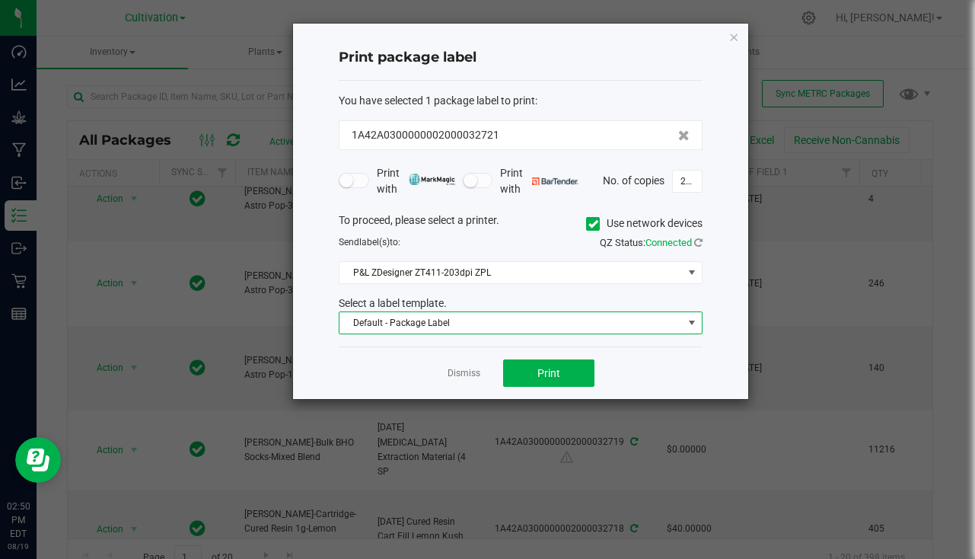
click at [449, 329] on span "Default - Package Label" at bounding box center [510, 322] width 343 height 21
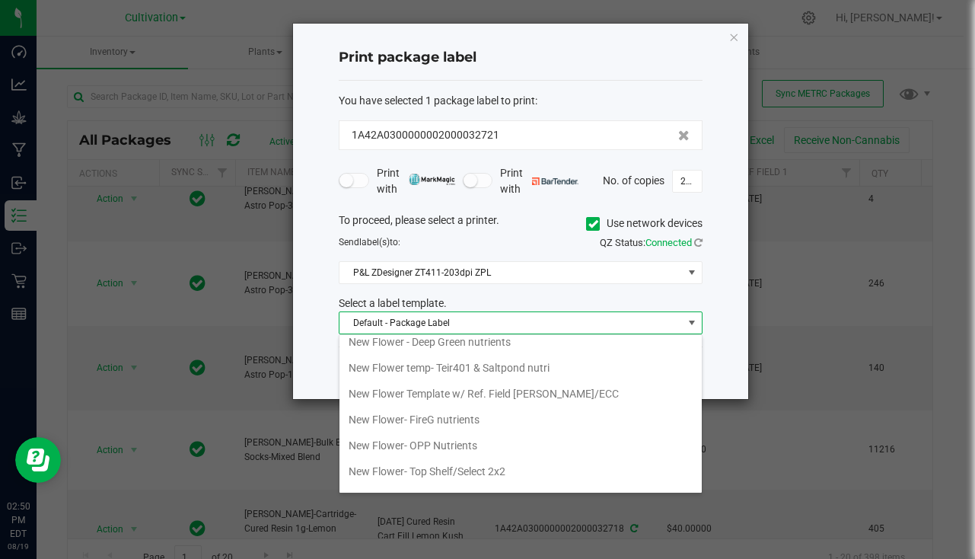
scroll to position [525, 0]
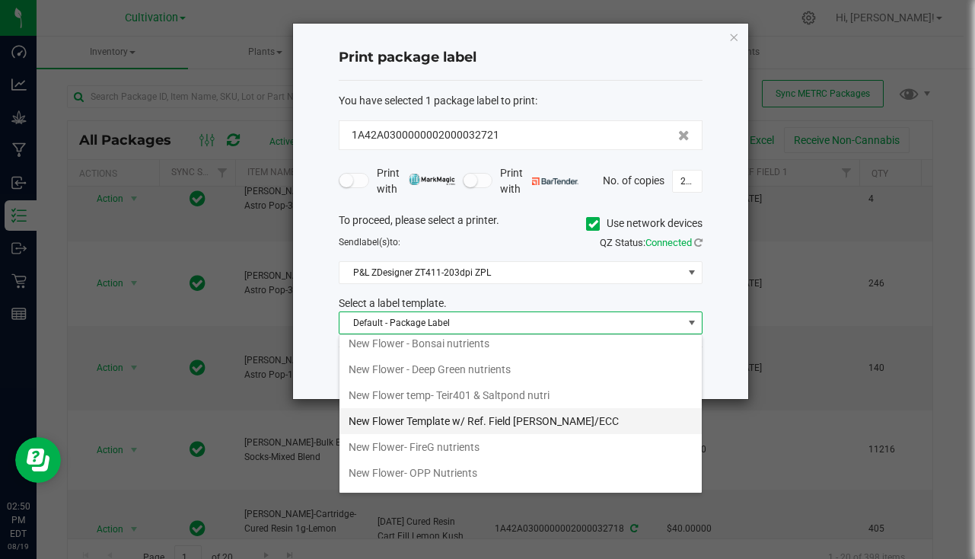
click at [517, 428] on li "New Flower Template w/ Ref. Field [PERSON_NAME]/ECC" at bounding box center [520, 421] width 362 height 26
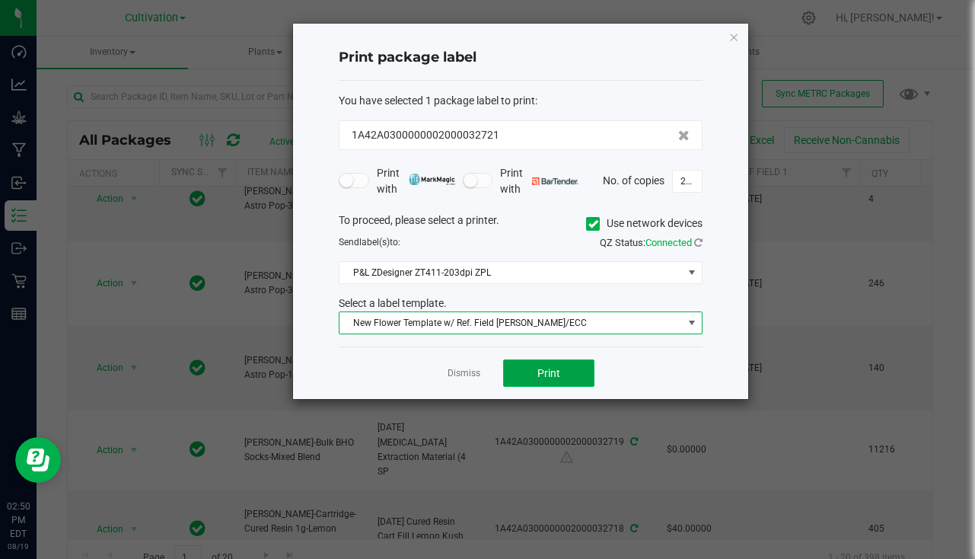
click at [533, 376] on button "Print" at bounding box center [548, 372] width 91 height 27
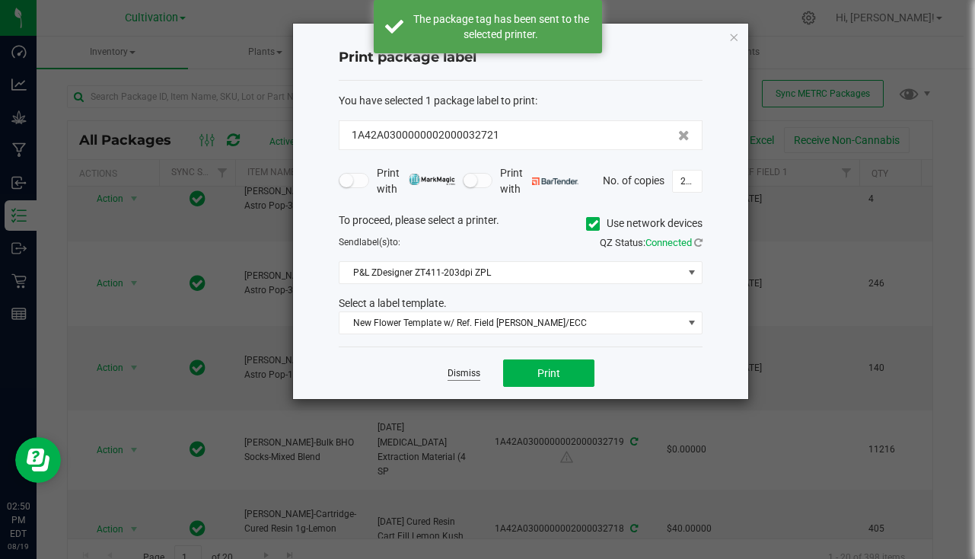
click at [457, 371] on link "Dismiss" at bounding box center [463, 373] width 33 height 13
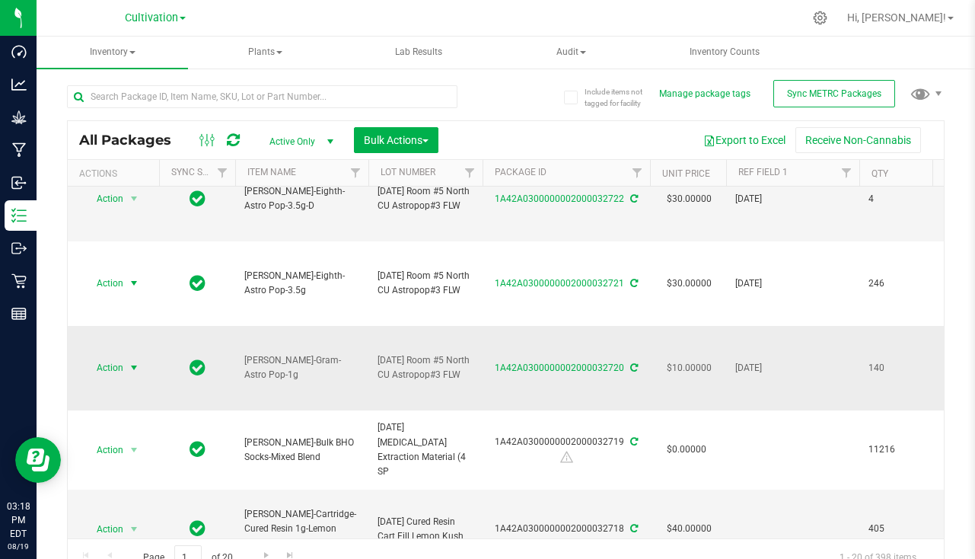
click at [123, 376] on span "Action" at bounding box center [103, 367] width 41 height 21
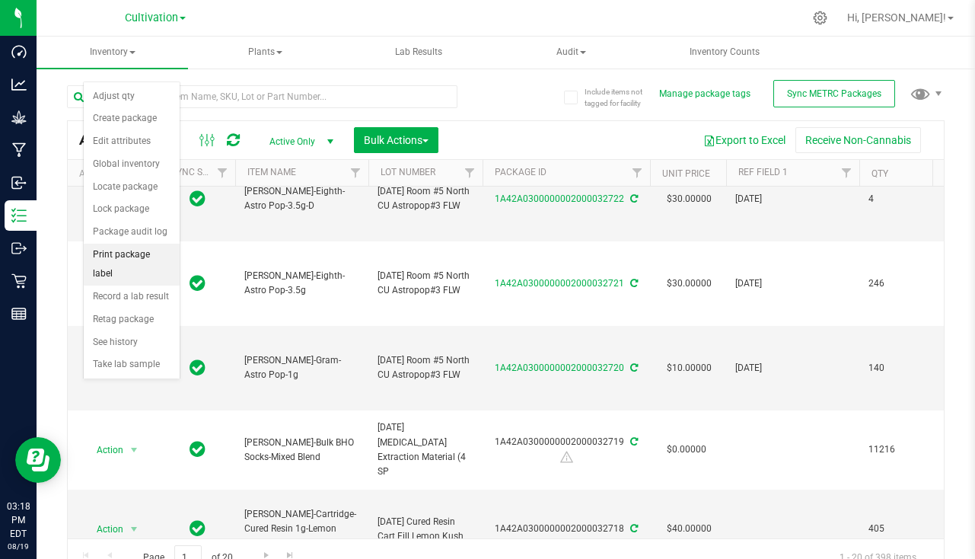
click at [142, 248] on li "Print package label" at bounding box center [132, 264] width 96 height 42
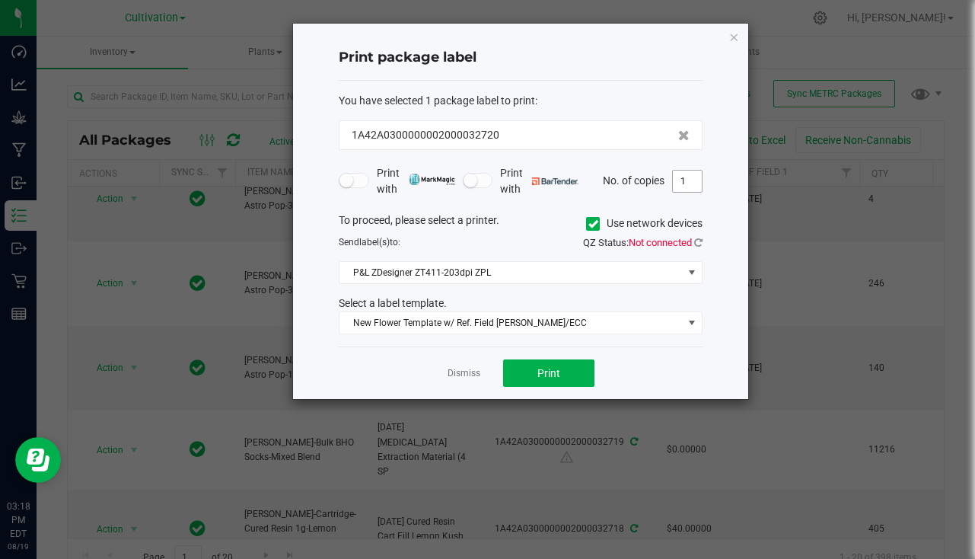
click at [681, 183] on input "1" at bounding box center [687, 180] width 29 height 21
type input "141"
click at [572, 384] on button "Print" at bounding box center [548, 372] width 91 height 27
click at [456, 377] on link "Dismiss" at bounding box center [463, 373] width 33 height 13
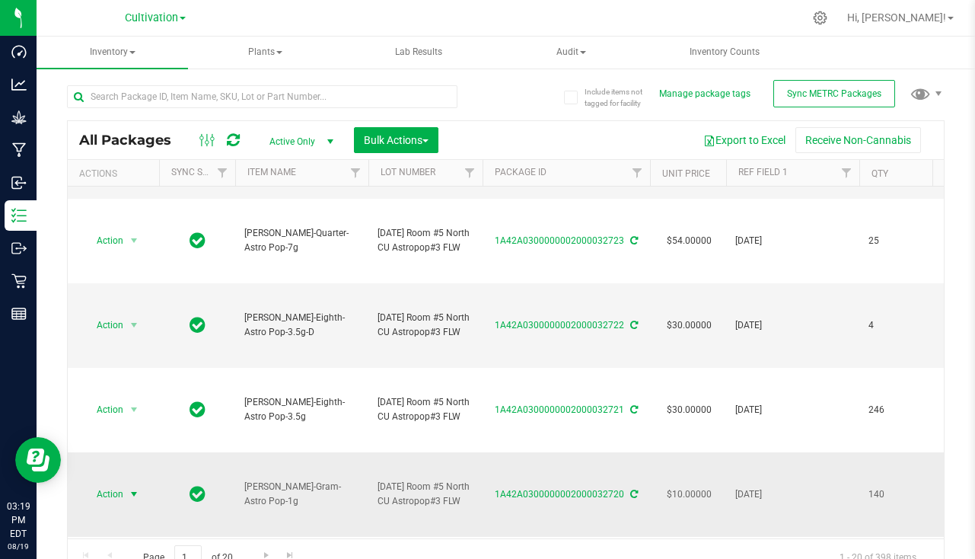
scroll to position [76, 0]
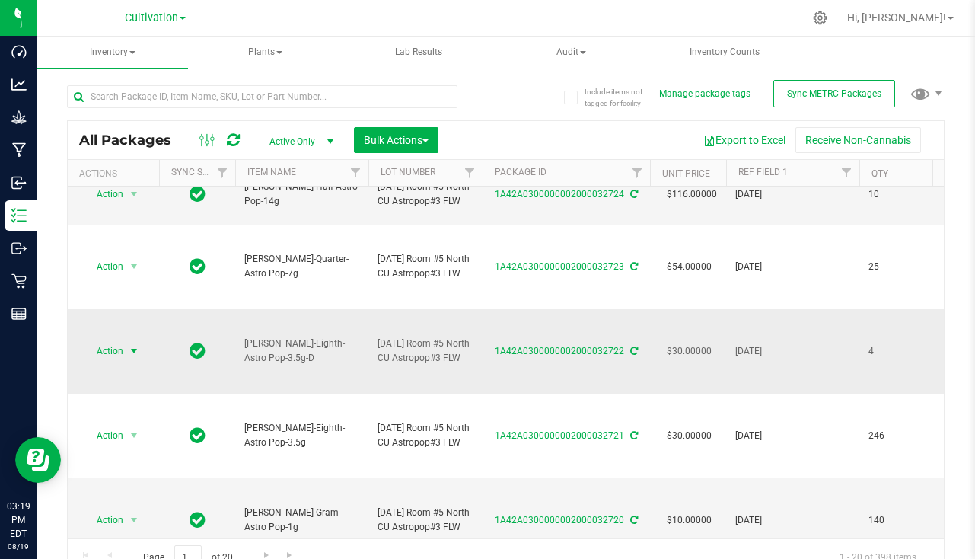
click at [139, 356] on span "select" at bounding box center [134, 351] width 12 height 12
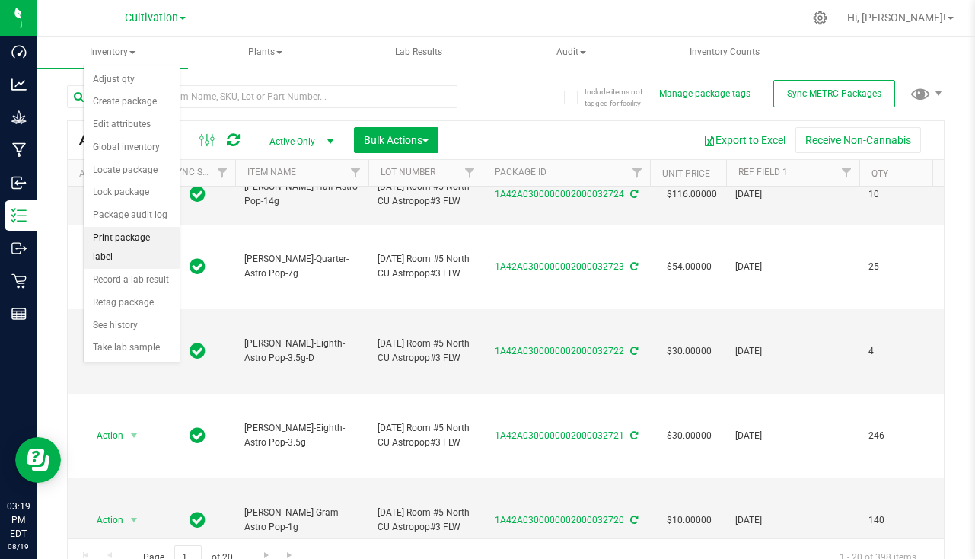
click at [142, 232] on li "Print package label" at bounding box center [132, 248] width 96 height 42
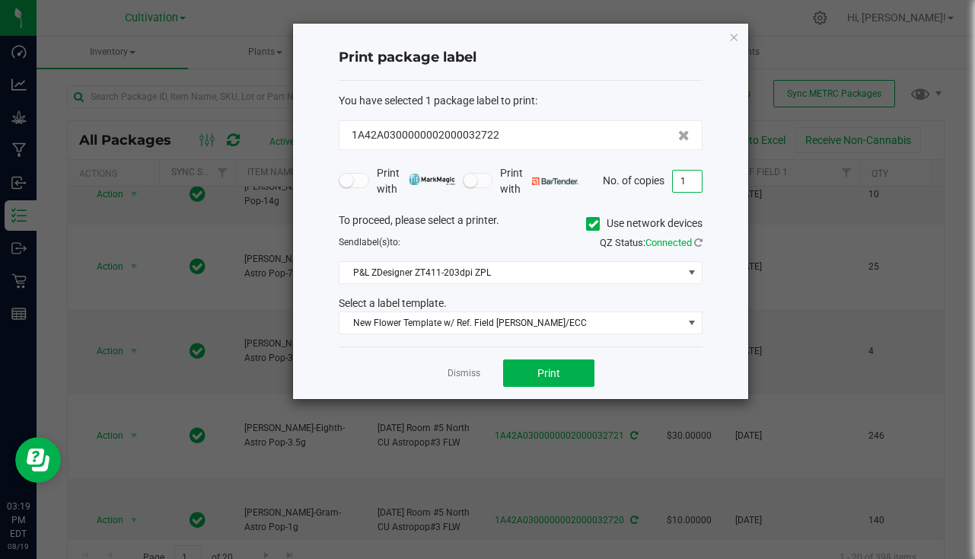
click at [686, 176] on input "1" at bounding box center [687, 180] width 29 height 21
type input "5"
click at [546, 364] on button "Print" at bounding box center [548, 372] width 91 height 27
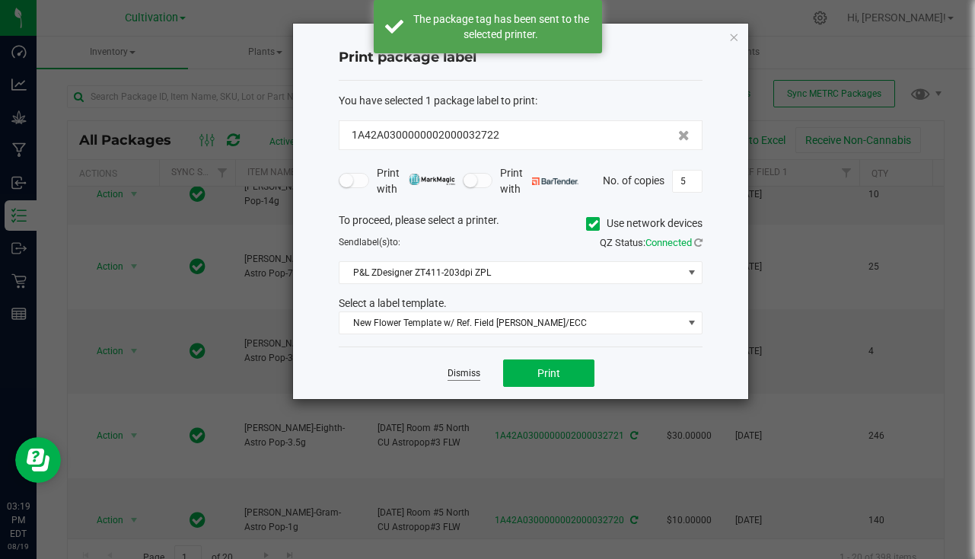
click at [473, 368] on link "Dismiss" at bounding box center [463, 373] width 33 height 13
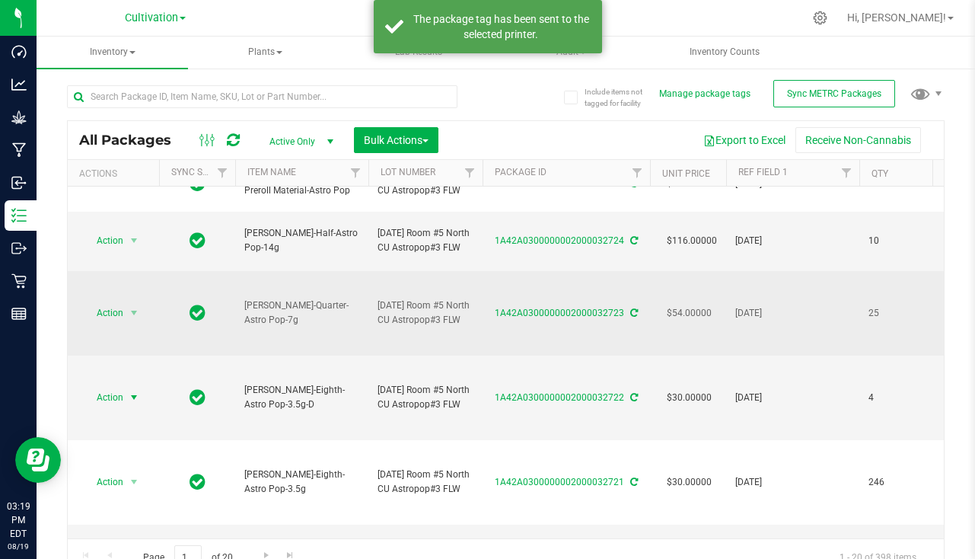
scroll to position [0, 0]
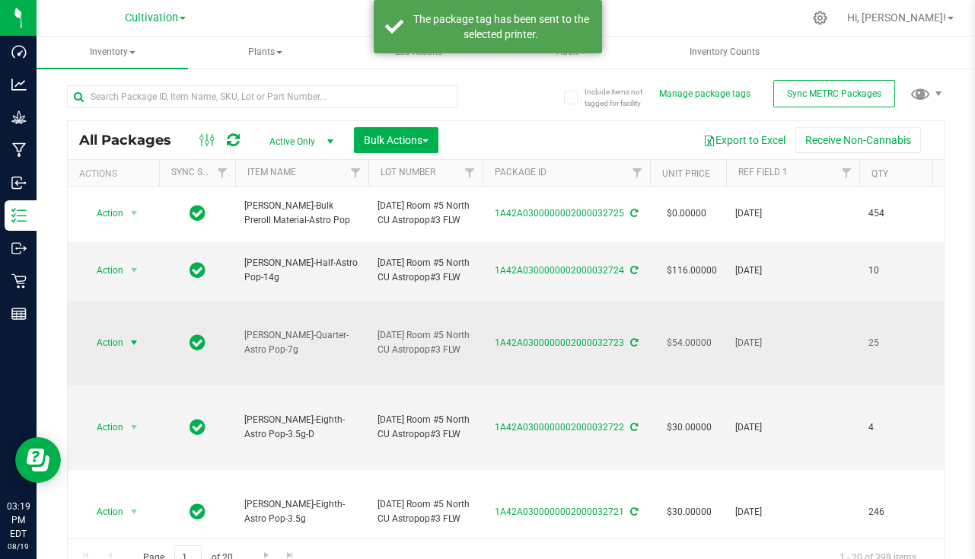
click at [125, 341] on span "select" at bounding box center [134, 342] width 19 height 21
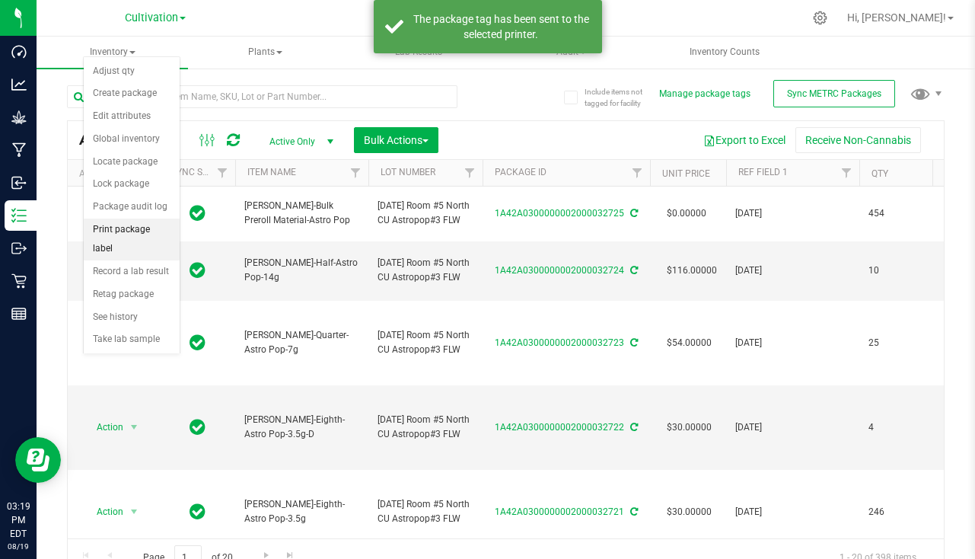
click at [137, 228] on li "Print package label" at bounding box center [132, 239] width 96 height 42
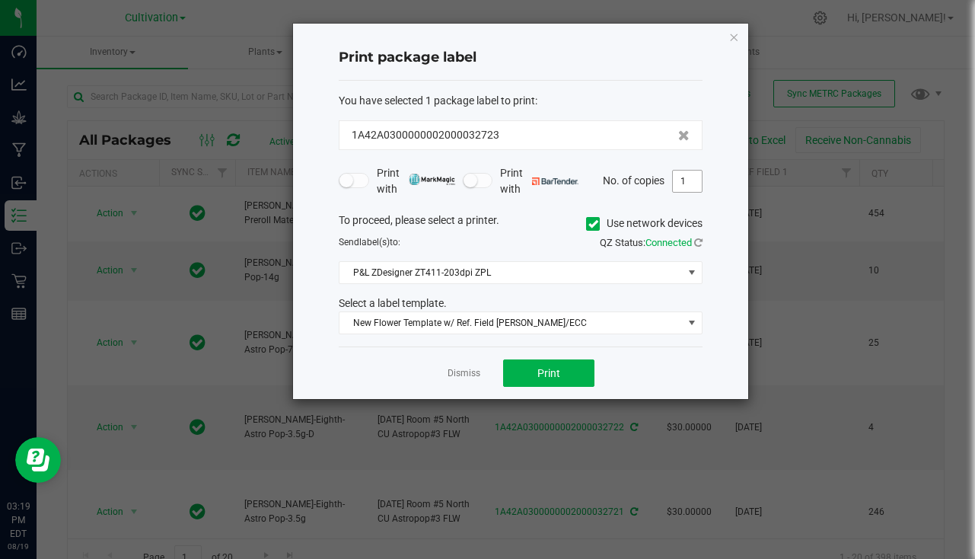
click at [685, 177] on input "1" at bounding box center [687, 180] width 29 height 21
type input "26"
click at [567, 380] on button "Print" at bounding box center [548, 372] width 91 height 27
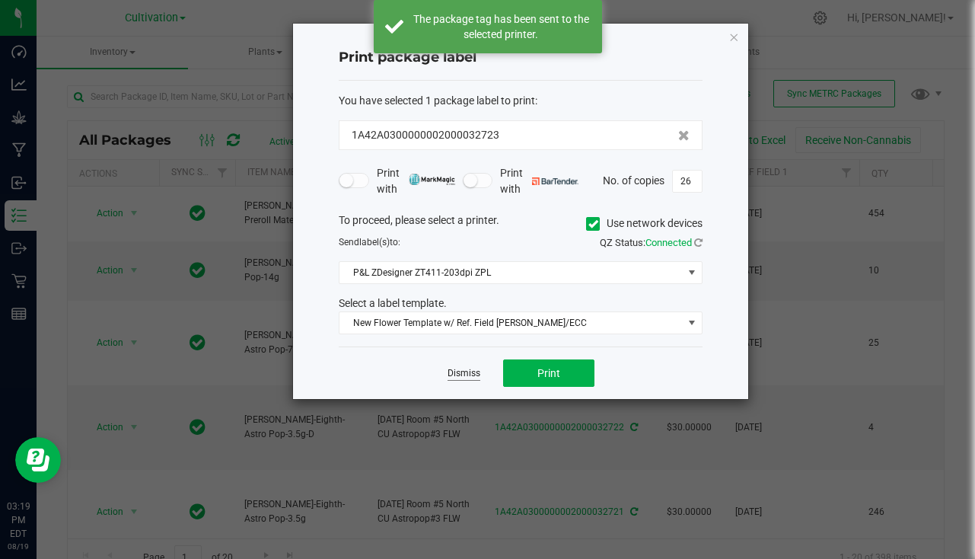
click at [450, 369] on link "Dismiss" at bounding box center [463, 373] width 33 height 13
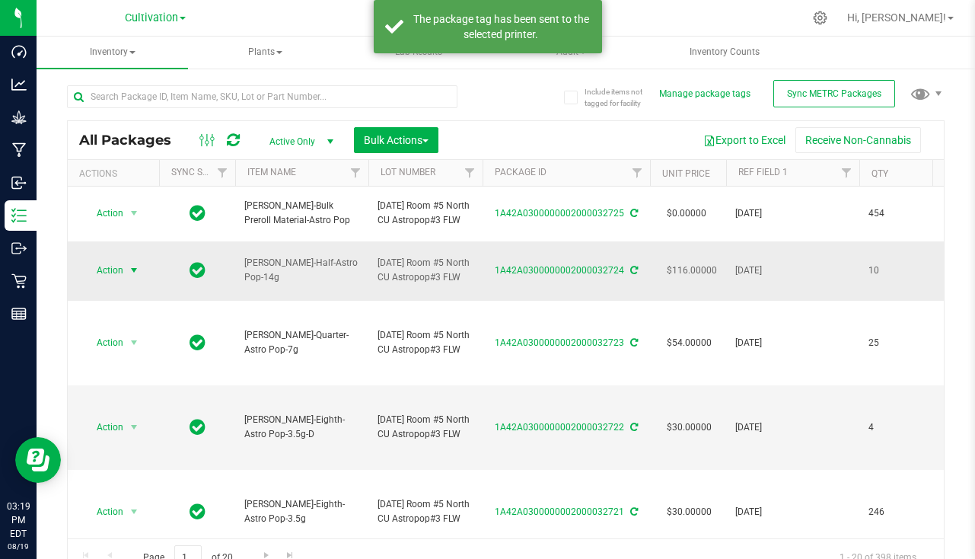
click at [135, 269] on span "select" at bounding box center [134, 270] width 12 height 12
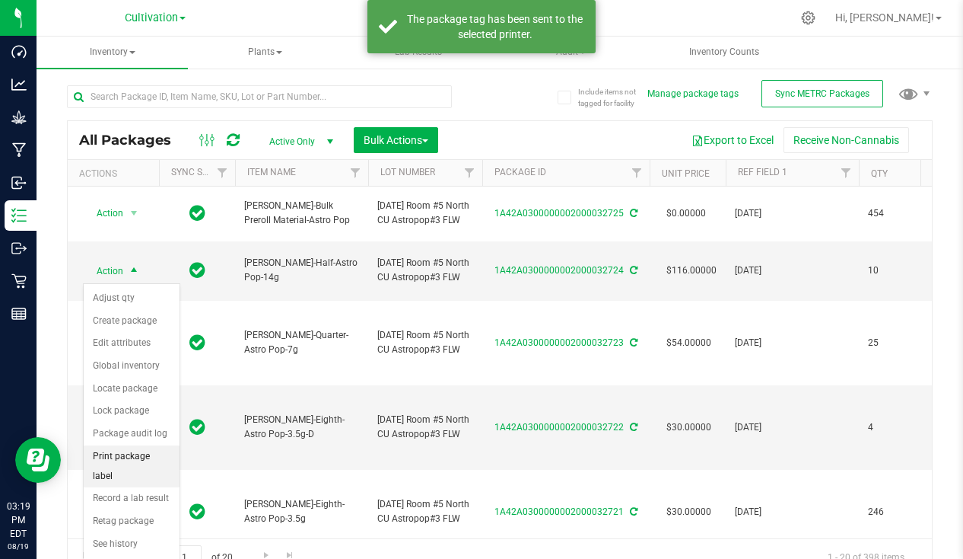
click at [154, 456] on li "Print package label" at bounding box center [132, 466] width 96 height 42
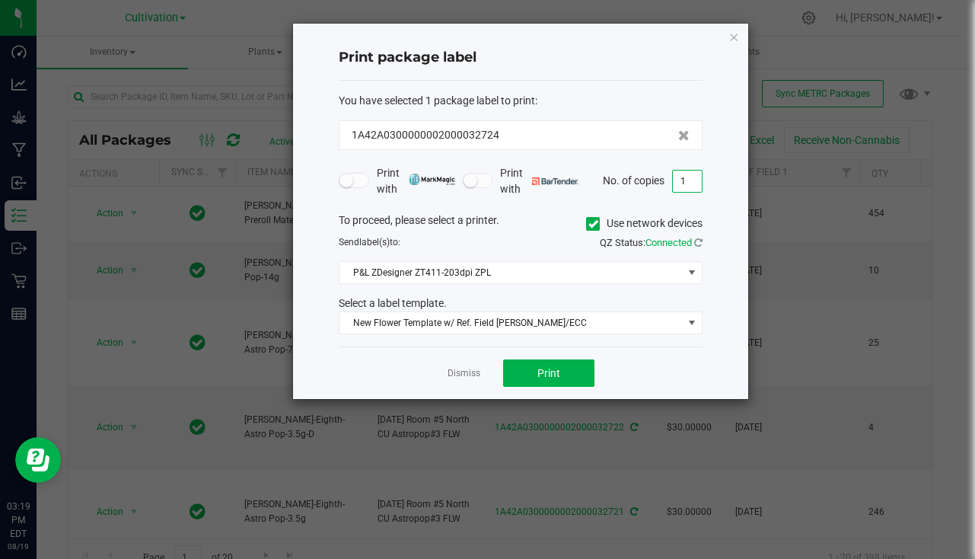
click at [694, 182] on input "1" at bounding box center [687, 180] width 29 height 21
type input "11"
click at [582, 369] on button "Print" at bounding box center [548, 372] width 91 height 27
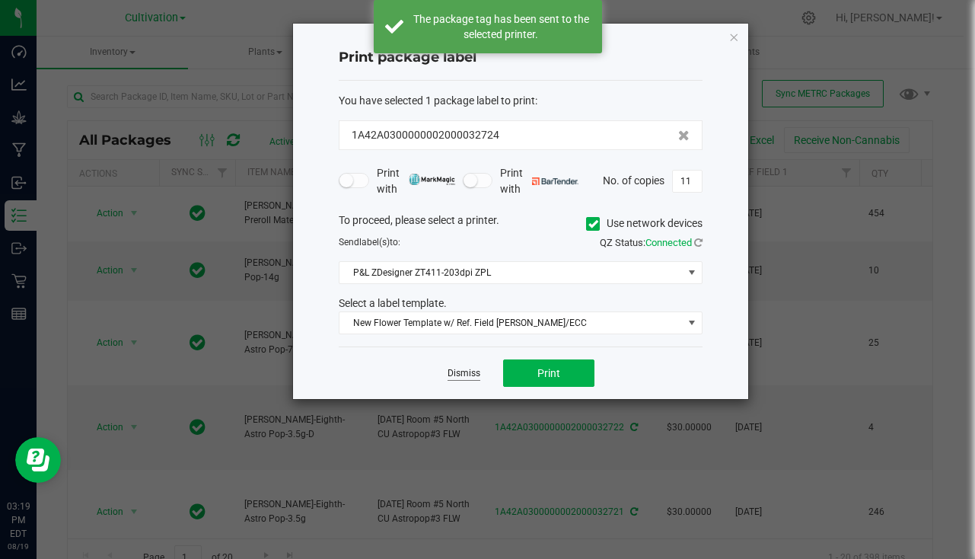
click at [471, 379] on link "Dismiss" at bounding box center [463, 373] width 33 height 13
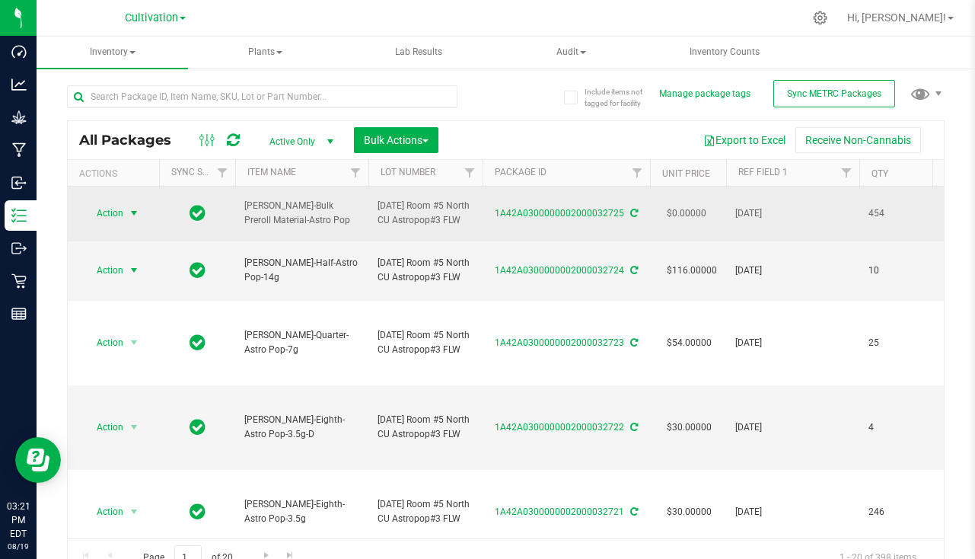
click at [104, 221] on span "Action" at bounding box center [103, 212] width 41 height 21
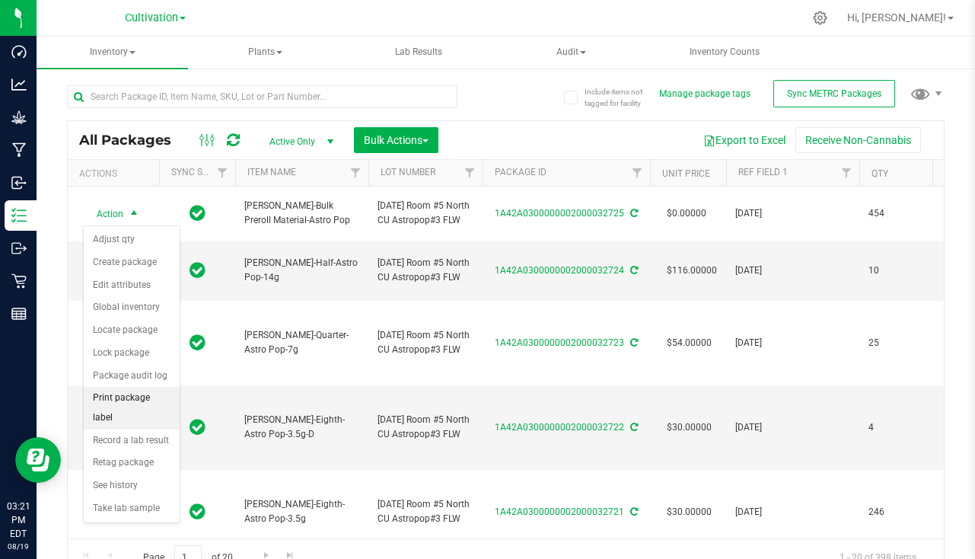
click at [133, 403] on li "Print package label" at bounding box center [132, 408] width 96 height 42
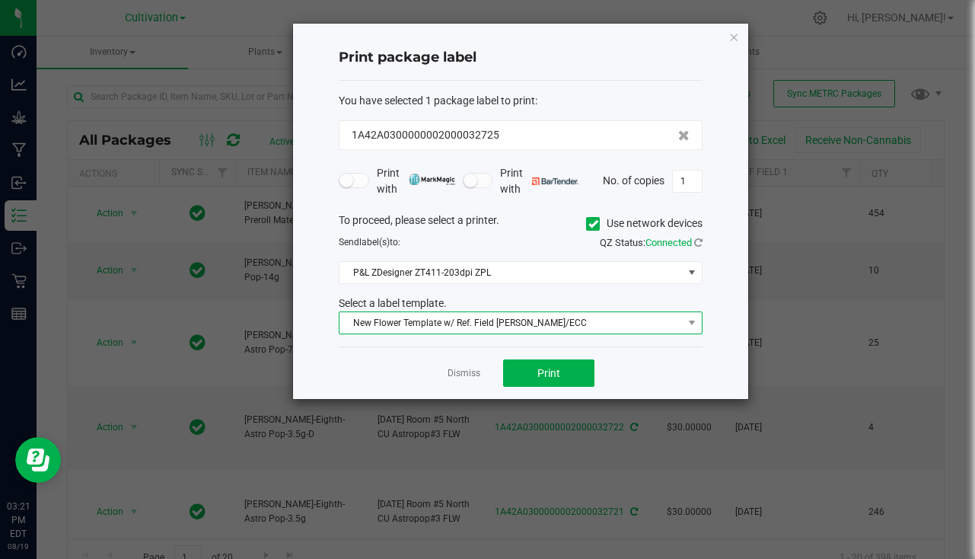
click at [503, 326] on span "New Flower Template w/ Ref. Field [PERSON_NAME]/ECC" at bounding box center [510, 322] width 343 height 21
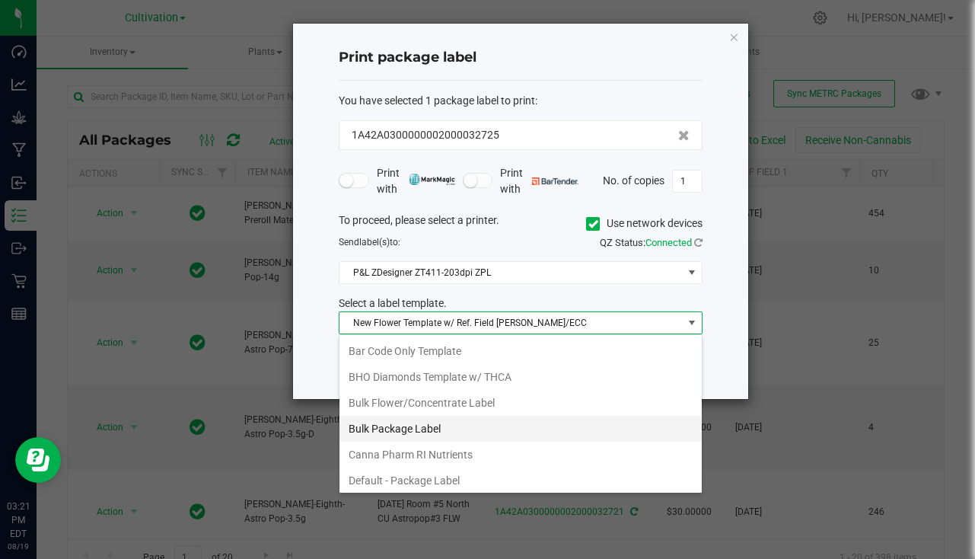
click at [448, 422] on li "Bulk Package Label" at bounding box center [520, 428] width 362 height 26
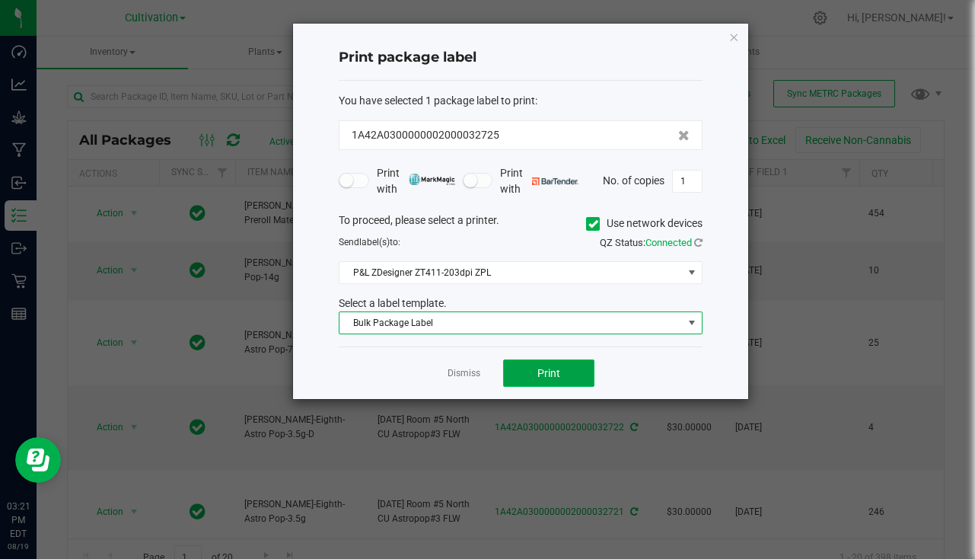
click at [524, 371] on button "Print" at bounding box center [548, 372] width 91 height 27
